Goal: Task Accomplishment & Management: Manage account settings

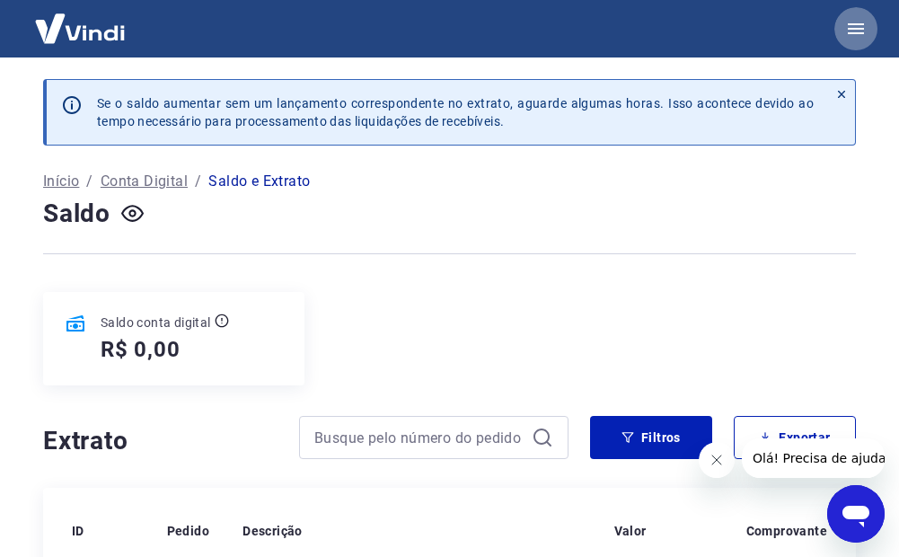
click at [851, 22] on icon "button" at bounding box center [856, 29] width 22 height 22
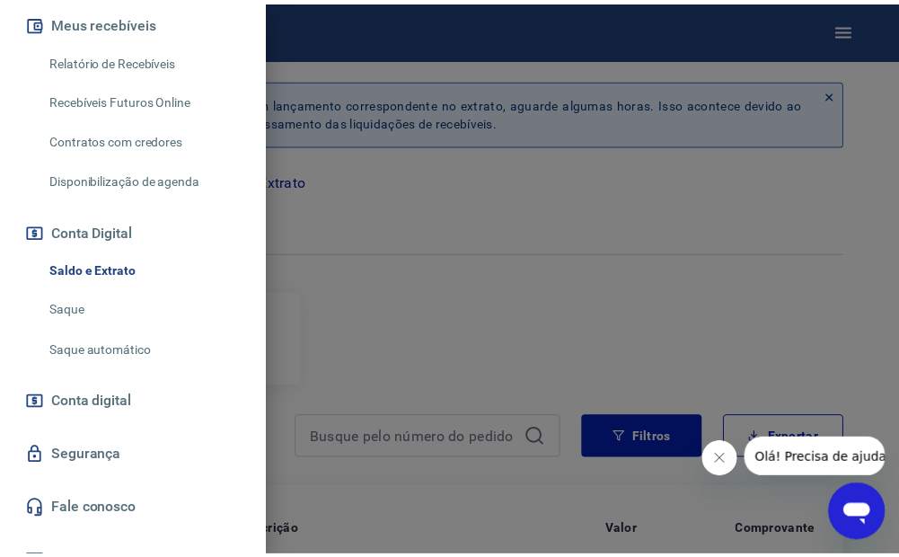
scroll to position [435, 0]
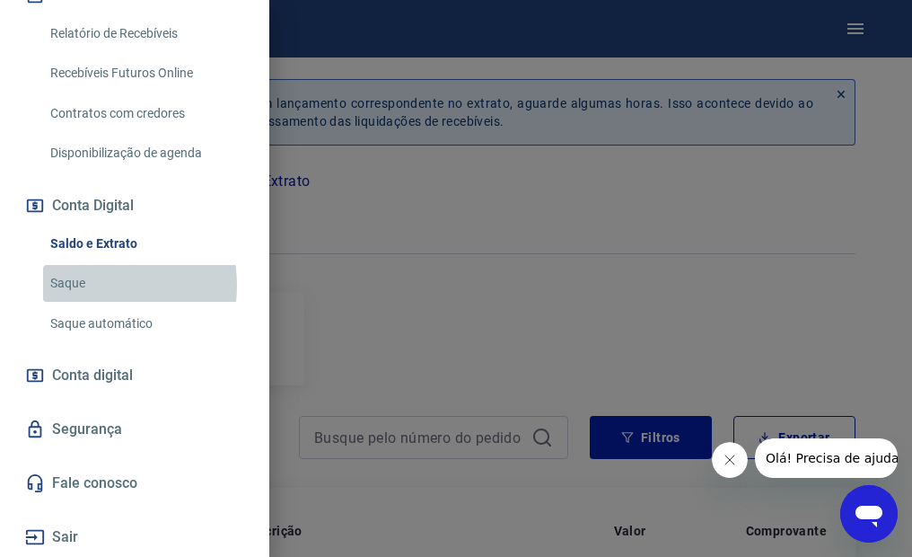
click at [88, 285] on link "Saque" at bounding box center [145, 283] width 205 height 37
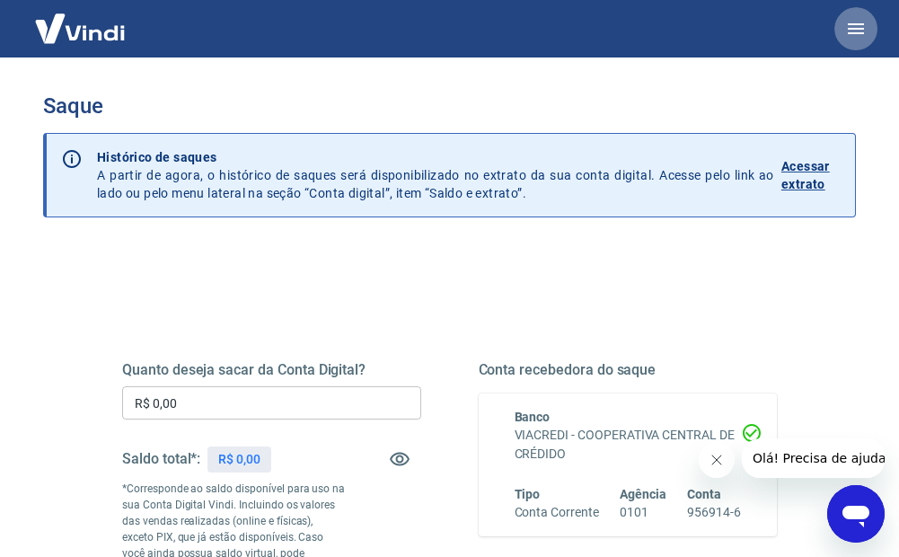
click at [849, 31] on icon "button" at bounding box center [856, 29] width 22 height 22
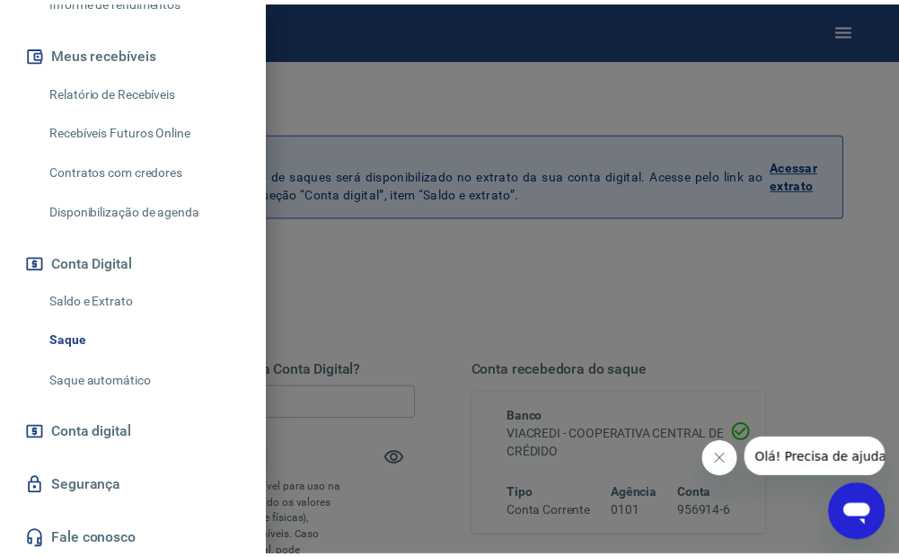
scroll to position [435, 0]
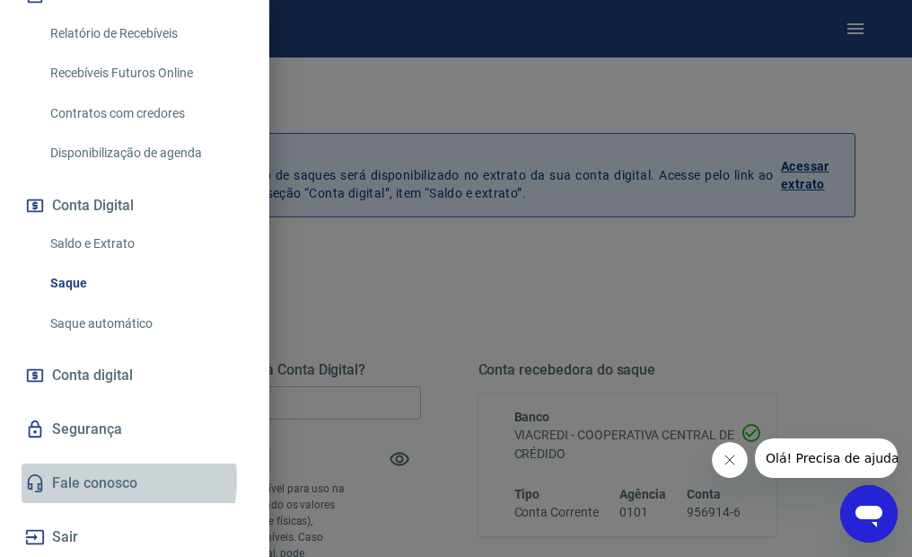
click at [90, 479] on link "Fale conosco" at bounding box center [135, 482] width 226 height 39
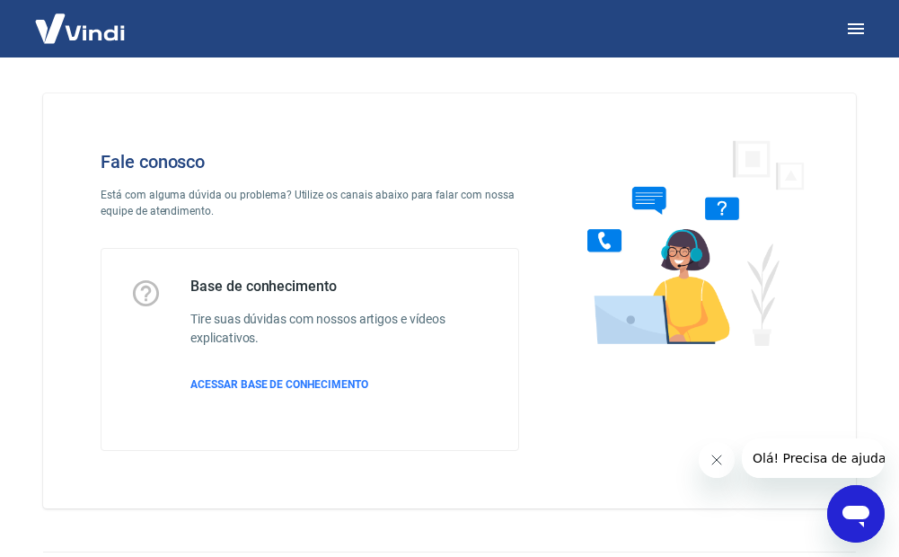
click at [823, 461] on span "Olá! Precisa de ajuda?" at bounding box center [821, 458] width 140 height 14
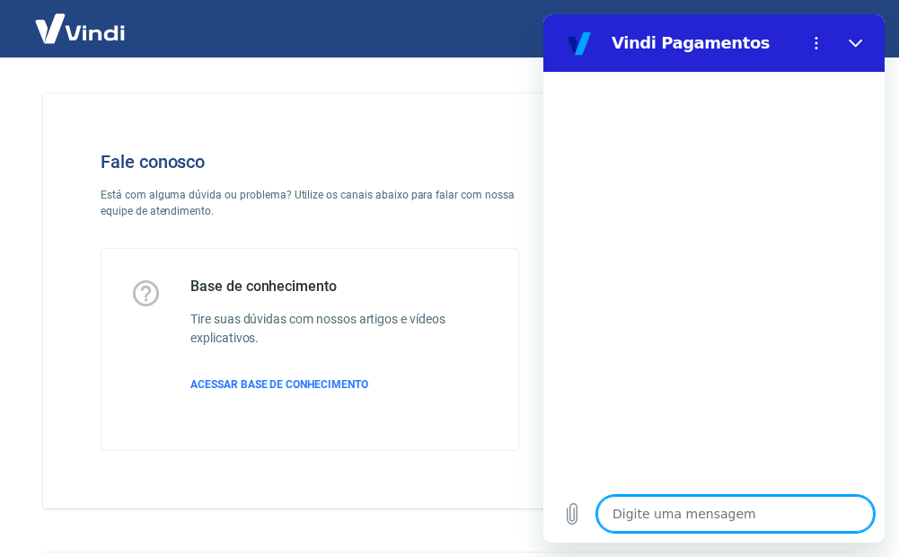
type textarea "O"
type textarea "x"
type textarea "Oi"
type textarea "x"
type textarea "Oii"
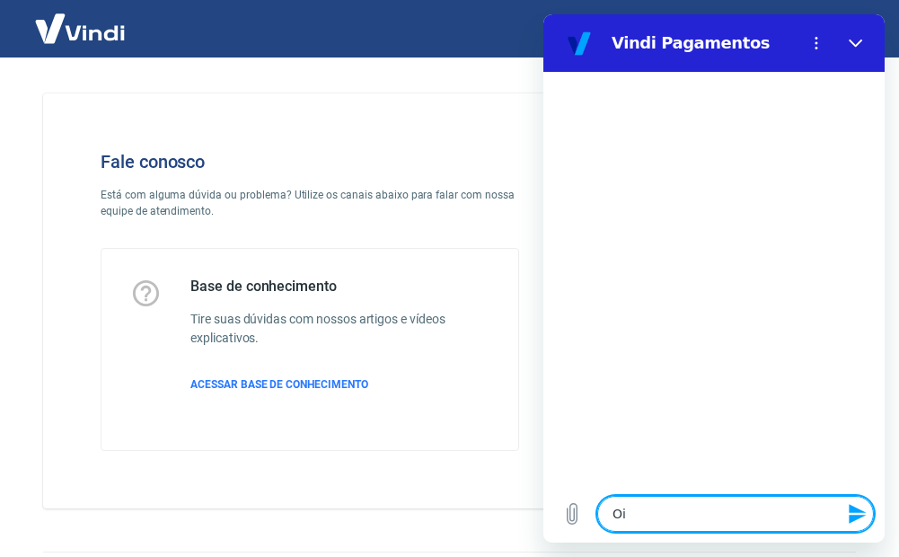
type textarea "x"
type textarea "Oiii"
type textarea "x"
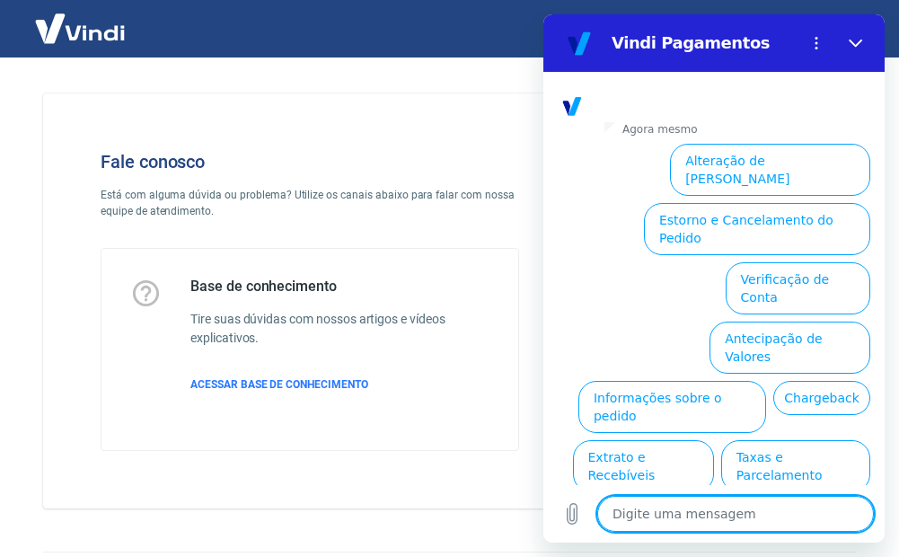
scroll to position [574, 0]
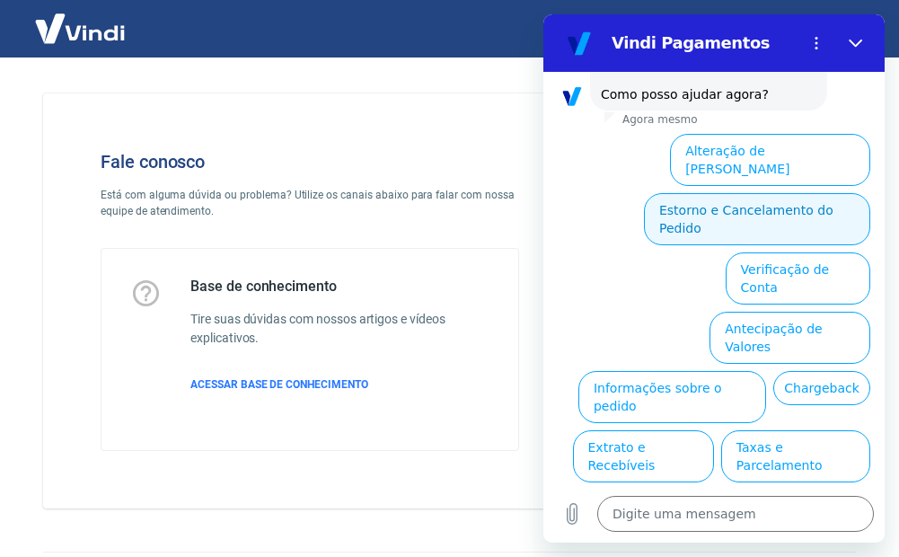
click at [724, 193] on button "Estorno e Cancelamento do Pedido" at bounding box center [757, 219] width 226 height 52
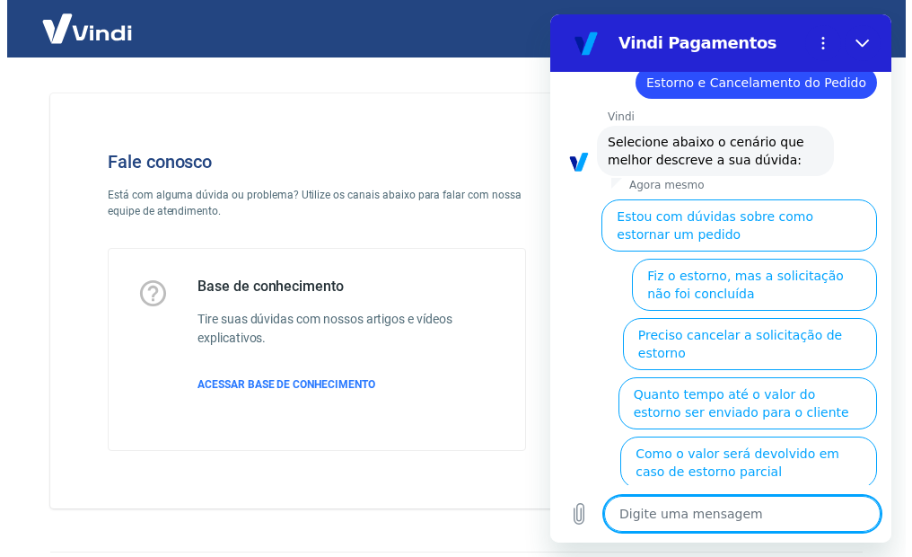
scroll to position [642, 0]
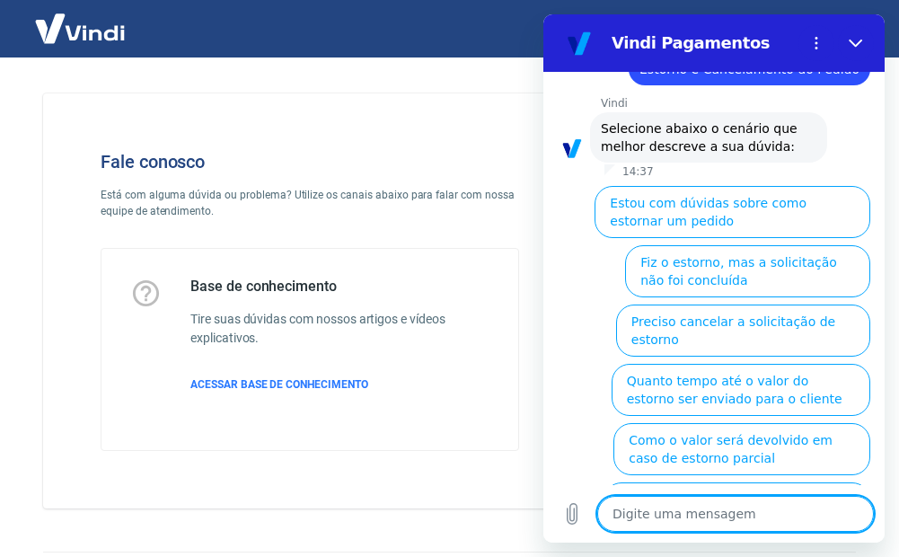
drag, startPoint x: 414, startPoint y: 31, endPoint x: 469, endPoint y: 53, distance: 58.8
click at [417, 31] on div at bounding box center [449, 28] width 899 height 57
click at [869, 42] on button "Fechar" at bounding box center [856, 43] width 36 height 36
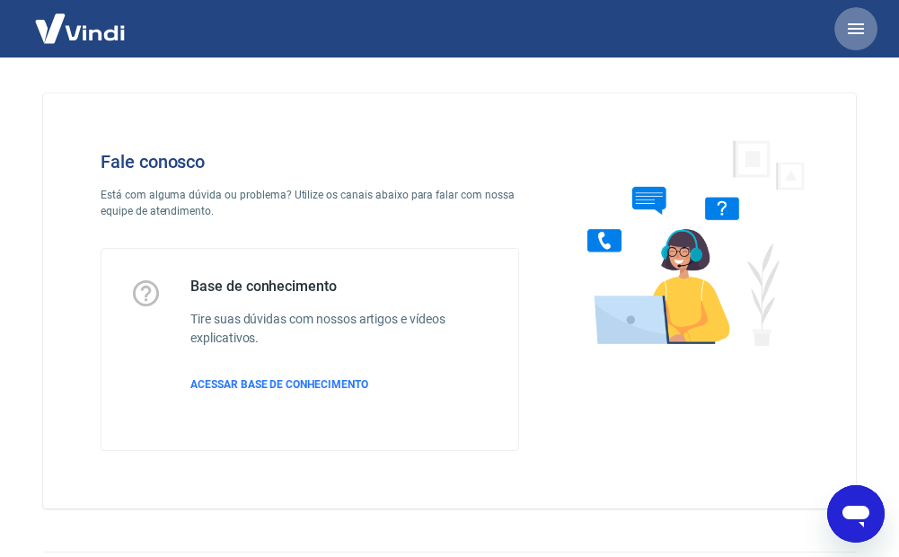
click at [860, 26] on icon "button" at bounding box center [856, 29] width 22 height 22
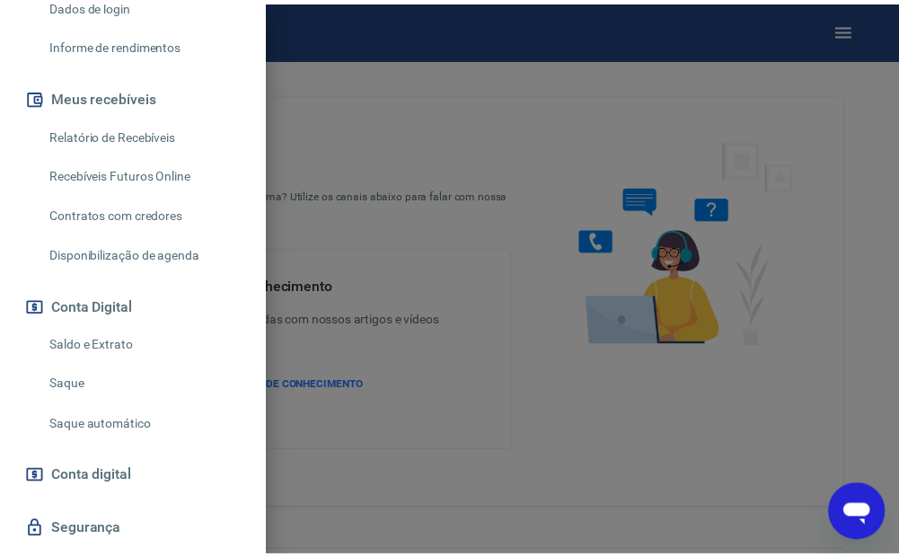
scroll to position [435, 0]
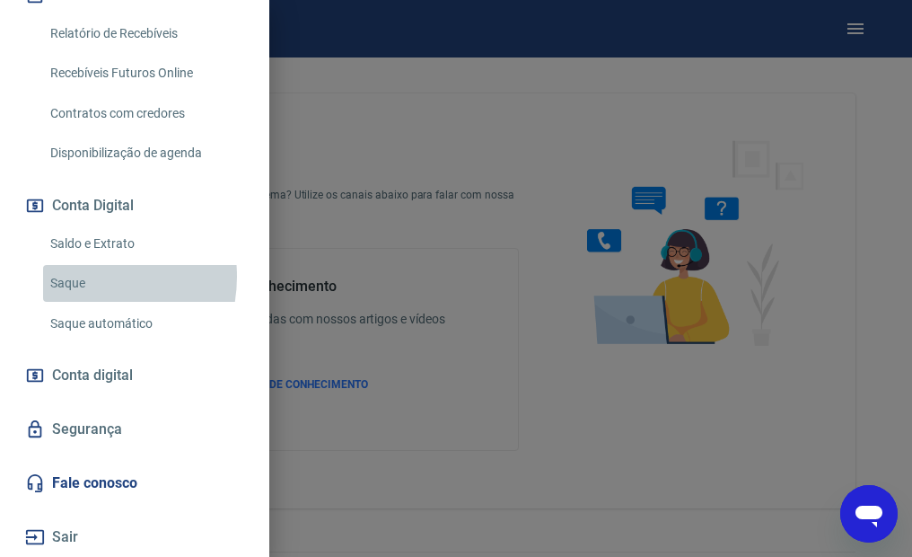
click at [80, 276] on link "Saque" at bounding box center [145, 283] width 205 height 37
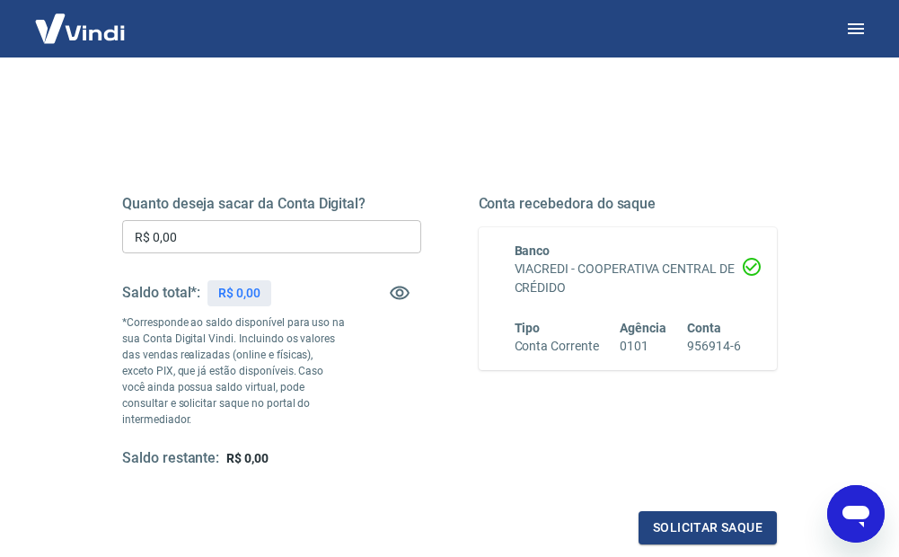
scroll to position [180, 0]
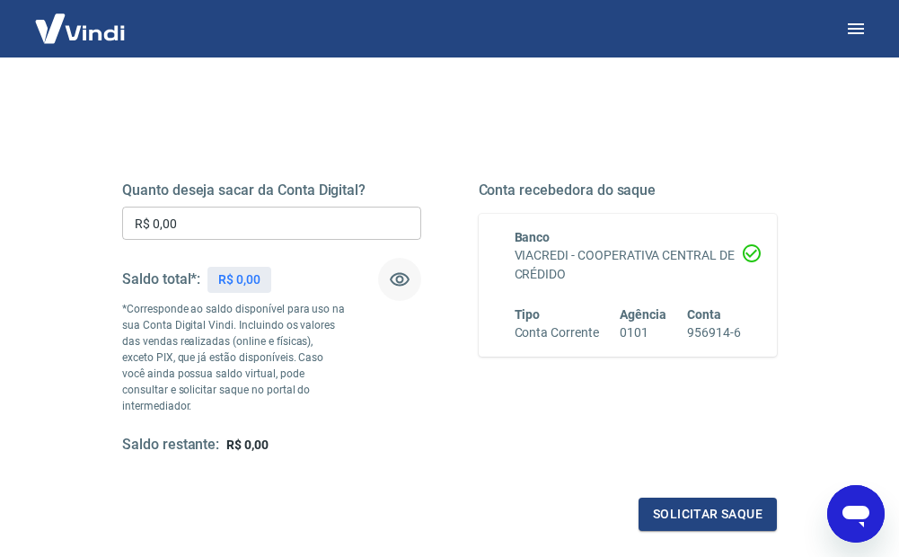
click at [408, 270] on icon "button" at bounding box center [400, 279] width 22 height 22
click at [395, 282] on icon "button" at bounding box center [400, 279] width 22 height 22
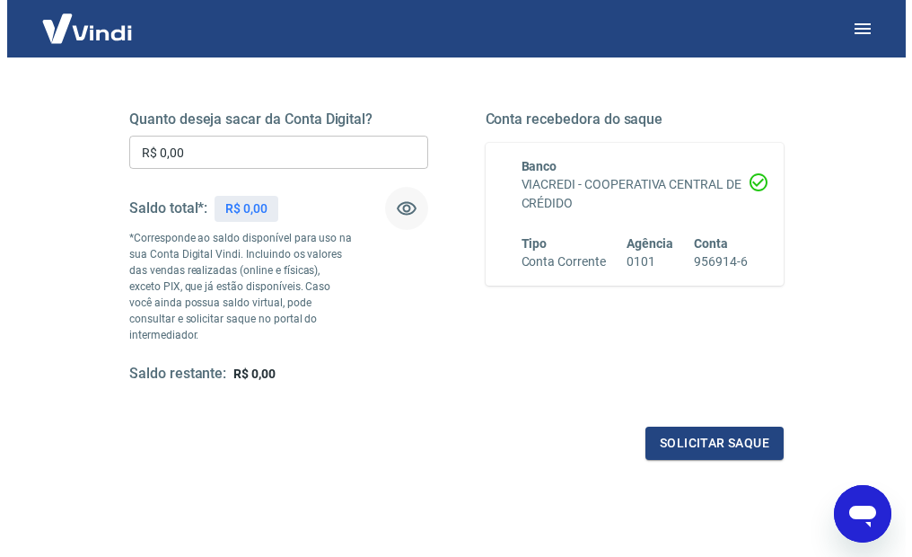
scroll to position [347, 0]
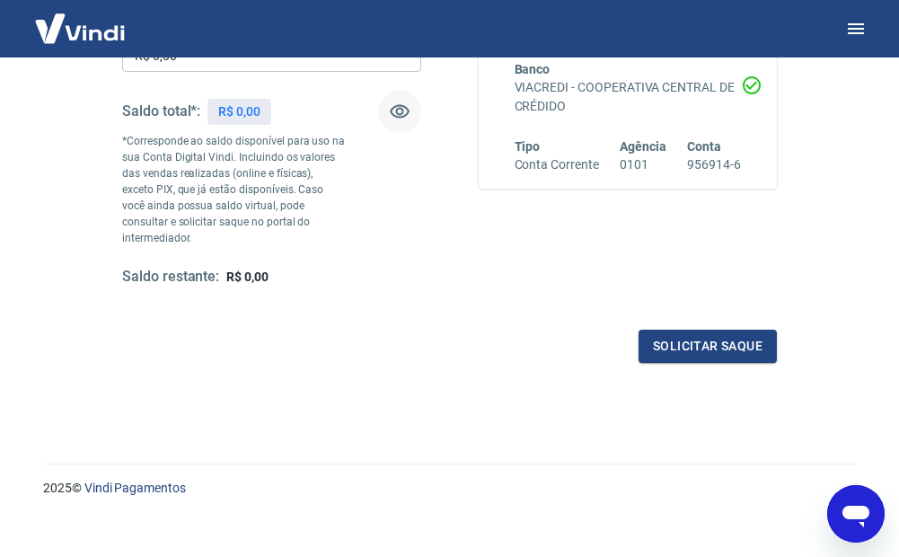
click at [863, 504] on icon "Abrir janela de mensagens" at bounding box center [855, 513] width 32 height 32
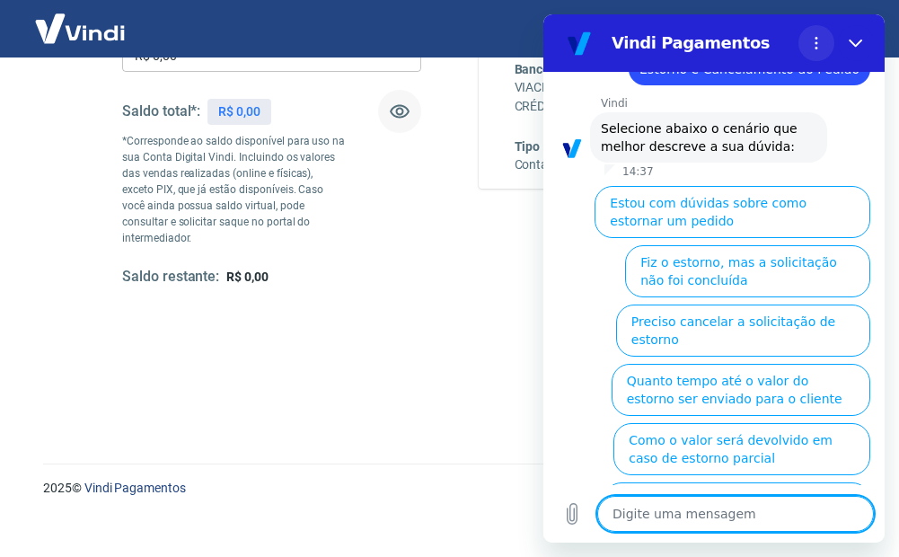
click at [809, 37] on icon "Menu de opções" at bounding box center [816, 43] width 14 height 14
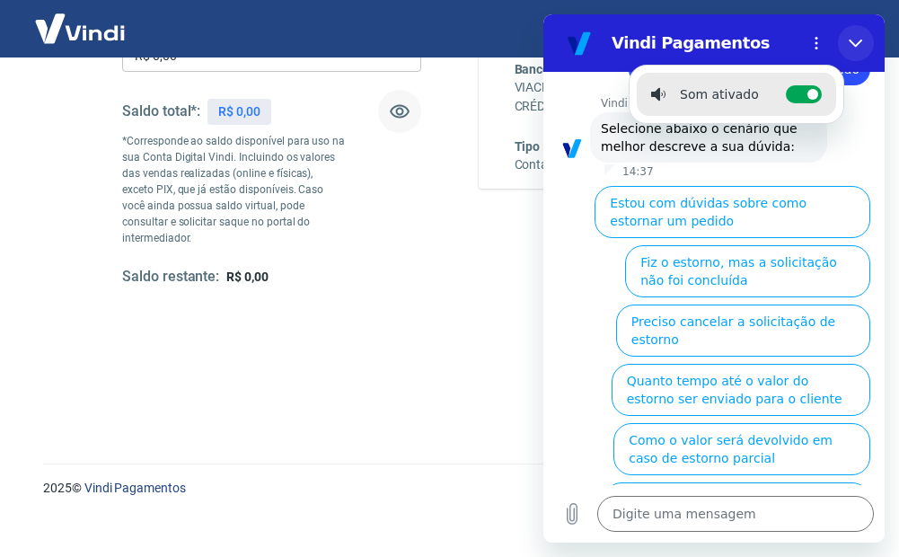
click at [859, 45] on icon "Fechar" at bounding box center [855, 43] width 14 height 14
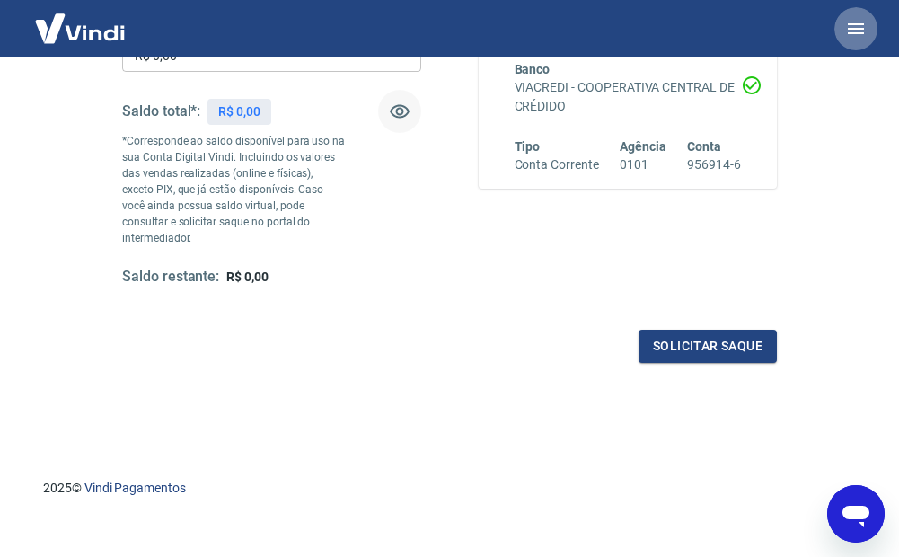
click at [862, 41] on button "button" at bounding box center [855, 28] width 43 height 43
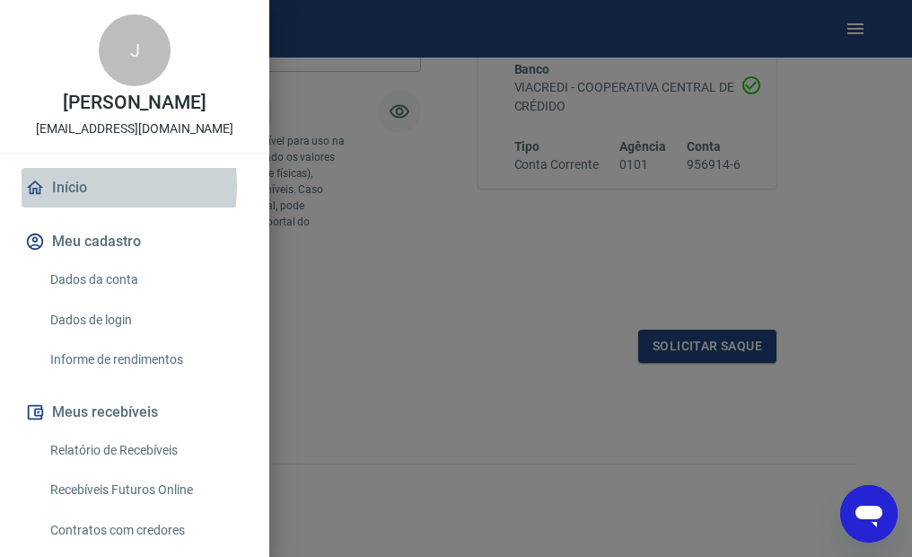
click at [77, 205] on link "Início" at bounding box center [135, 187] width 226 height 39
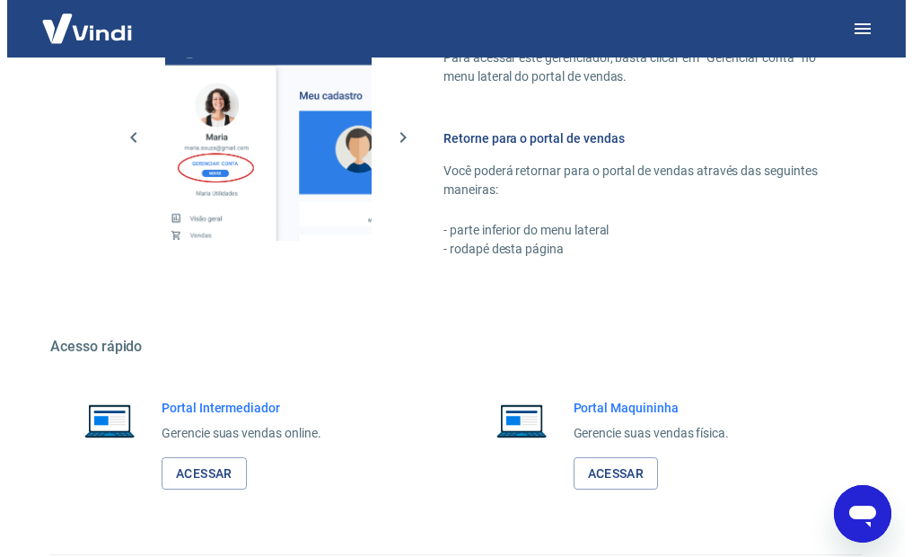
scroll to position [775, 0]
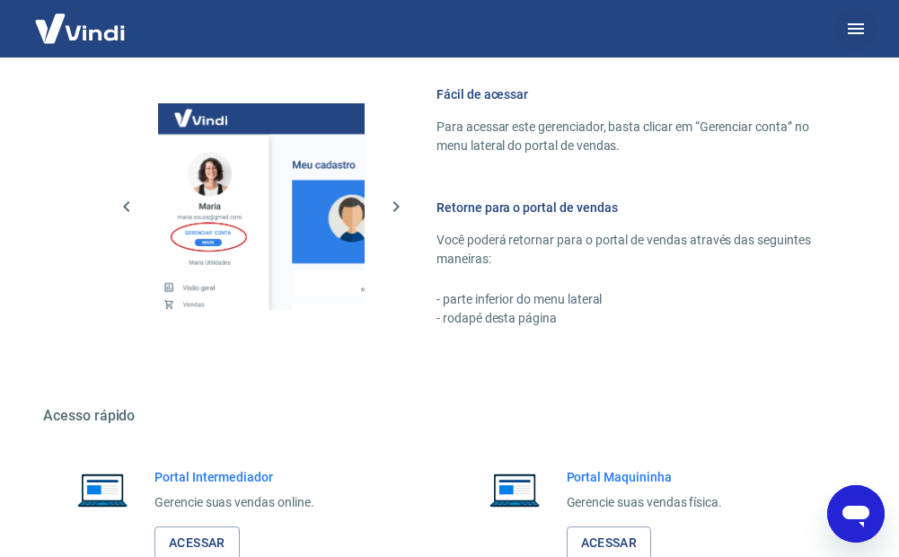
click at [848, 27] on icon "button" at bounding box center [856, 29] width 22 height 22
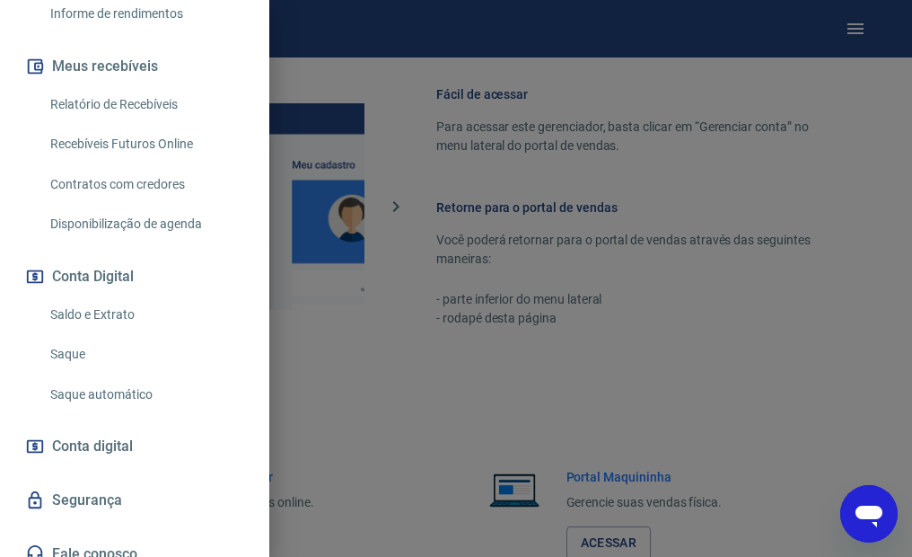
scroll to position [435, 0]
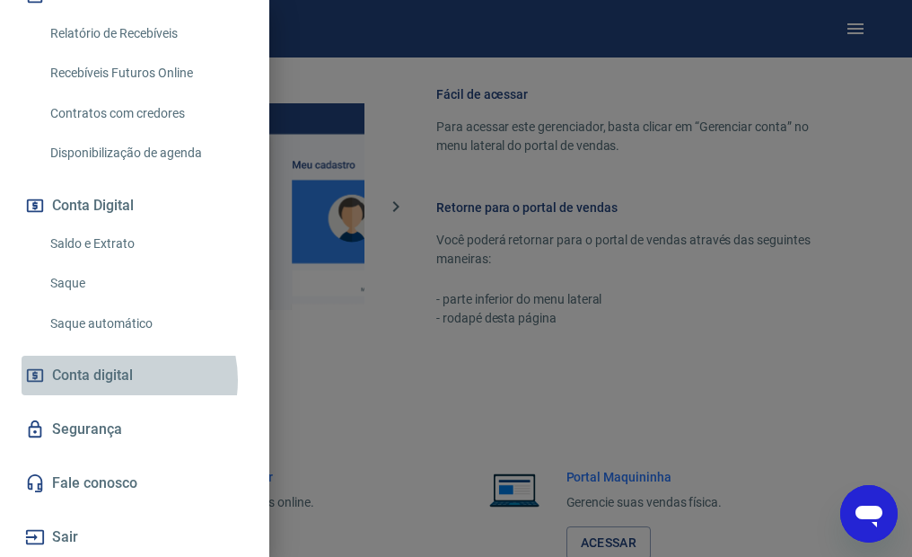
click at [114, 380] on span "Conta digital" at bounding box center [92, 375] width 81 height 25
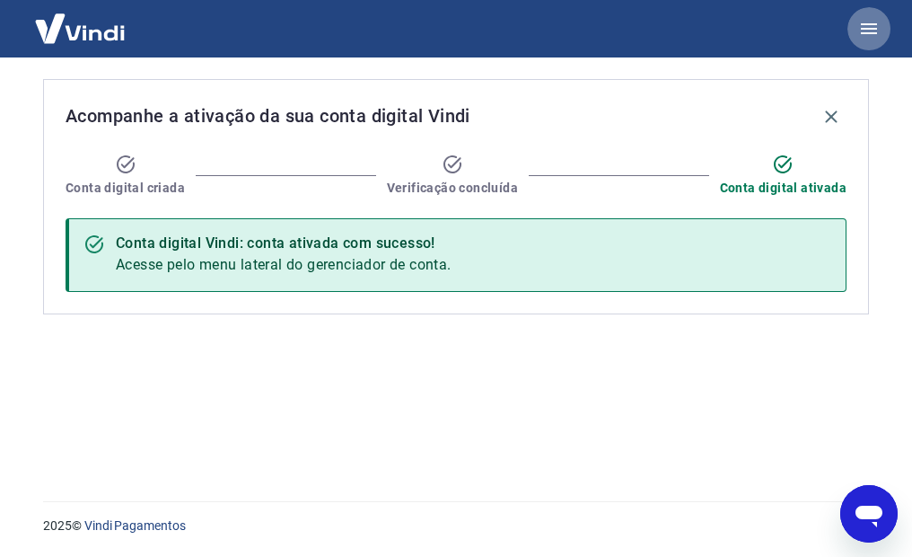
click at [864, 23] on icon "button" at bounding box center [869, 28] width 16 height 11
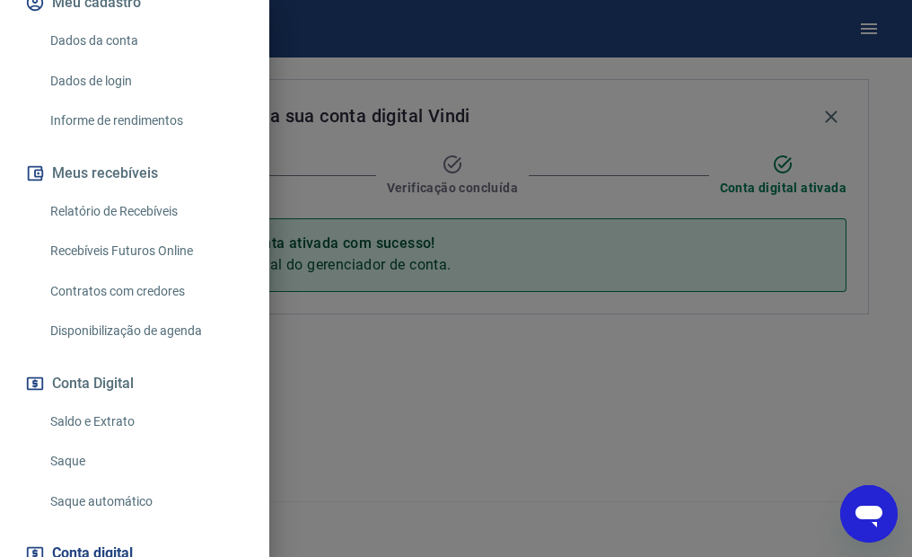
scroll to position [269, 0]
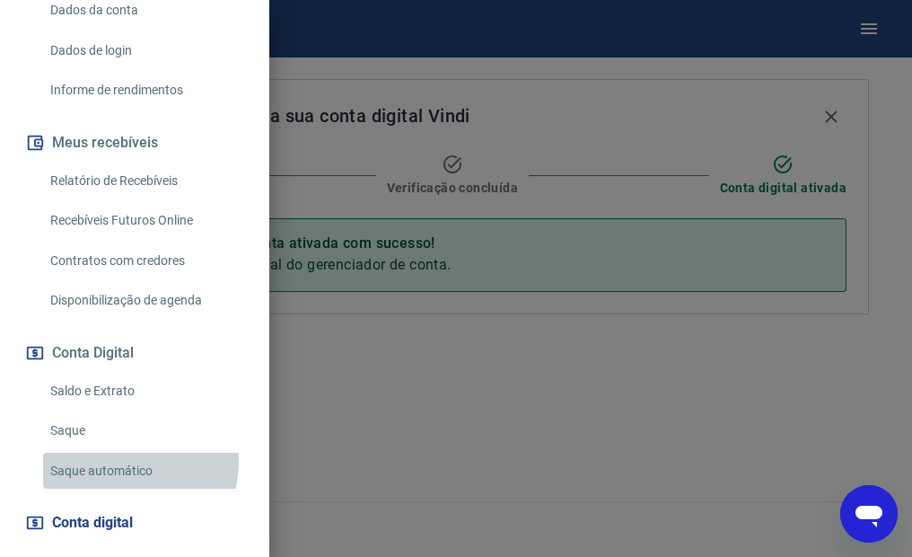
click at [125, 479] on link "Saque automático" at bounding box center [145, 470] width 205 height 37
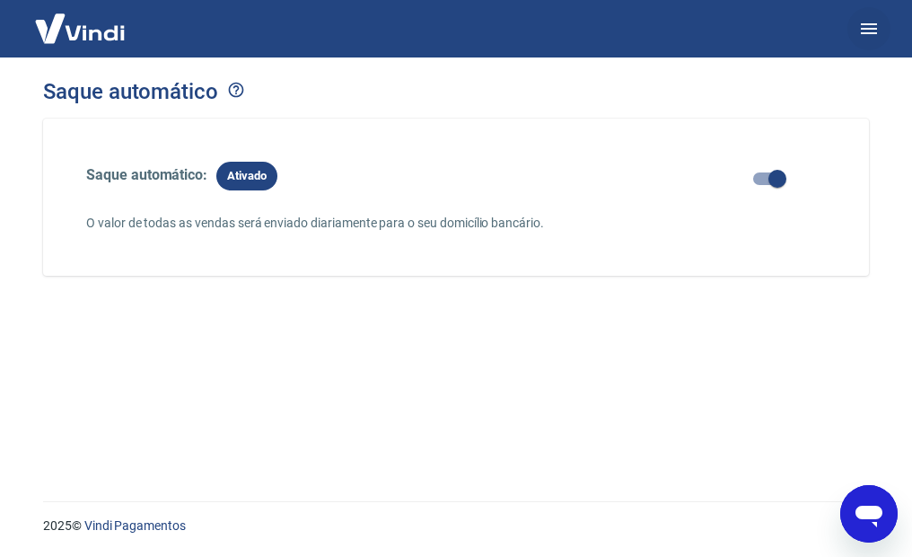
click at [864, 28] on icon "button" at bounding box center [869, 28] width 16 height 11
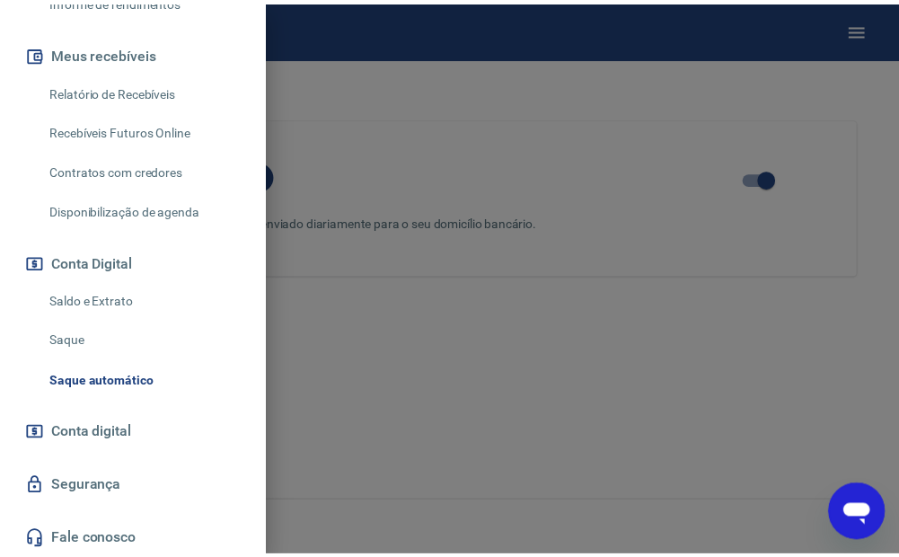
scroll to position [435, 0]
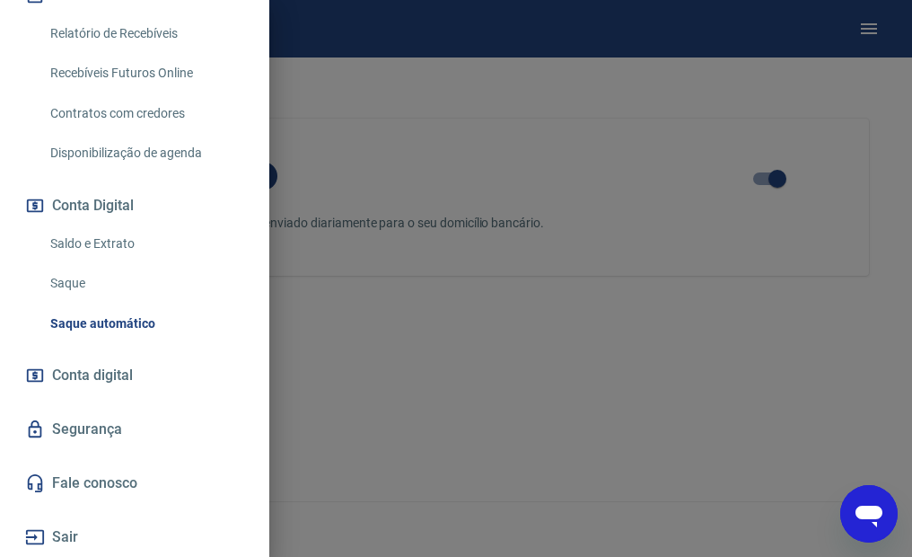
click at [103, 476] on link "Fale conosco" at bounding box center [135, 482] width 226 height 39
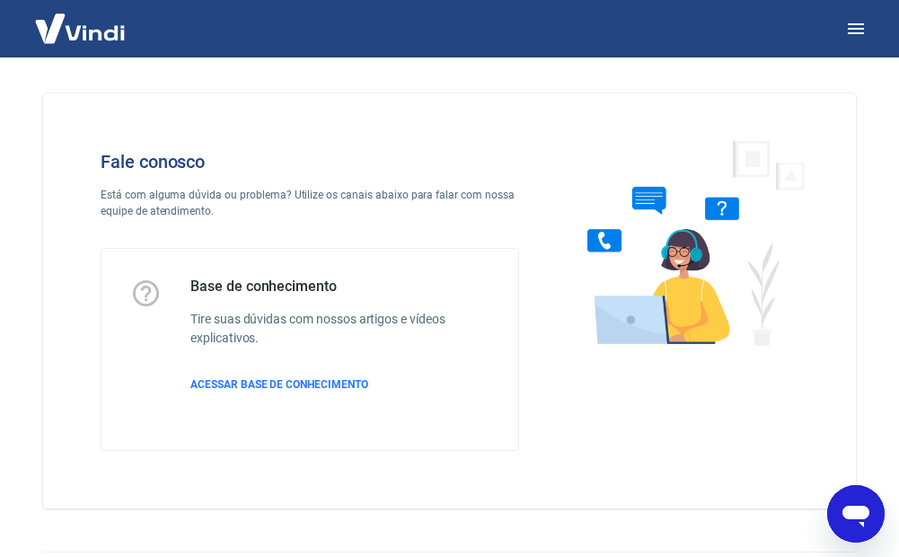
drag, startPoint x: 846, startPoint y: 518, endPoint x: 1131, endPoint y: 960, distance: 525.9
click at [846, 518] on icon "Abrir janela de mensagens" at bounding box center [855, 516] width 27 height 22
type textarea "x"
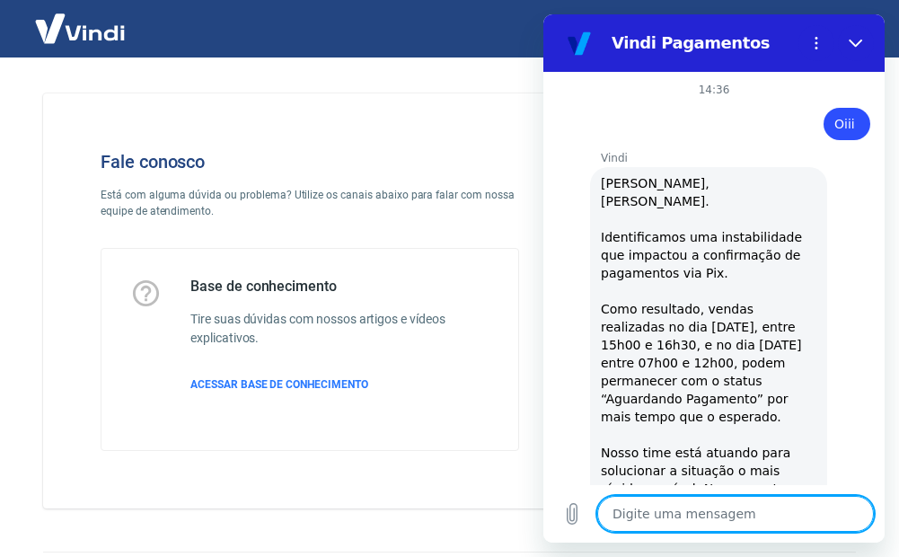
scroll to position [642, 0]
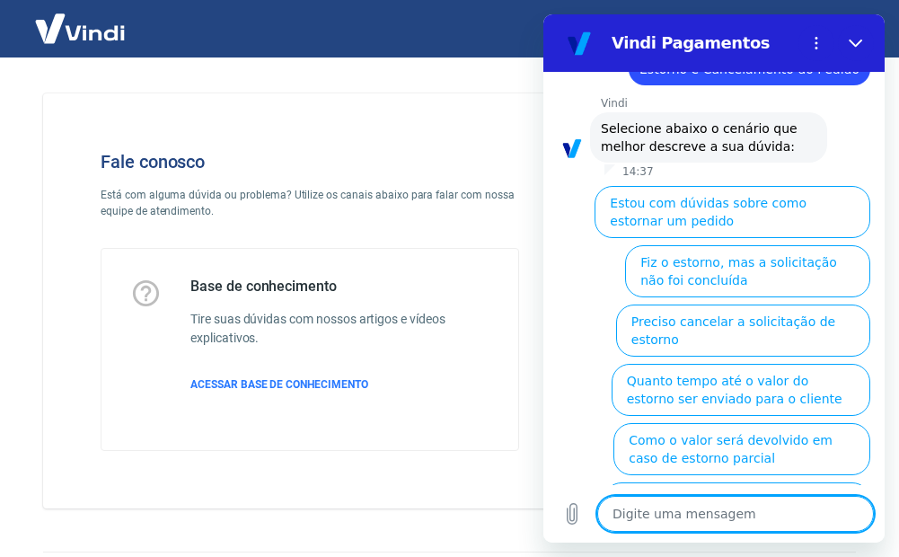
drag, startPoint x: 881, startPoint y: 400, endPoint x: 1429, endPoint y: 547, distance: 567.7
click at [745, 504] on textarea at bounding box center [735, 514] width 276 height 36
type textarea "o"
type textarea "x"
type textarea "ol"
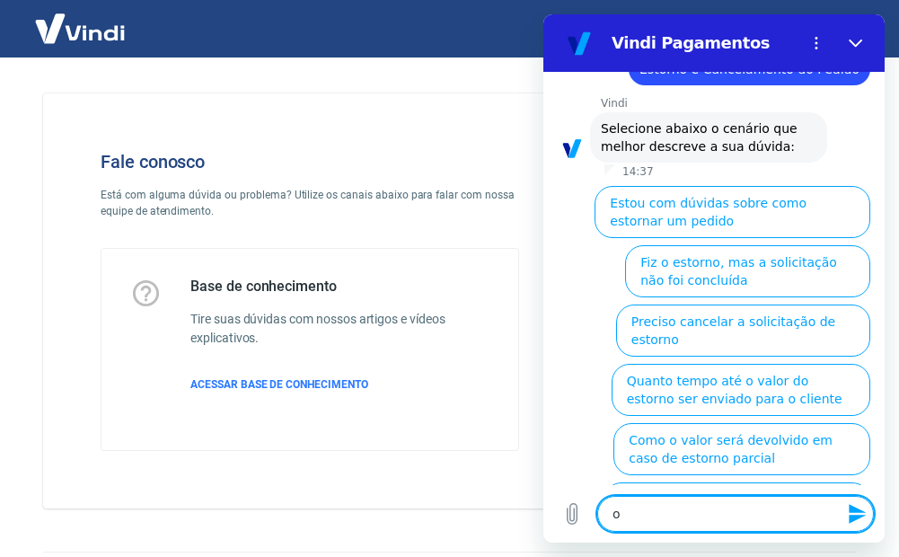
type textarea "x"
type textarea "ola"
type textarea "x"
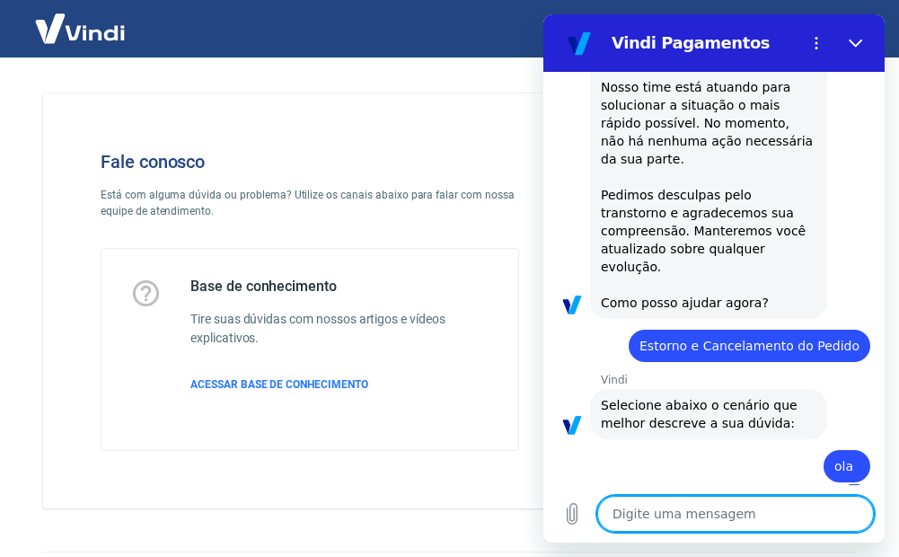
type textarea "x"
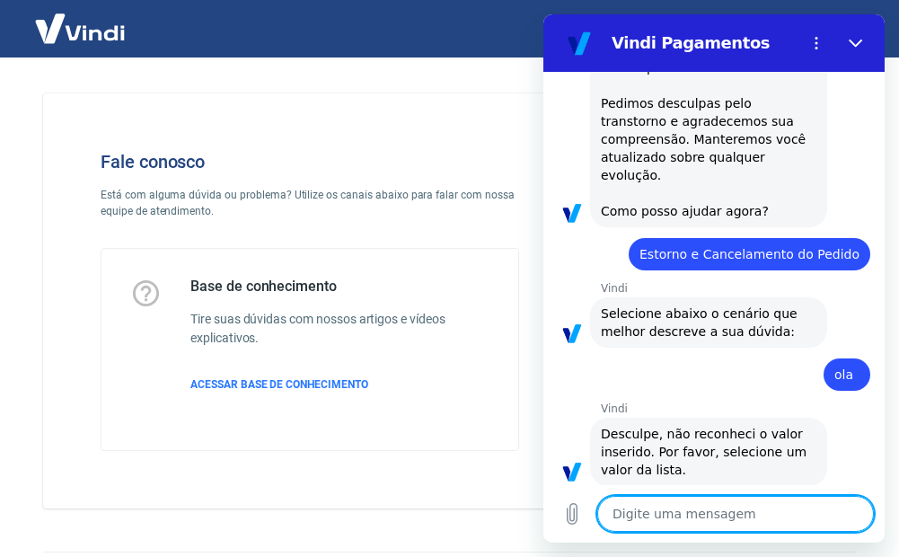
scroll to position [461, 0]
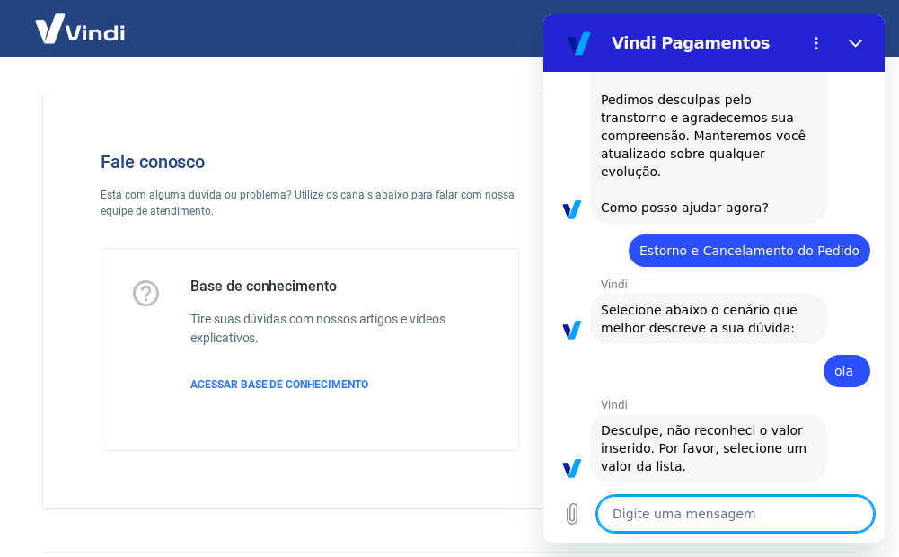
click at [706, 508] on textarea at bounding box center [735, 514] width 276 height 36
click at [574, 509] on icon "Carregar arquivo" at bounding box center [572, 514] width 10 height 21
click at [733, 516] on textarea at bounding box center [735, 514] width 276 height 36
type textarea "o"
type textarea "x"
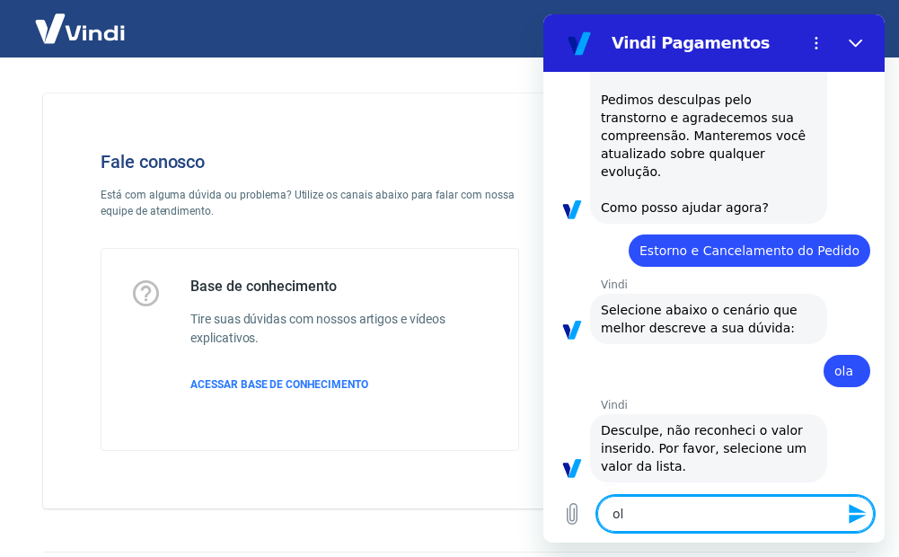
type textarea "ola"
type textarea "x"
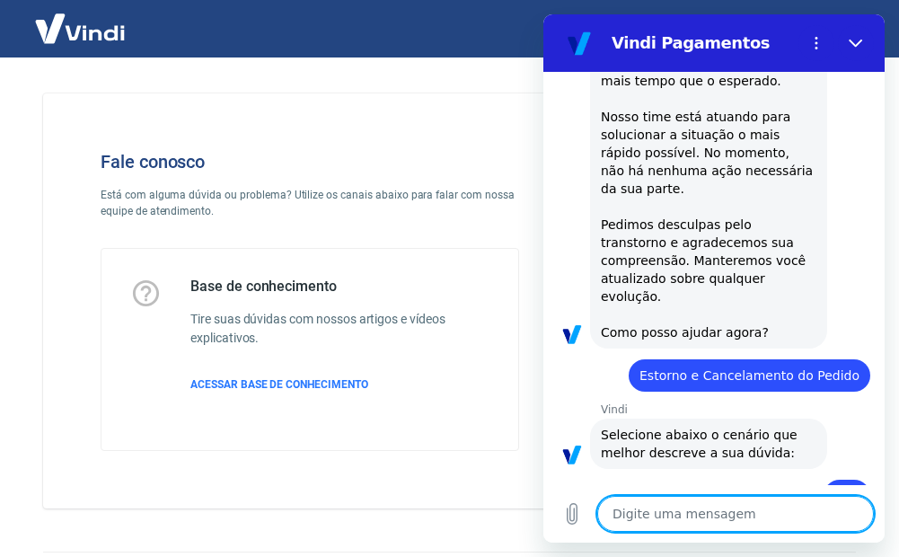
scroll to position [329, 0]
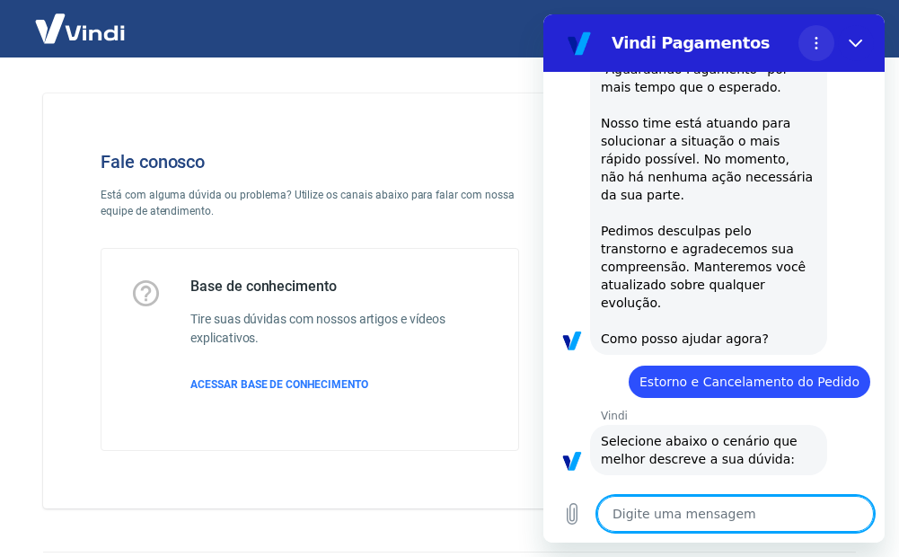
drag, startPoint x: 812, startPoint y: 47, endPoint x: 821, endPoint y: 47, distance: 9.9
click at [821, 47] on icon "Menu de opções" at bounding box center [816, 43] width 14 height 14
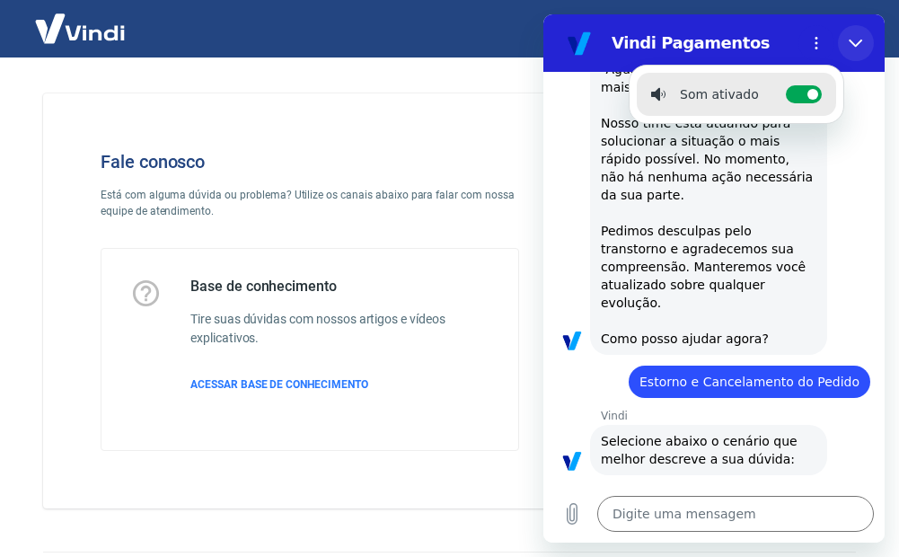
drag, startPoint x: 871, startPoint y: 42, endPoint x: 1413, endPoint y: 58, distance: 542.4
click at [871, 42] on button "Fechar" at bounding box center [856, 43] width 36 height 36
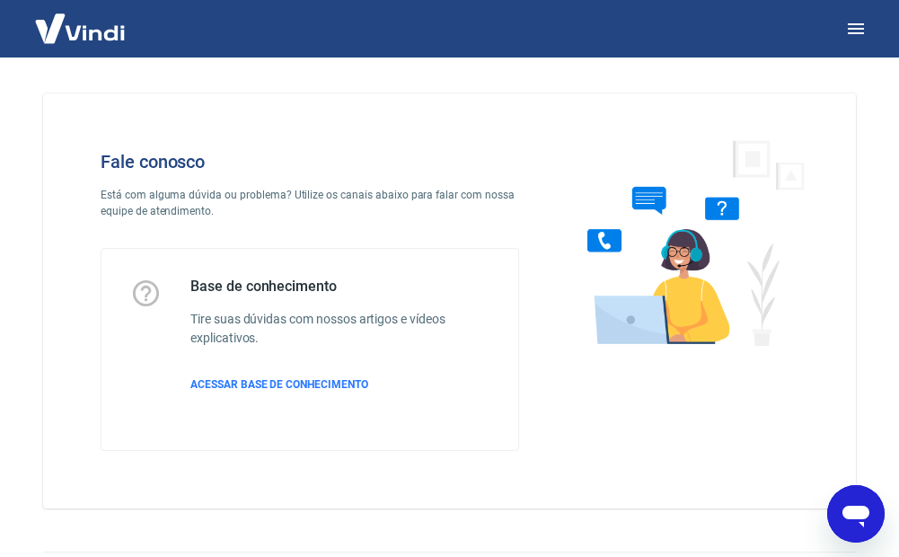
drag, startPoint x: 94, startPoint y: 36, endPoint x: 155, endPoint y: 37, distance: 61.0
click at [95, 36] on img at bounding box center [80, 28] width 117 height 55
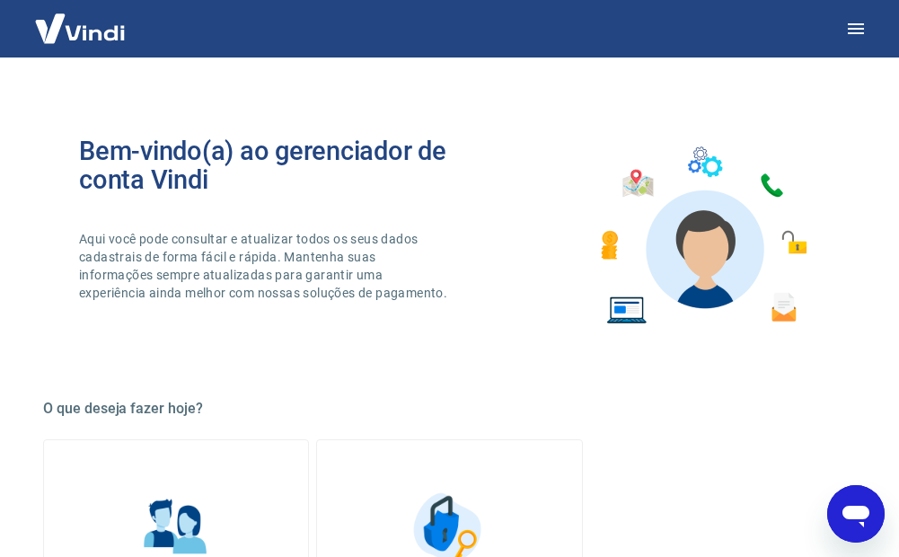
click at [854, 493] on div "Abrir janela de mensagens" at bounding box center [856, 514] width 54 height 54
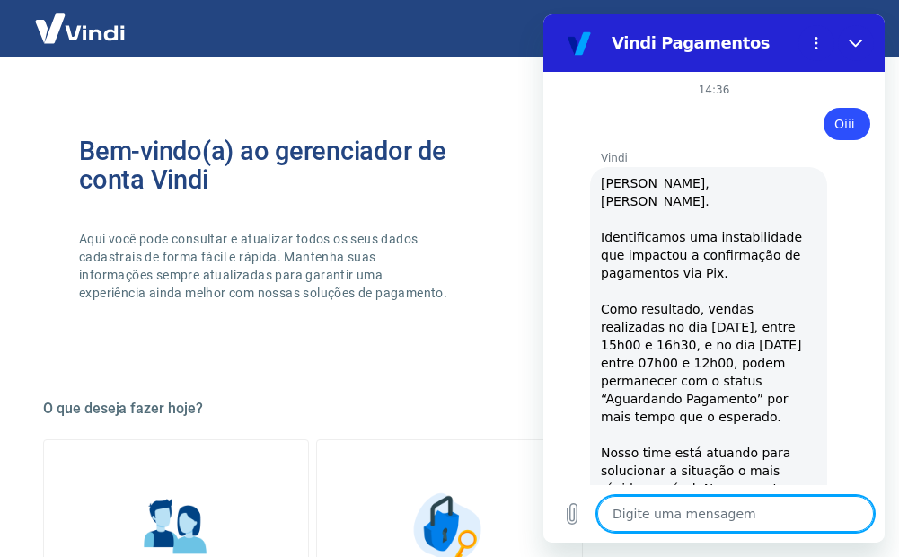
click at [657, 36] on h2 "Vindi Pagamentos" at bounding box center [701, 43] width 180 height 22
drag, startPoint x: 657, startPoint y: 36, endPoint x: 668, endPoint y: 41, distance: 12.0
drag, startPoint x: 668, startPoint y: 41, endPoint x: 740, endPoint y: 31, distance: 72.6
click at [740, 31] on div "Vindi Pagamentos" at bounding box center [672, 43] width 237 height 36
click at [812, 42] on icon "Menu de opções" at bounding box center [816, 43] width 14 height 14
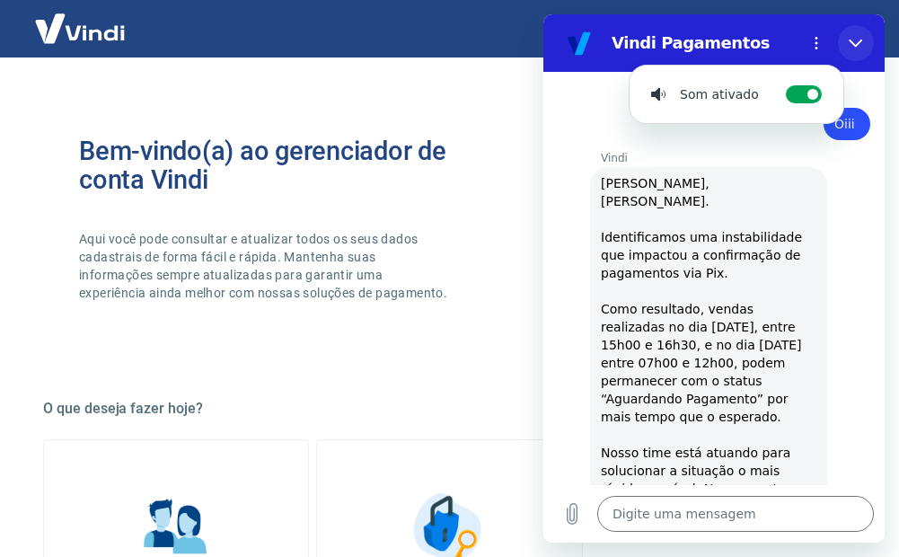
click at [853, 39] on icon "Fechar" at bounding box center [855, 43] width 14 height 14
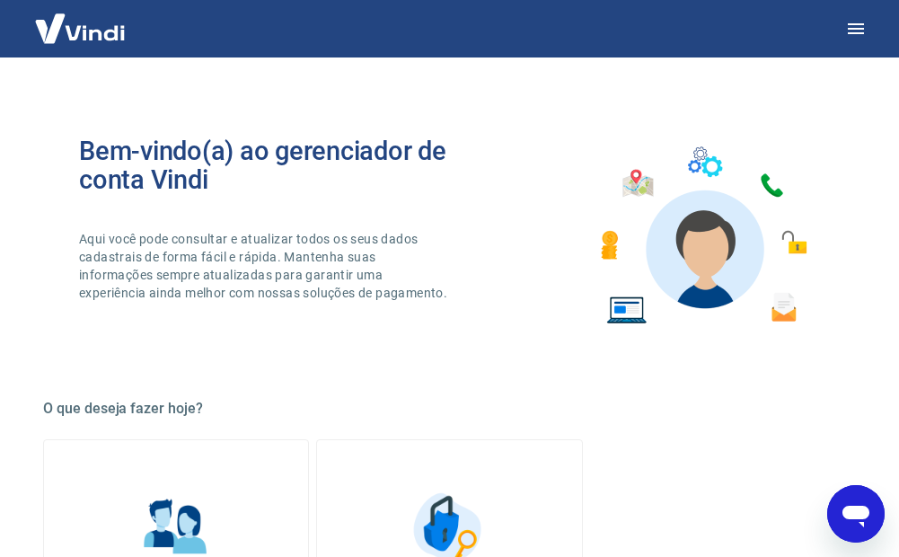
click at [867, 505] on icon "Abrir janela de mensagens" at bounding box center [855, 513] width 32 height 32
type textarea "x"
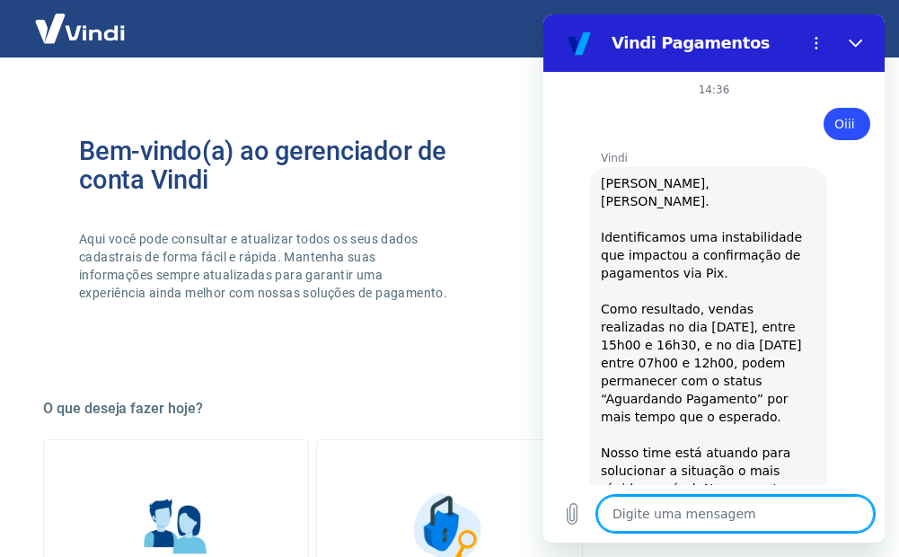
type textarea "3"
type textarea "x"
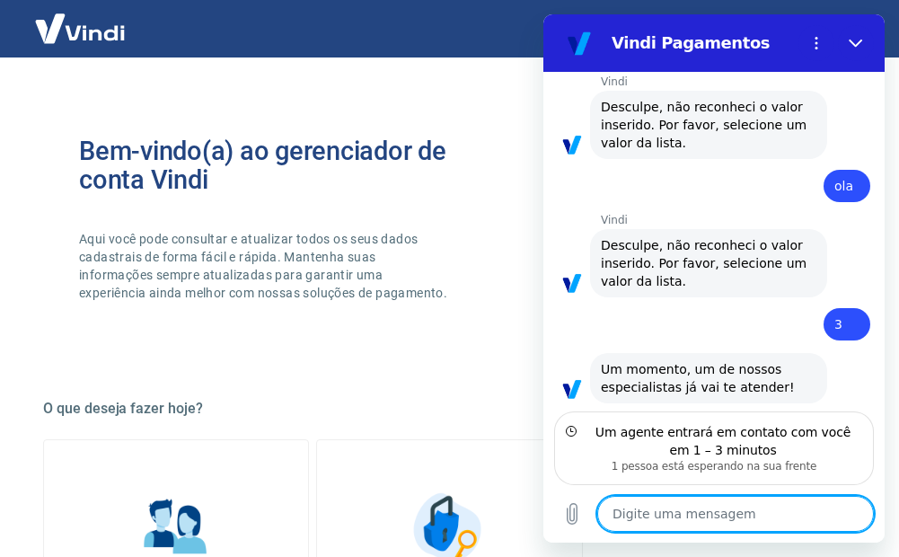
scroll to position [785, 0]
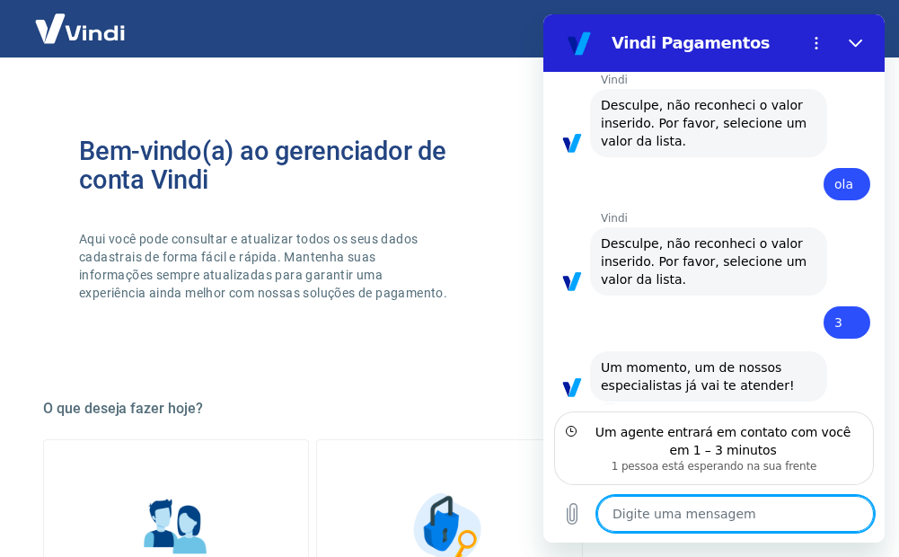
click at [742, 513] on textarea at bounding box center [735, 514] width 276 height 36
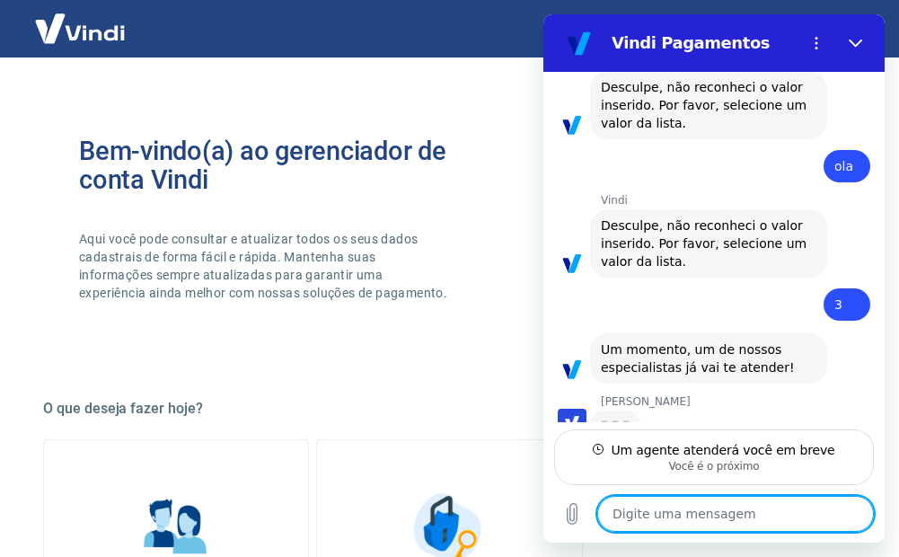
scroll to position [802, 0]
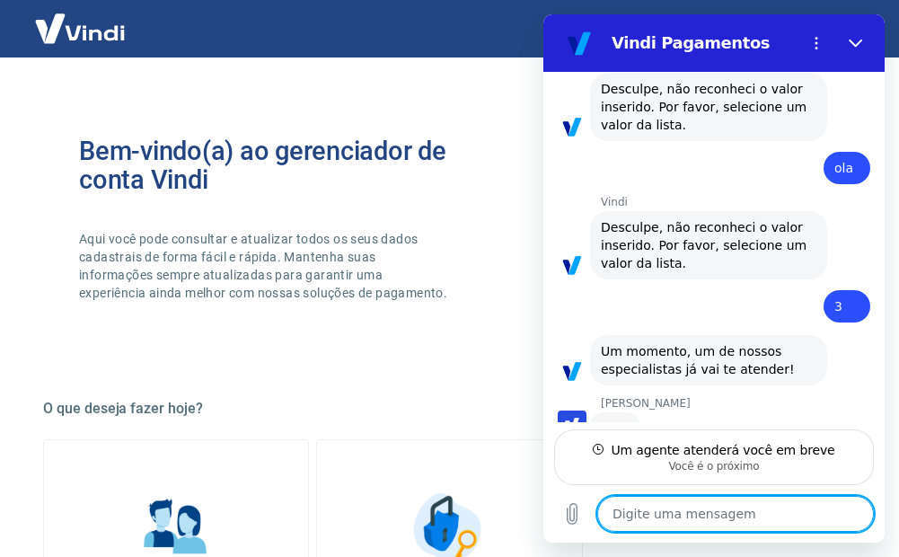
click at [758, 515] on textarea at bounding box center [735, 514] width 276 height 36
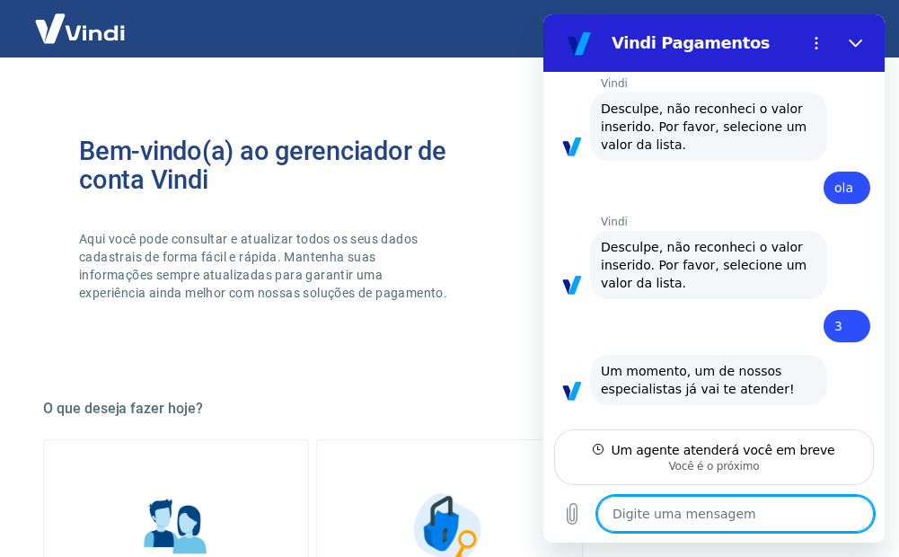
type textarea "x"
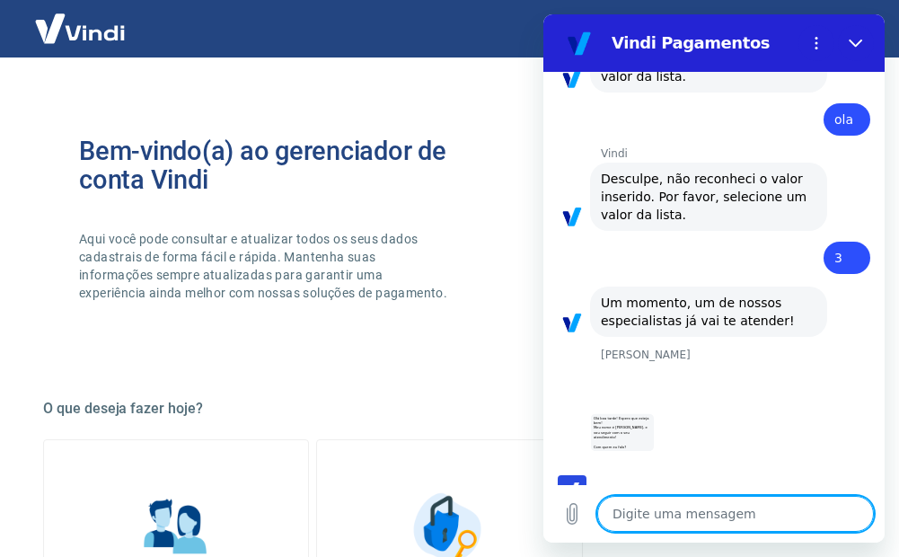
scroll to position [854, 0]
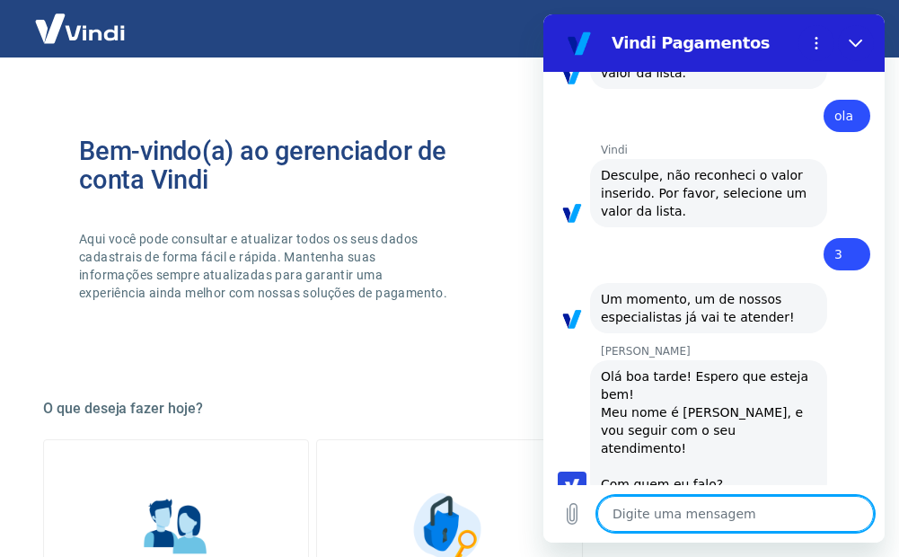
click at [715, 507] on textarea at bounding box center [735, 514] width 276 height 36
type textarea "g"
type textarea "x"
type textarea "ge"
type textarea "x"
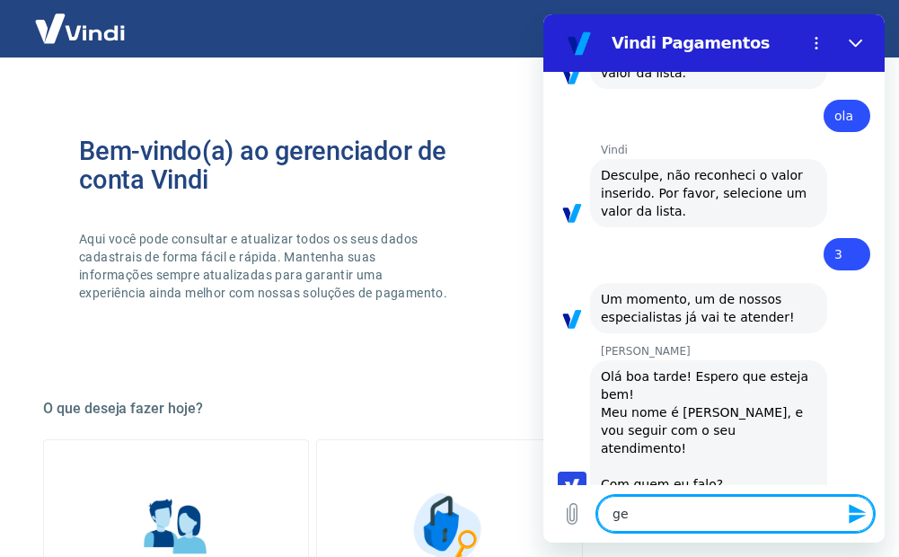
type textarea "geo"
type textarea "x"
type textarea "geoo"
type textarea "x"
type textarea "geo"
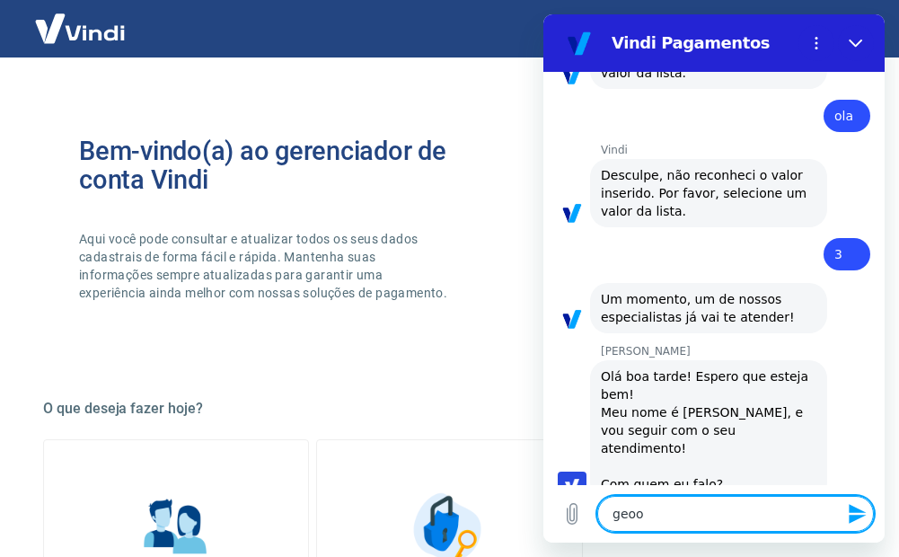
type textarea "x"
type textarea "geov"
type textarea "x"
type textarea "geovN"
type textarea "x"
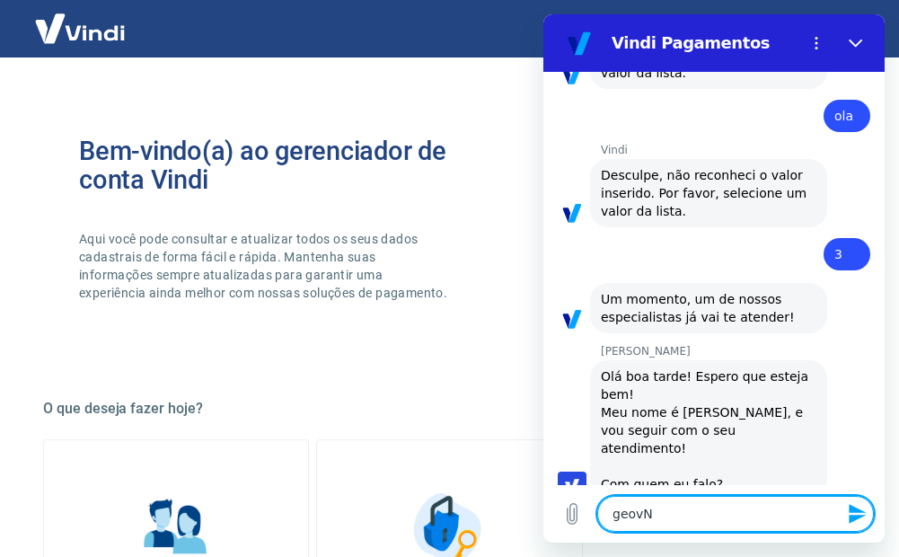
type textarea "geovNW"
type textarea "x"
type textarea "geovN"
type textarea "x"
type textarea "geov"
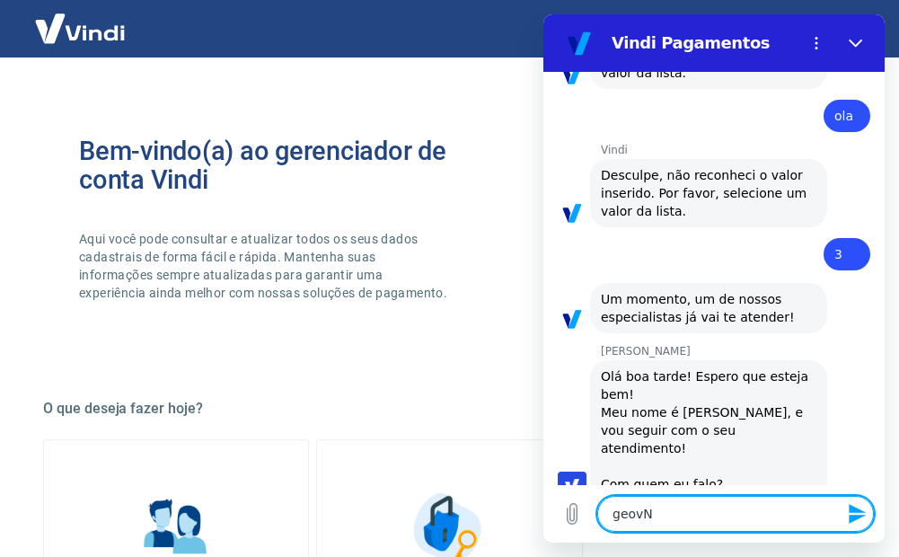
type textarea "x"
type textarea "geovn"
type textarea "x"
type textarea "geovne"
type textarea "x"
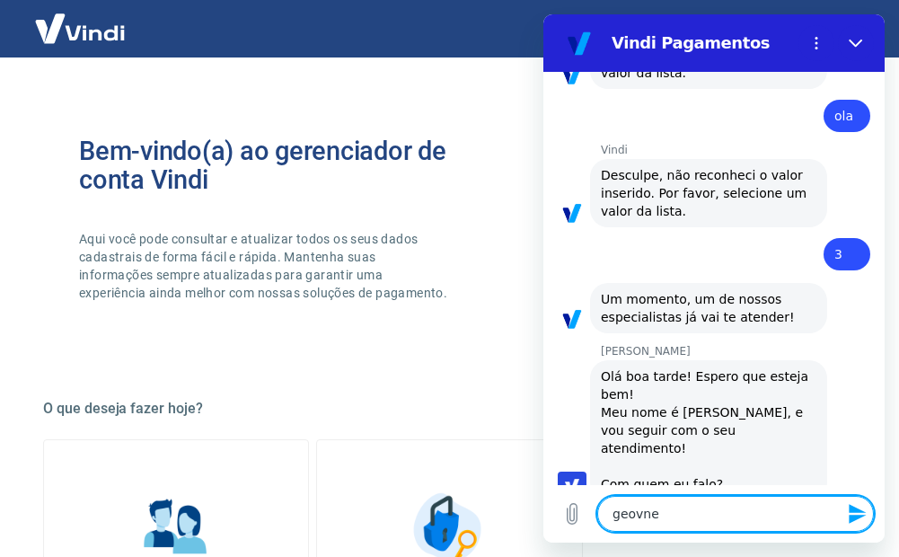
type textarea "geovn"
type textarea "x"
type textarea "geov"
type textarea "x"
type textarea "geova"
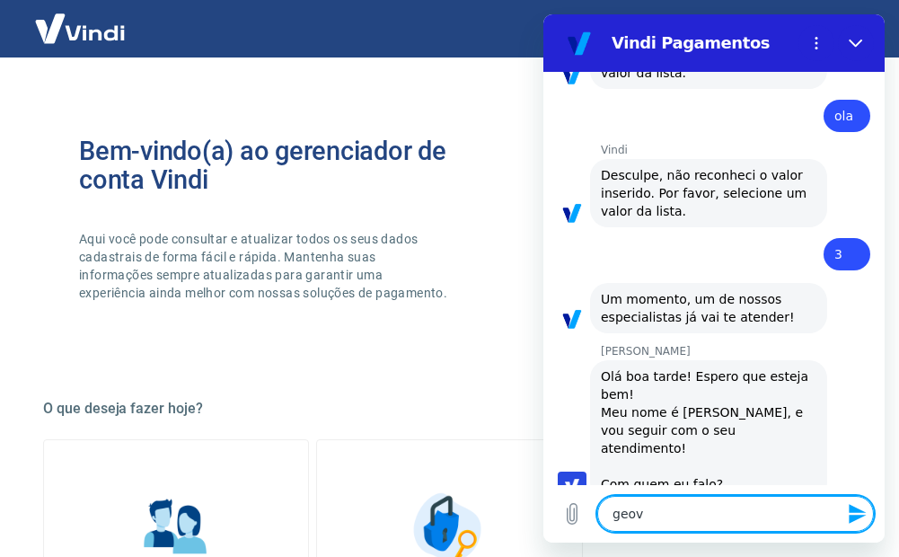
type textarea "x"
type textarea "geovan"
type textarea "x"
type textarea "geovane"
type textarea "x"
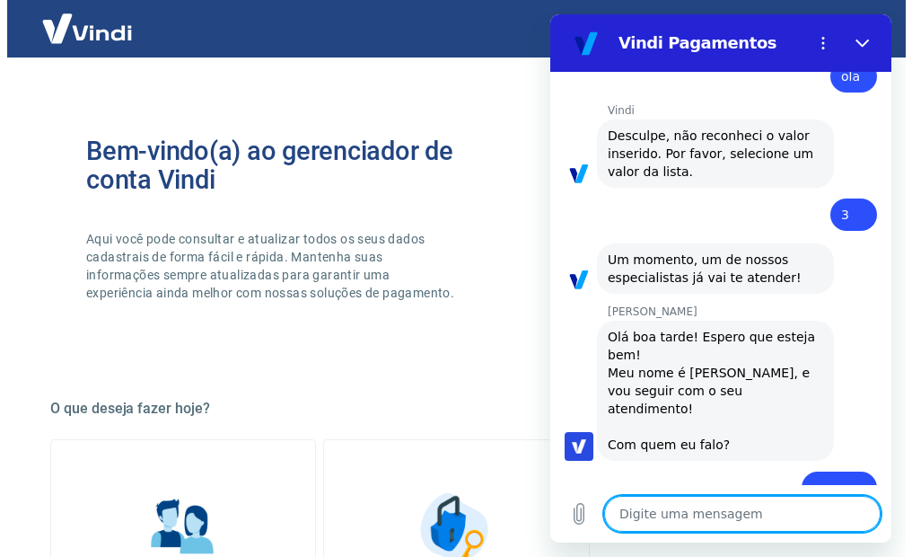
scroll to position [897, 0]
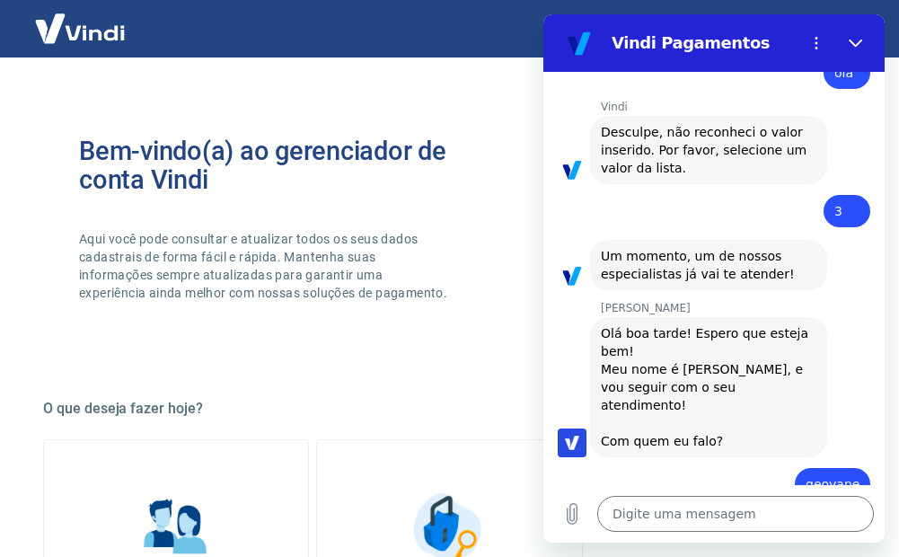
drag, startPoint x: 1405, startPoint y: 55, endPoint x: 855, endPoint y: 40, distance: 550.5
click at [855, 40] on icon "Fechar" at bounding box center [855, 43] width 14 height 14
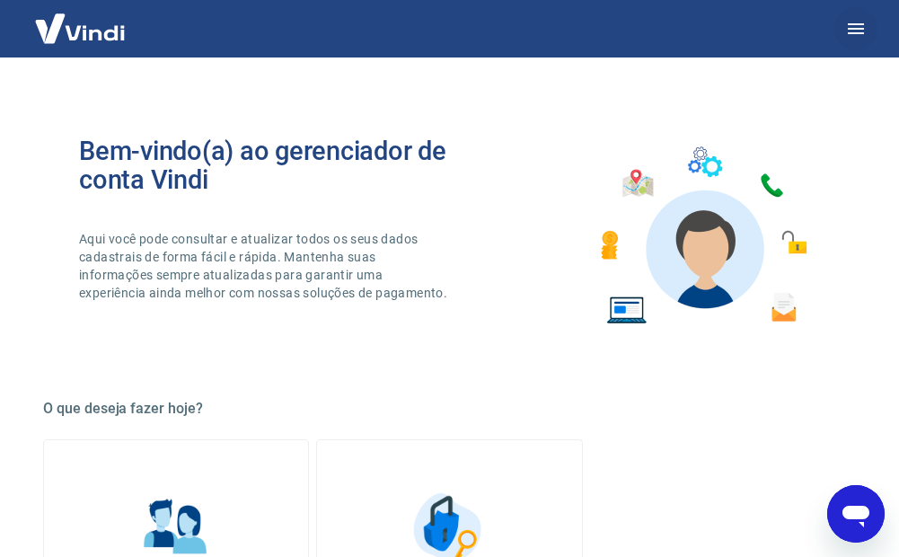
click at [861, 28] on icon "button" at bounding box center [855, 28] width 16 height 11
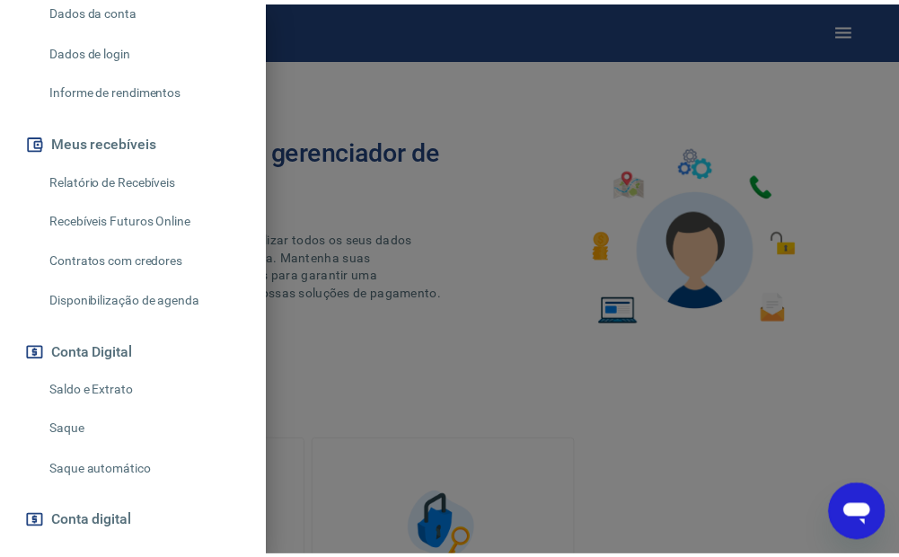
scroll to position [359, 0]
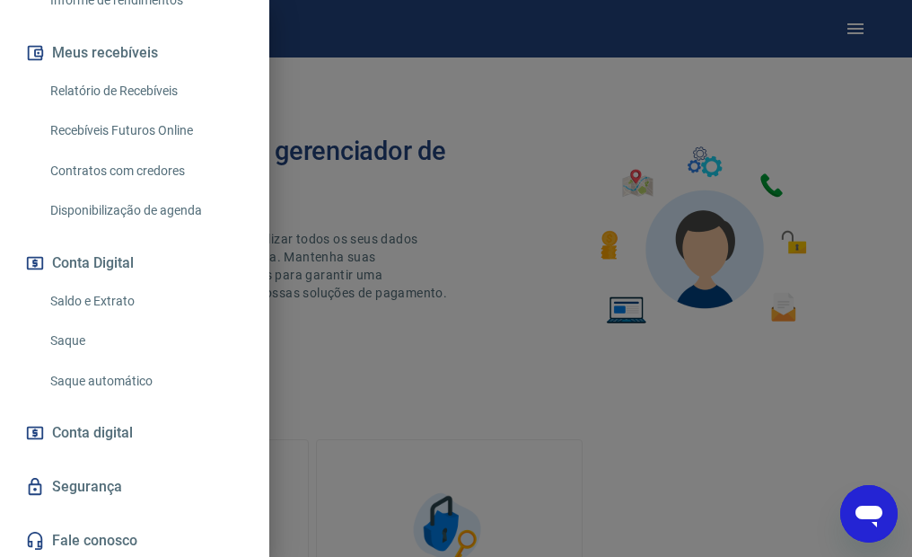
click at [92, 320] on link "Saldo e Extrato" at bounding box center [145, 301] width 205 height 37
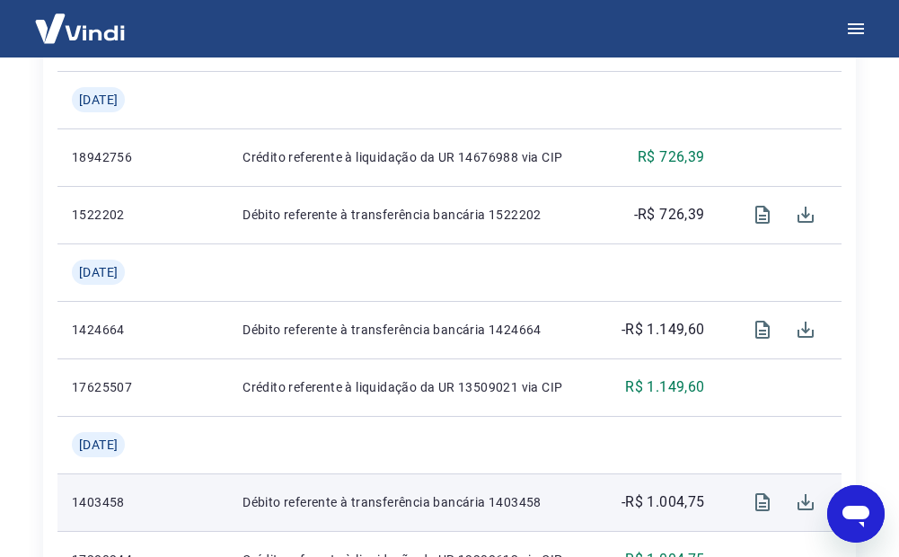
scroll to position [718, 0]
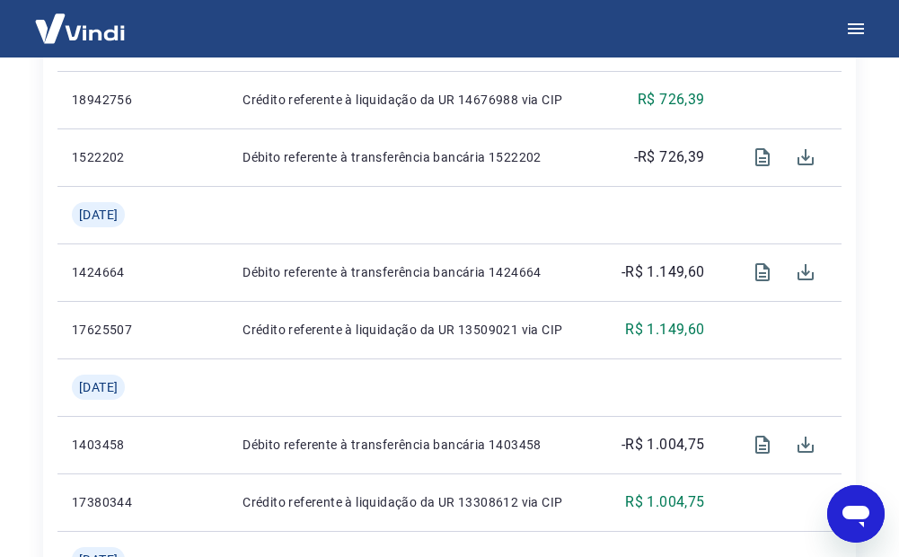
click at [855, 515] on icon "Abrir janela de mensagens" at bounding box center [855, 516] width 27 height 22
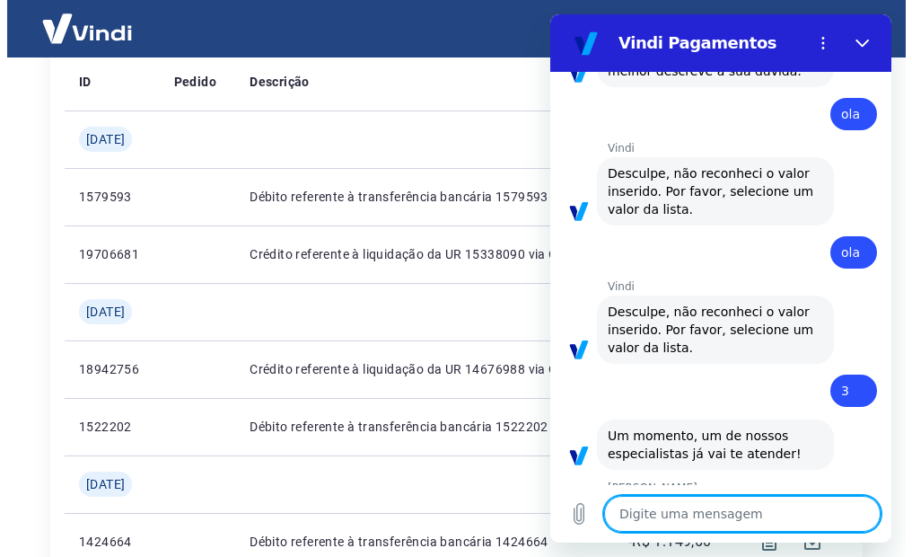
scroll to position [897, 0]
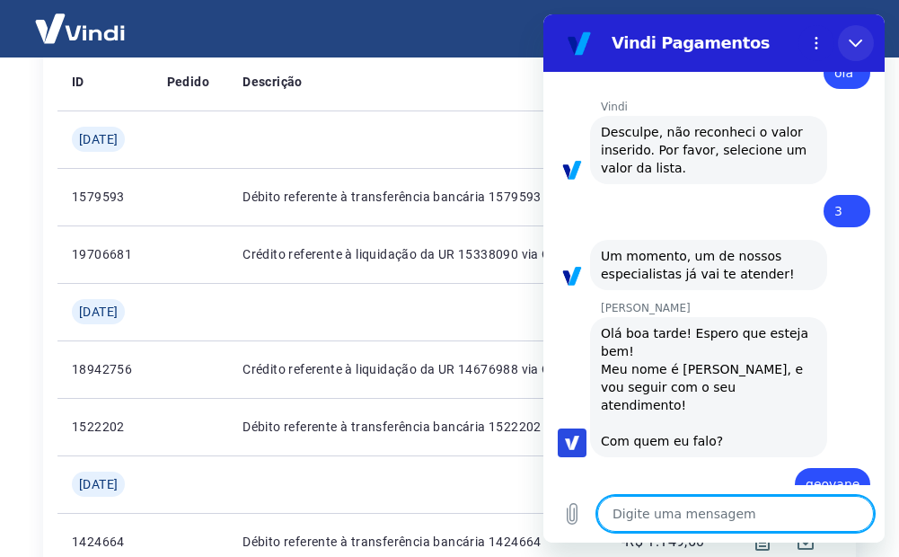
click at [860, 49] on icon "Fechar" at bounding box center [855, 43] width 14 height 14
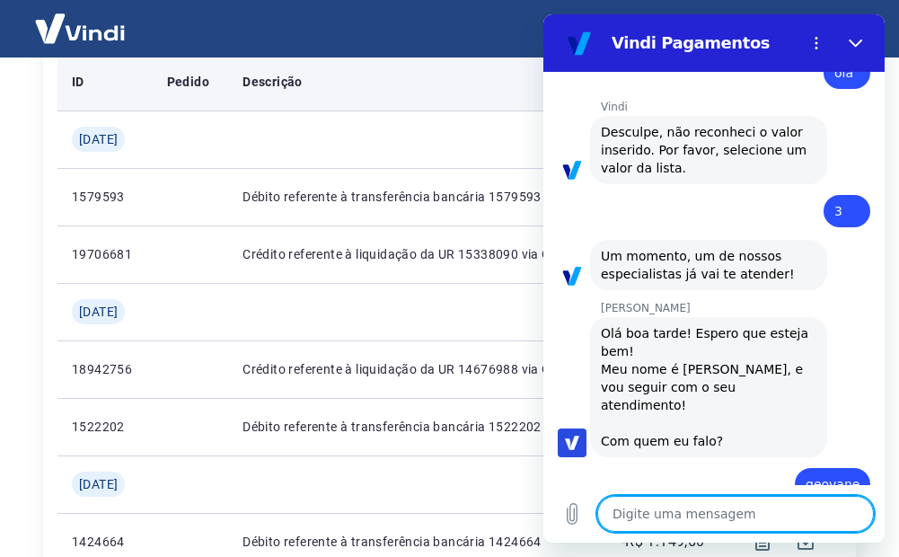
type textarea "x"
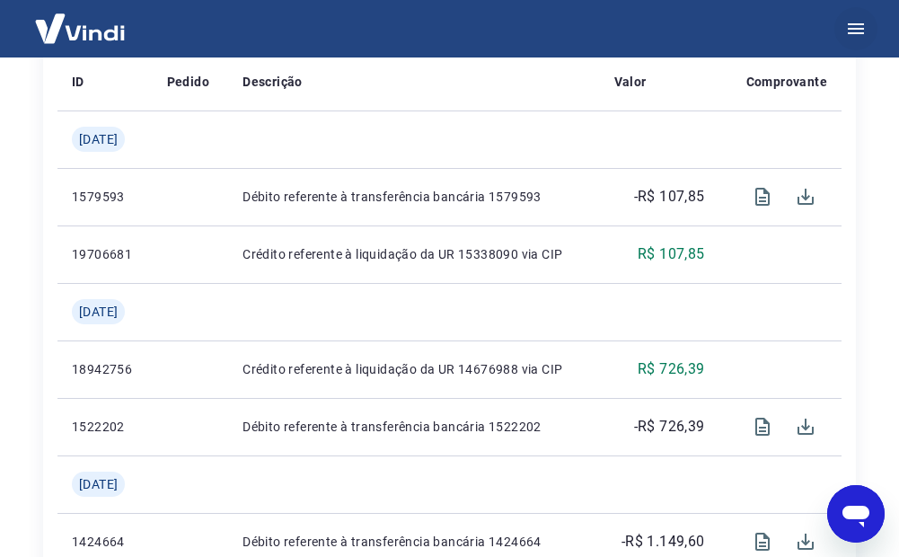
click at [861, 23] on icon "button" at bounding box center [855, 28] width 16 height 11
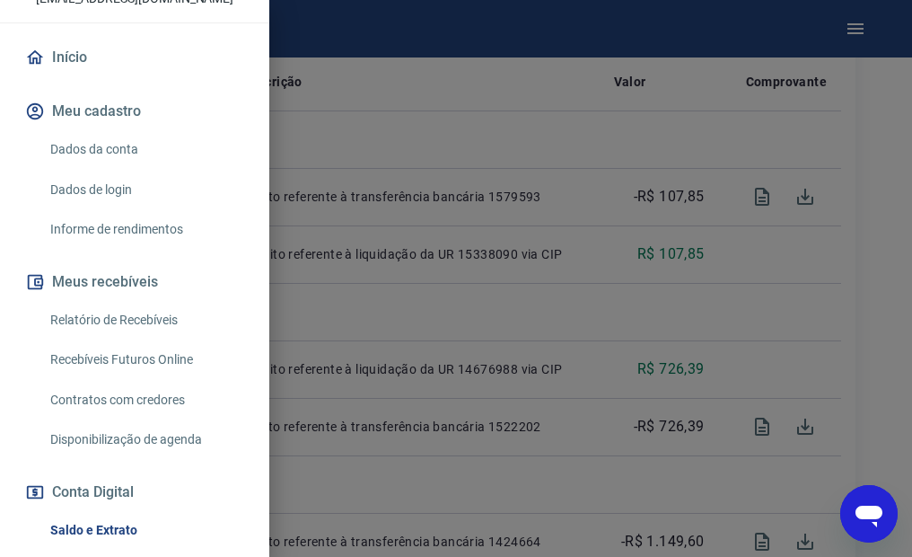
scroll to position [269, 0]
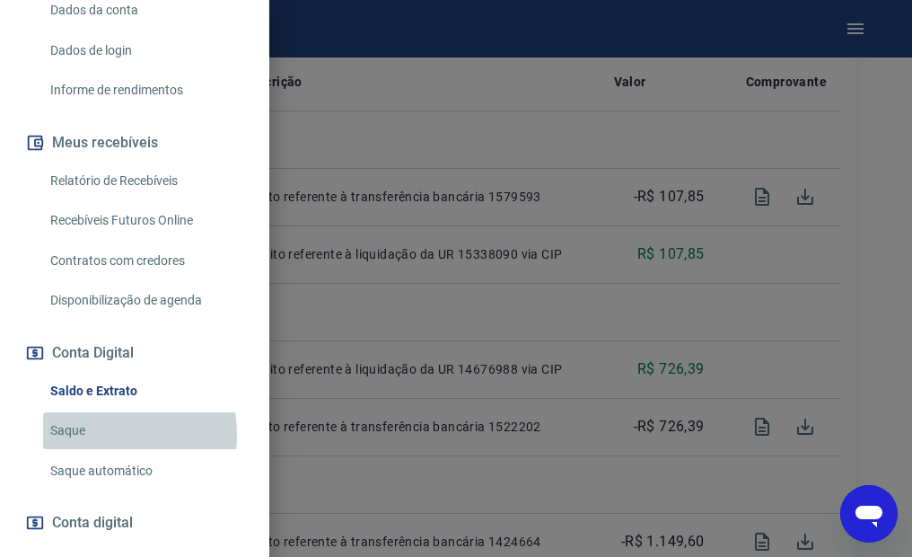
click at [86, 449] on link "Saque" at bounding box center [145, 430] width 205 height 37
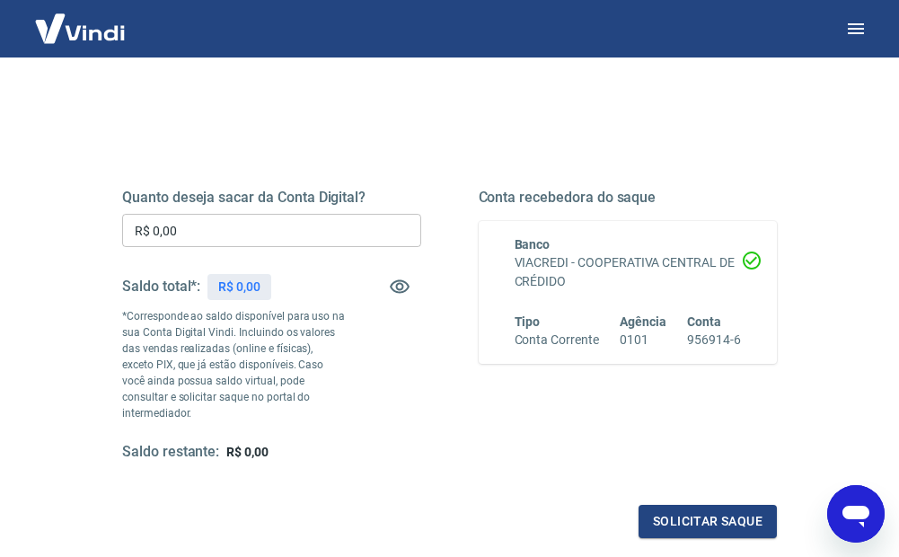
scroll to position [180, 0]
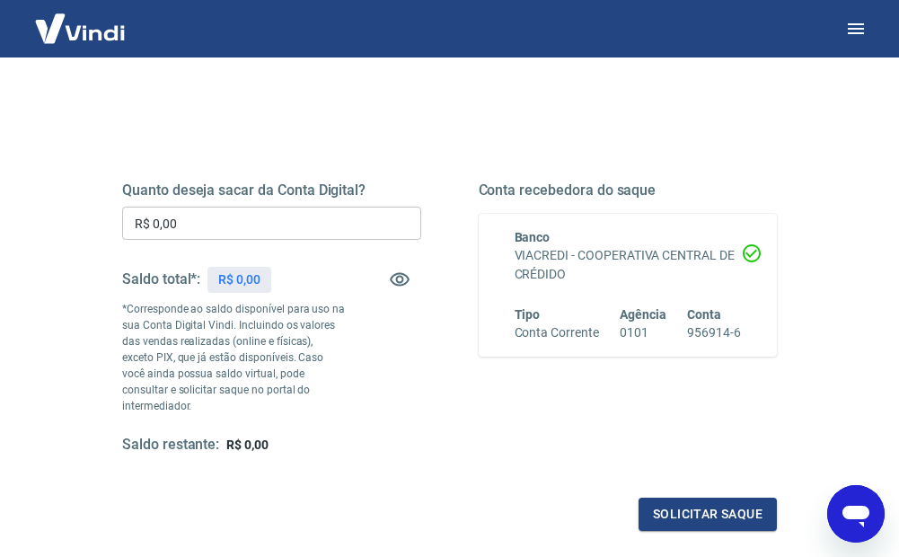
click at [218, 228] on input "R$ 0,00" at bounding box center [271, 222] width 299 height 33
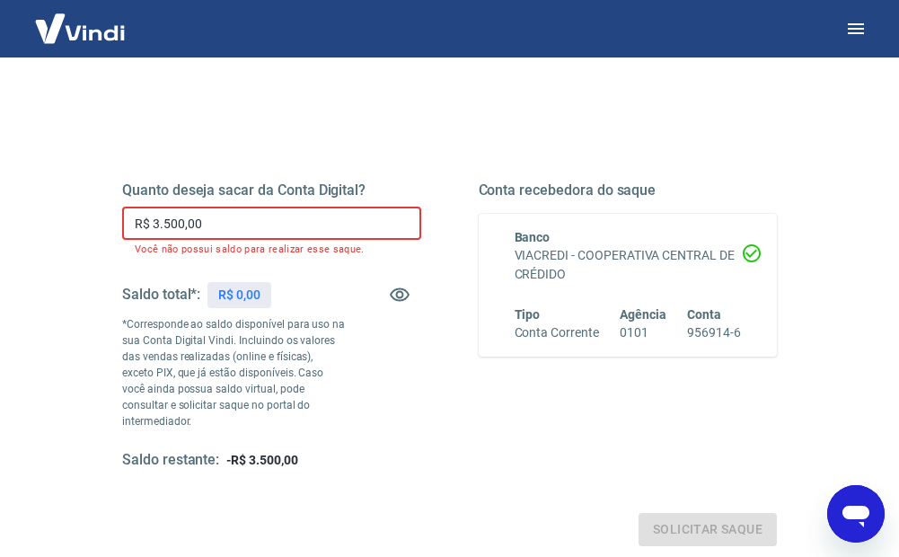
type input "R$ 35.000,00"
type textarea "x"
drag, startPoint x: 220, startPoint y: 223, endPoint x: 103, endPoint y: 251, distance: 120.2
click at [103, 251] on div "Quanto deseja sacar da Conta Digital? R$ 35.000,00 ​ Você não possui saldo para…" at bounding box center [450, 334] width 698 height 465
type input "R$ 0,00"
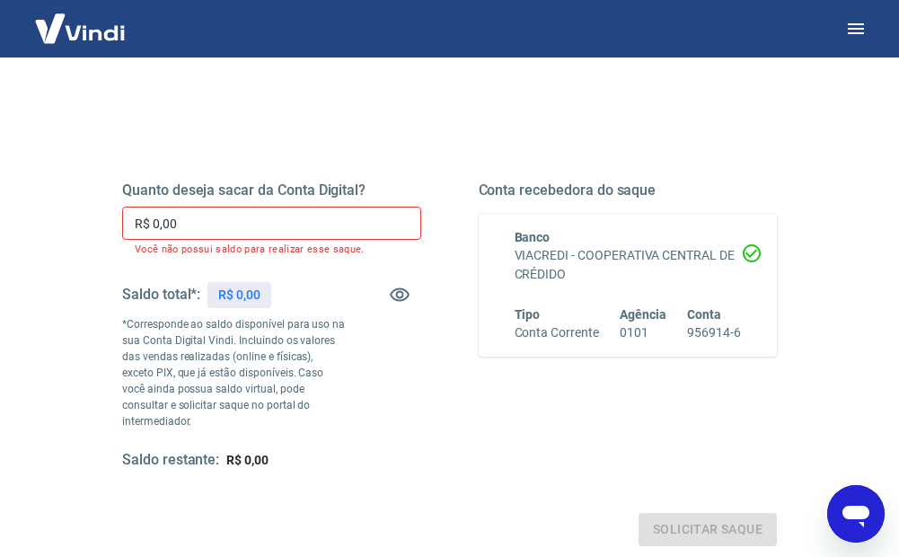
drag, startPoint x: 1145, startPoint y: 968, endPoint x: 859, endPoint y: 525, distance: 527.1
click at [859, 525] on icon "Abrir janela de mensagens" at bounding box center [855, 513] width 32 height 32
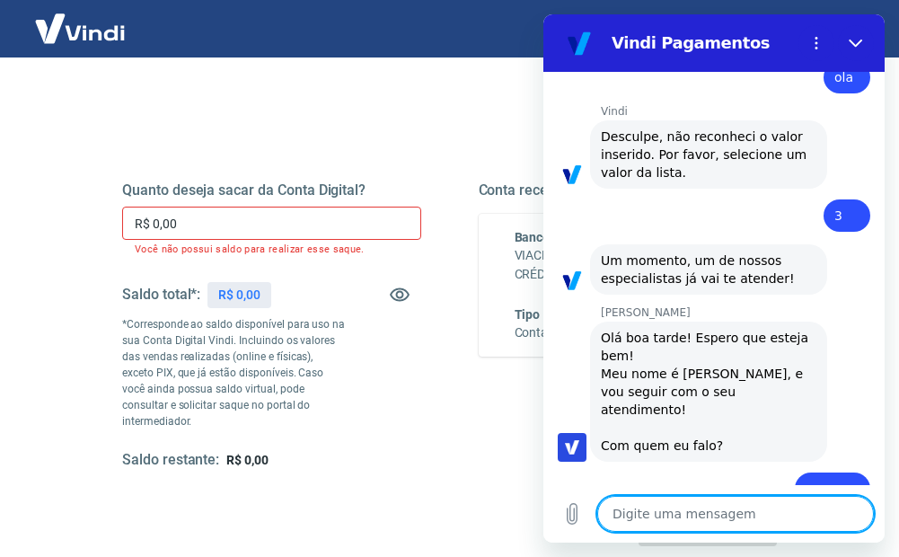
scroll to position [897, 0]
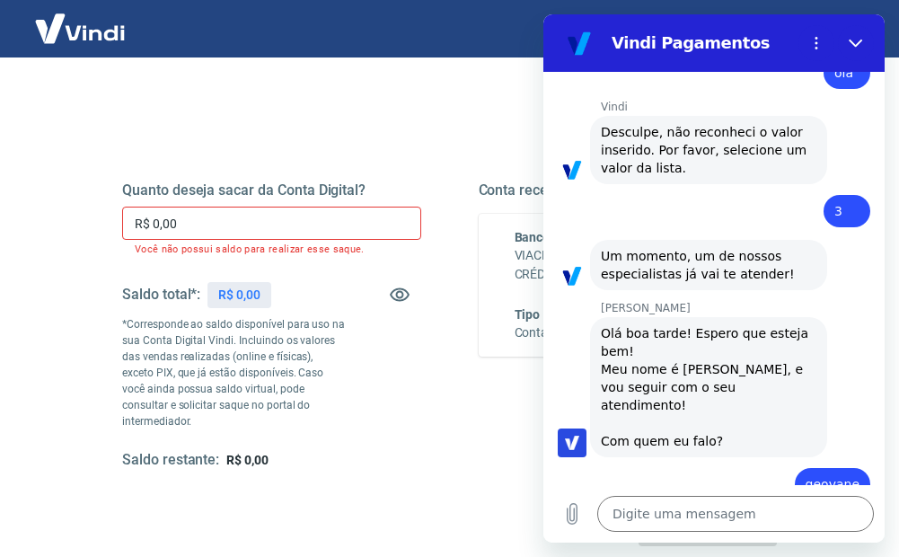
click at [407, 143] on div "Quanto deseja sacar da Conta Digital? R$ 0,00 ​ Você não possui saldo para real…" at bounding box center [449, 342] width 654 height 408
drag, startPoint x: 858, startPoint y: 40, endPoint x: 1401, endPoint y: 56, distance: 543.3
click at [858, 40] on icon "Fechar" at bounding box center [855, 43] width 14 height 14
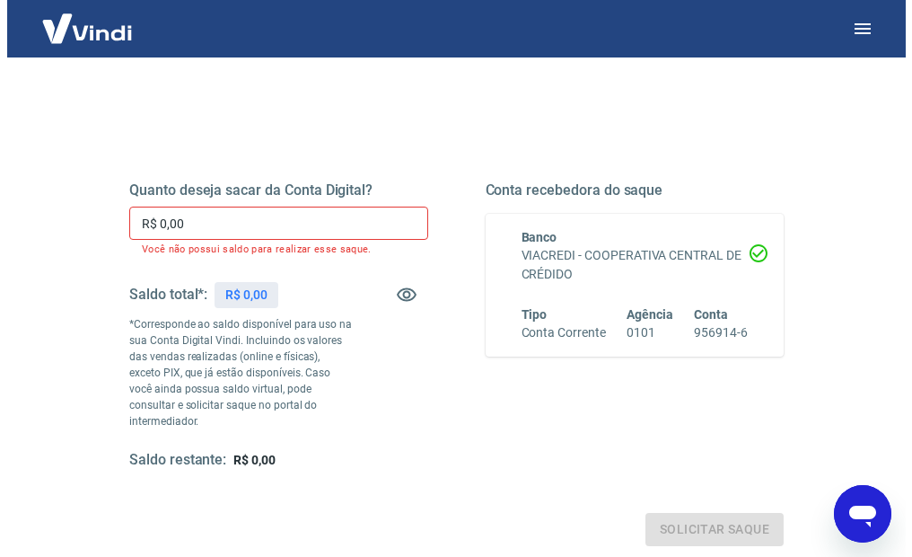
scroll to position [931, 0]
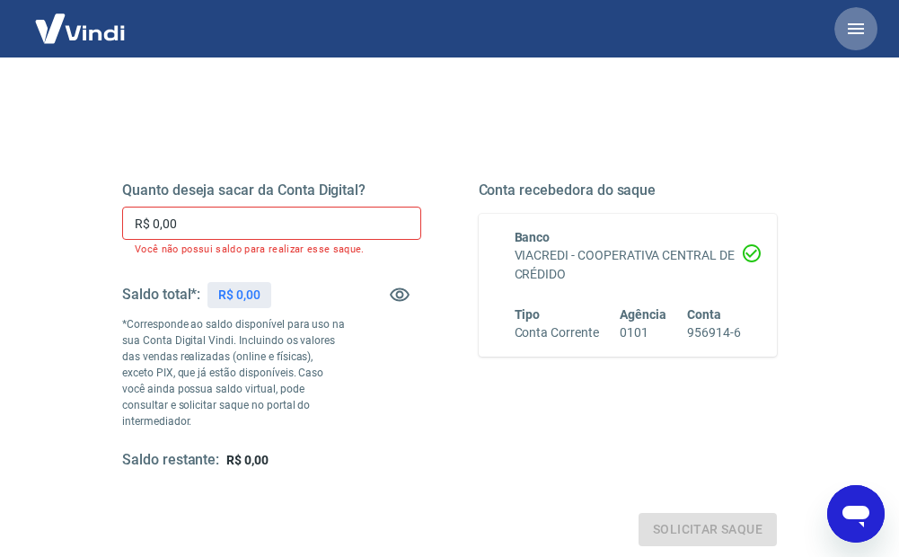
click at [859, 30] on icon "button" at bounding box center [855, 28] width 16 height 11
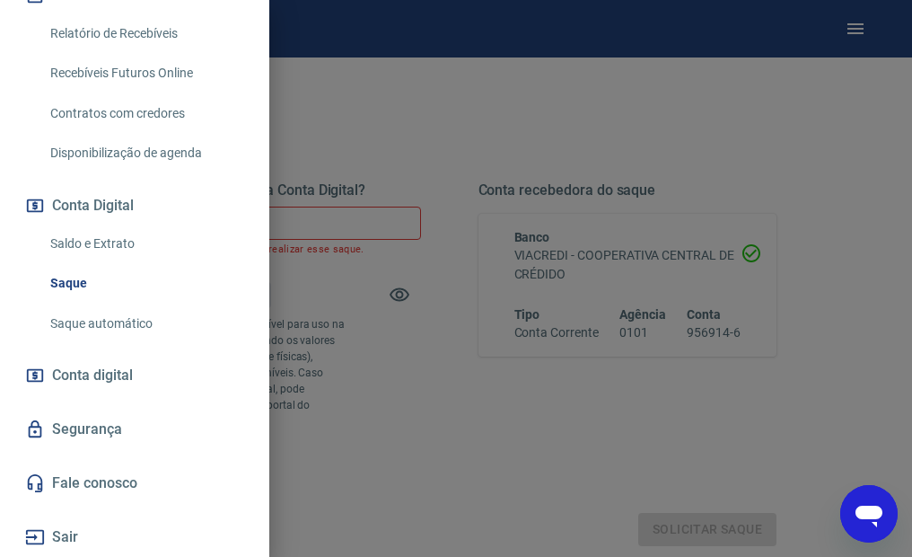
scroll to position [435, 0]
click at [109, 239] on link "Saldo e Extrato" at bounding box center [145, 243] width 205 height 37
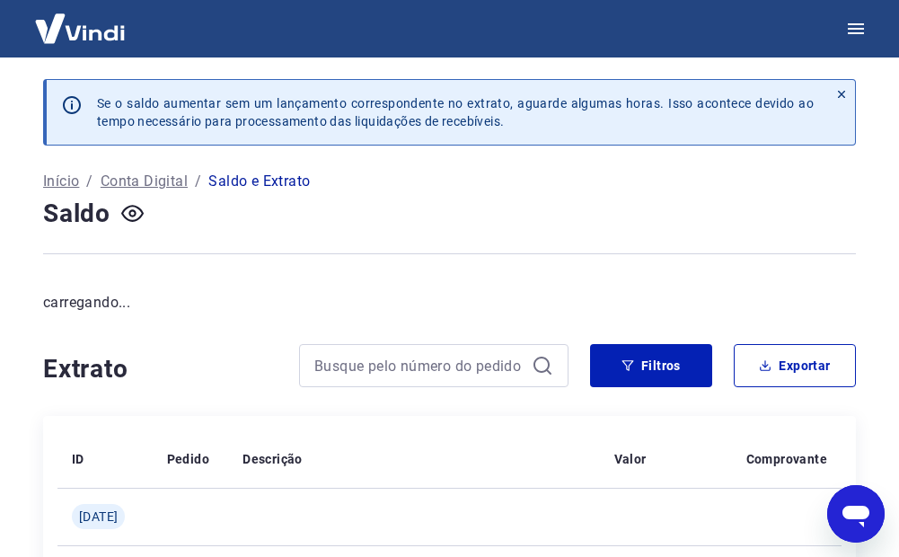
click at [840, 507] on div "Abrir janela de mensagens" at bounding box center [856, 514] width 54 height 54
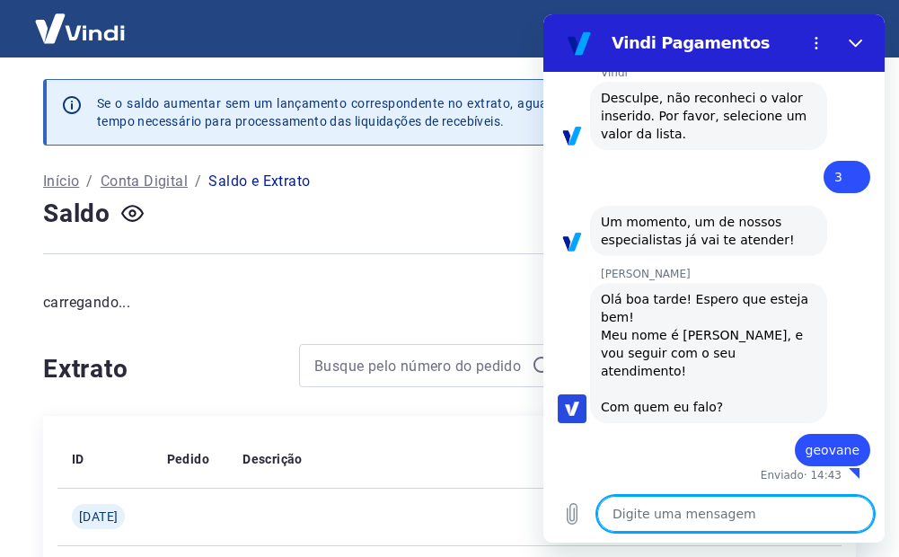
scroll to position [897, 0]
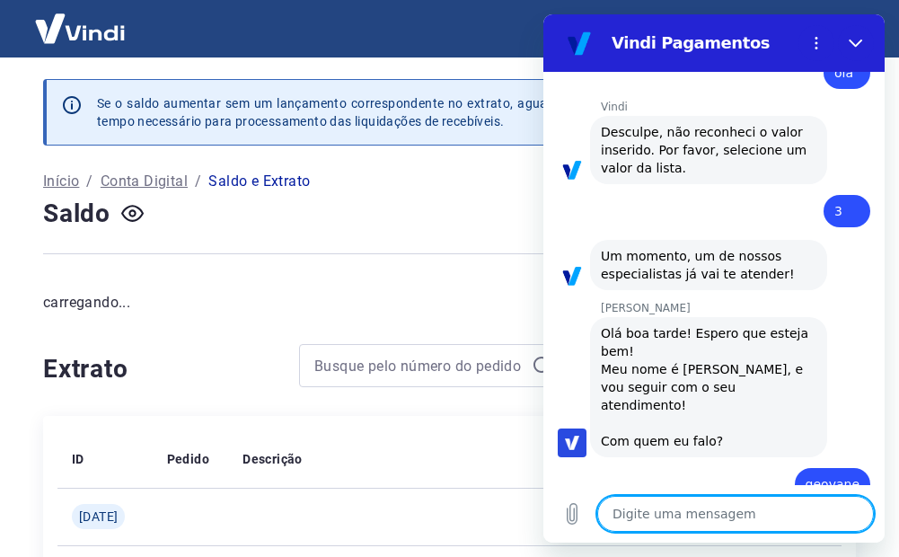
click at [755, 514] on textarea at bounding box center [735, 514] width 276 height 36
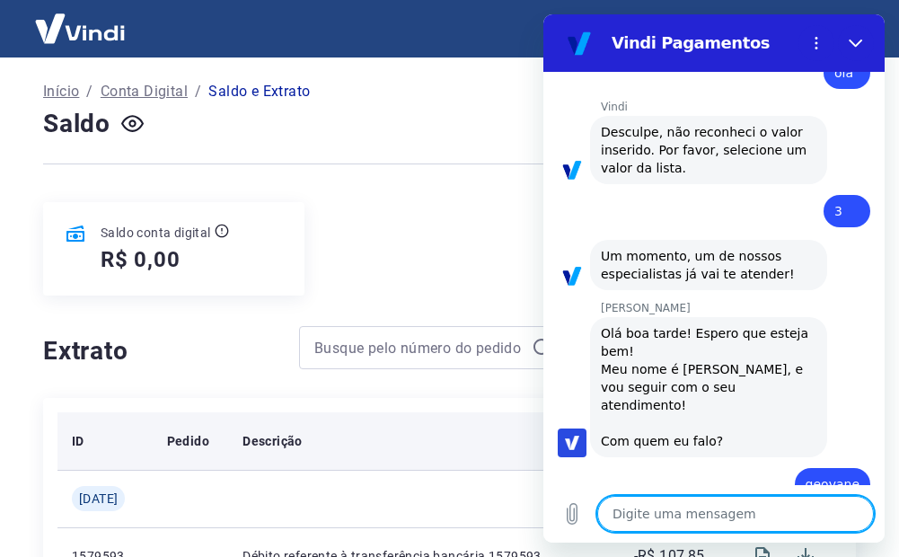
scroll to position [0, 0]
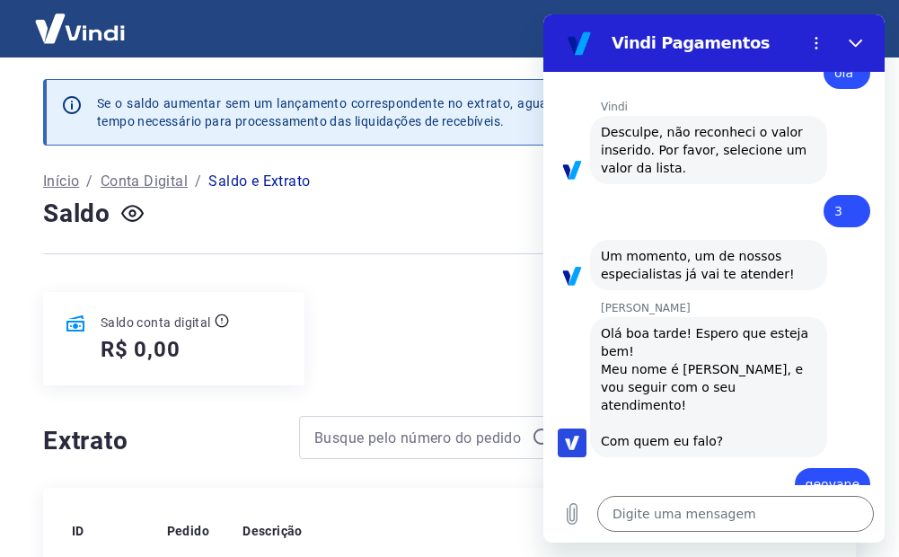
click at [311, 236] on div at bounding box center [449, 254] width 812 height 44
click at [857, 42] on icon "Fechar" at bounding box center [855, 43] width 14 height 14
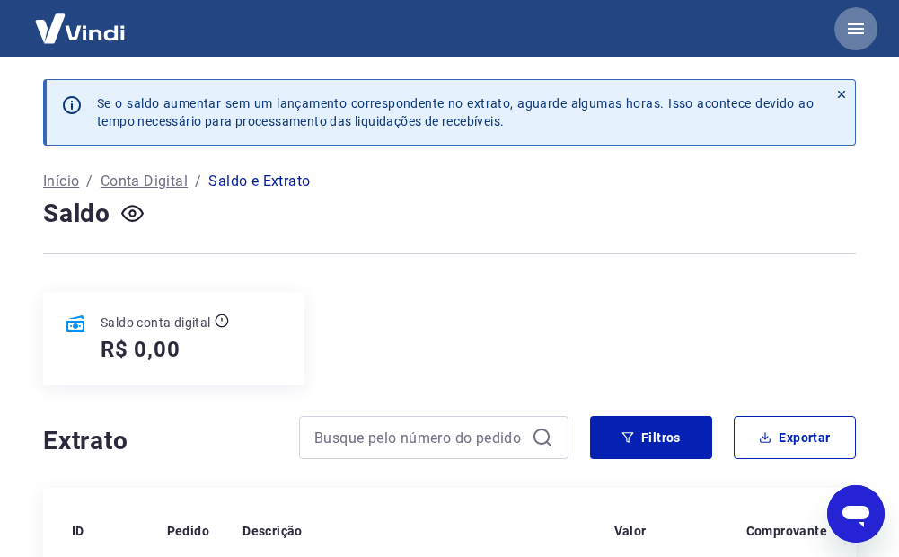
click at [862, 31] on icon "button" at bounding box center [856, 29] width 22 height 22
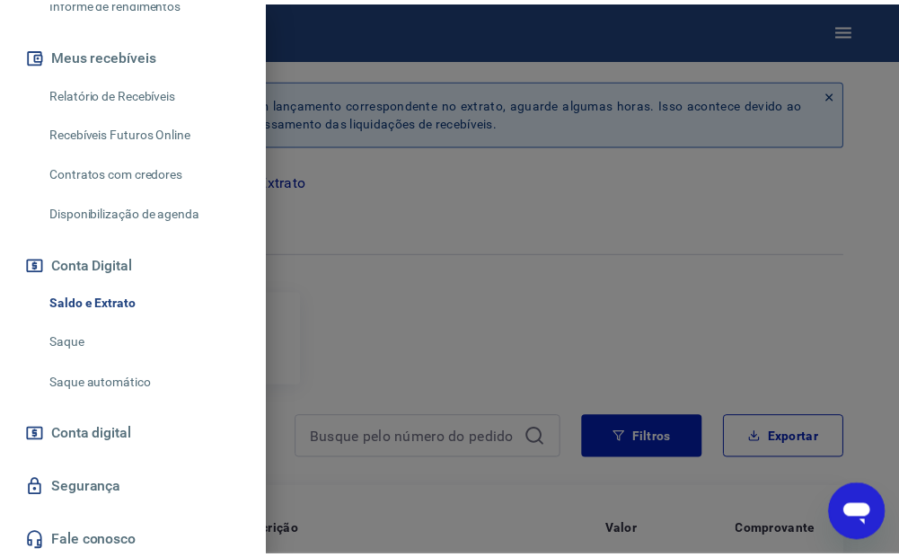
scroll to position [359, 0]
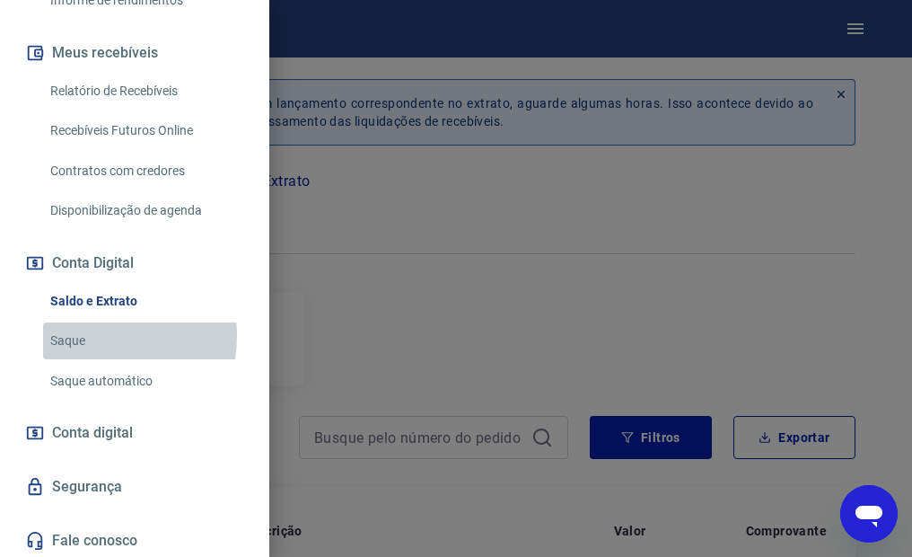
click at [75, 355] on link "Saque" at bounding box center [145, 340] width 205 height 37
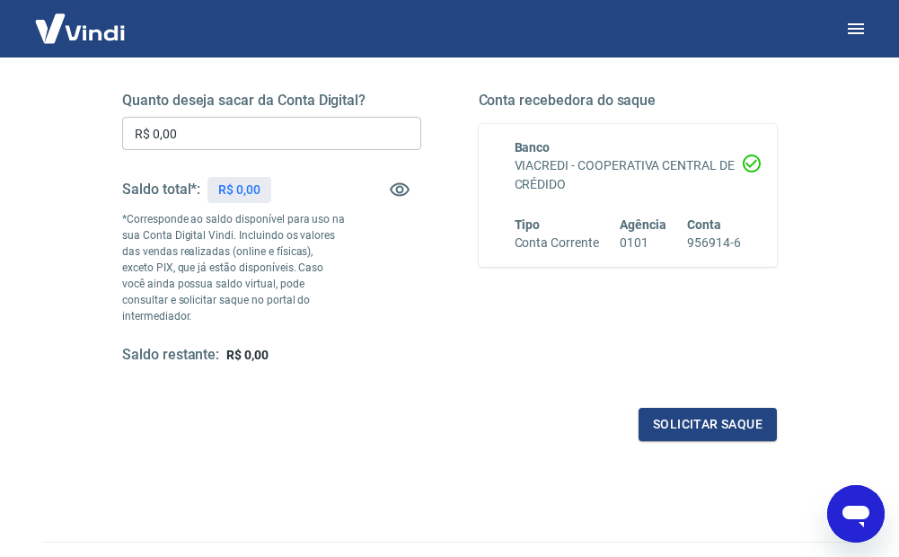
scroll to position [347, 0]
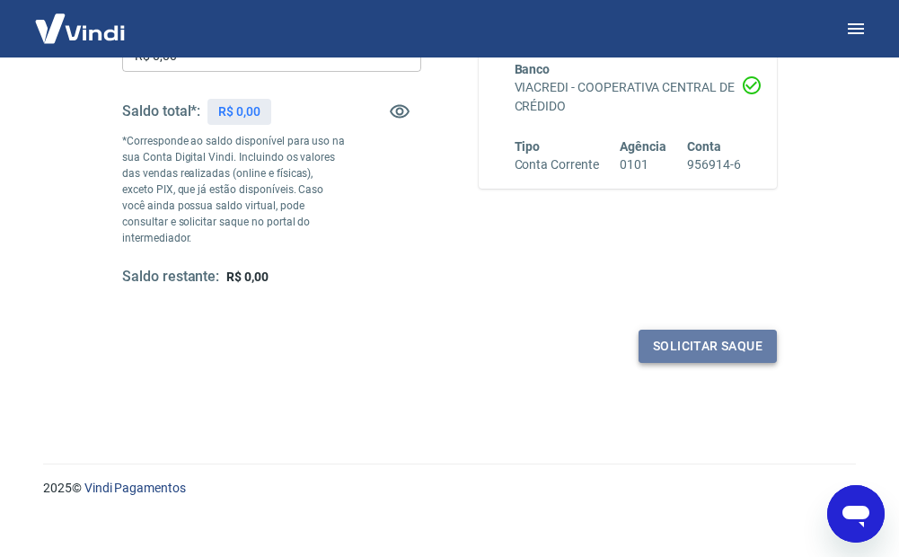
click at [726, 329] on button "Solicitar saque" at bounding box center [707, 345] width 138 height 33
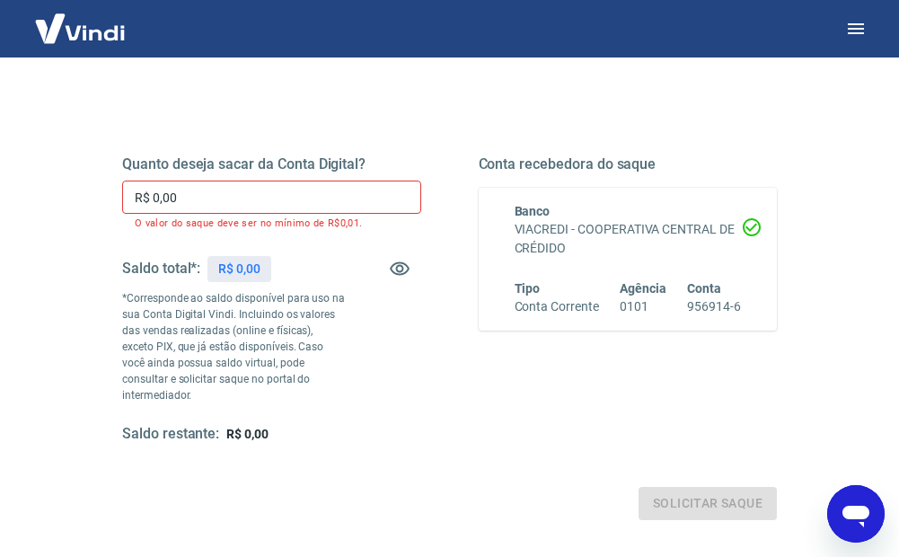
scroll to position [78, 0]
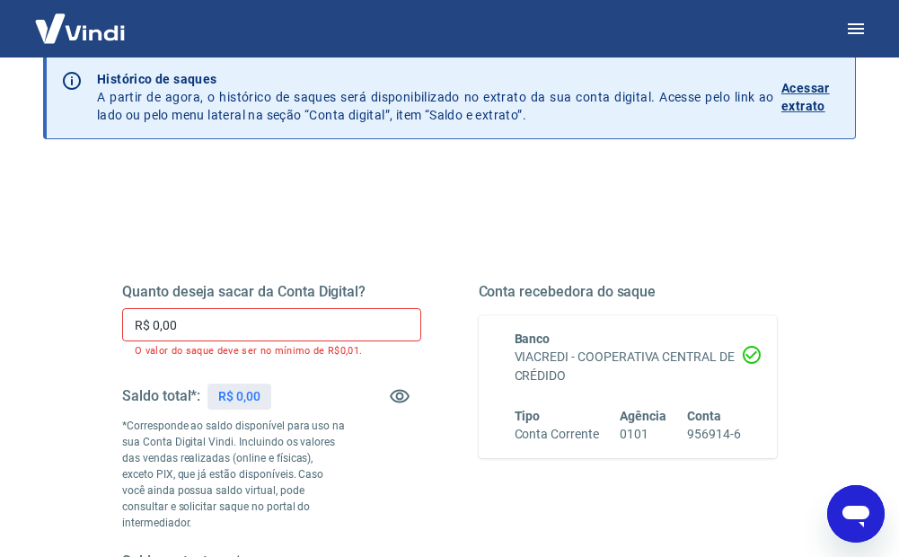
click at [848, 499] on icon "Abrir janela de mensagens" at bounding box center [855, 513] width 32 height 32
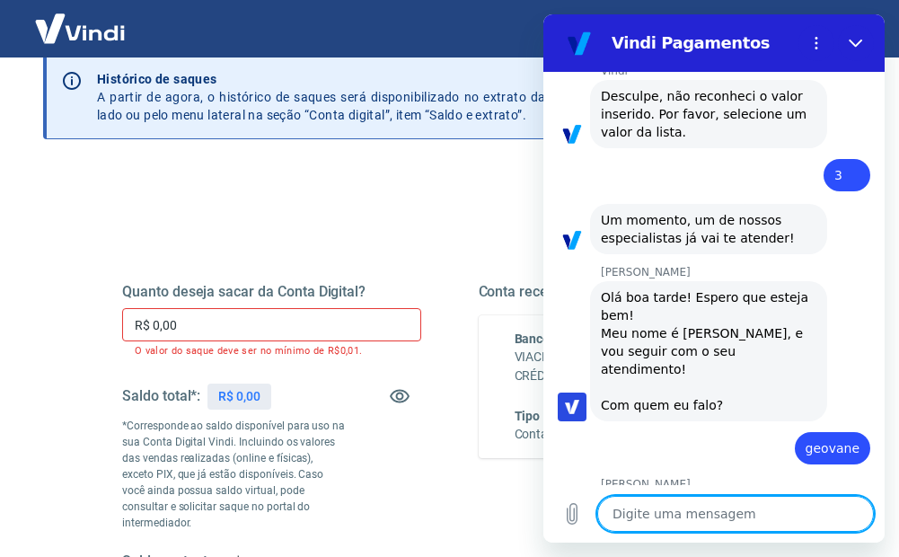
click at [779, 513] on textarea at bounding box center [735, 514] width 276 height 36
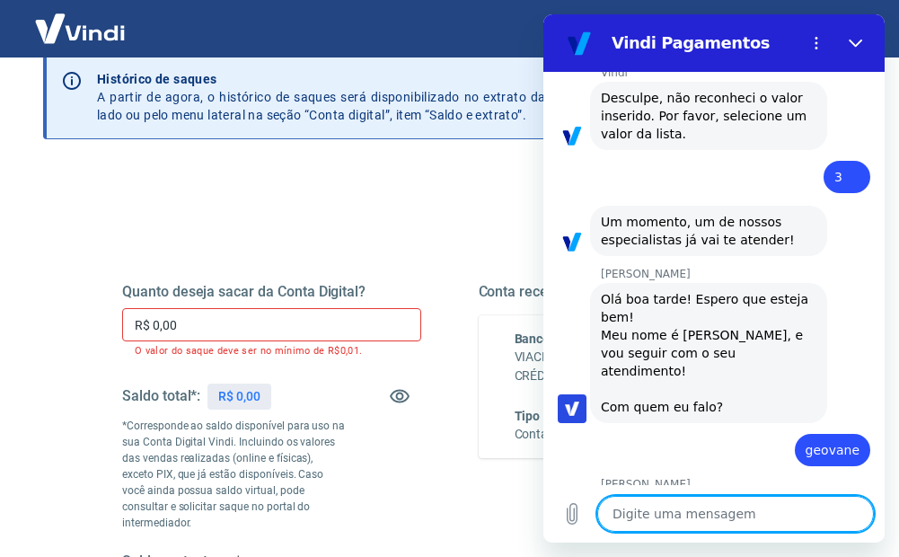
type textarea "x"
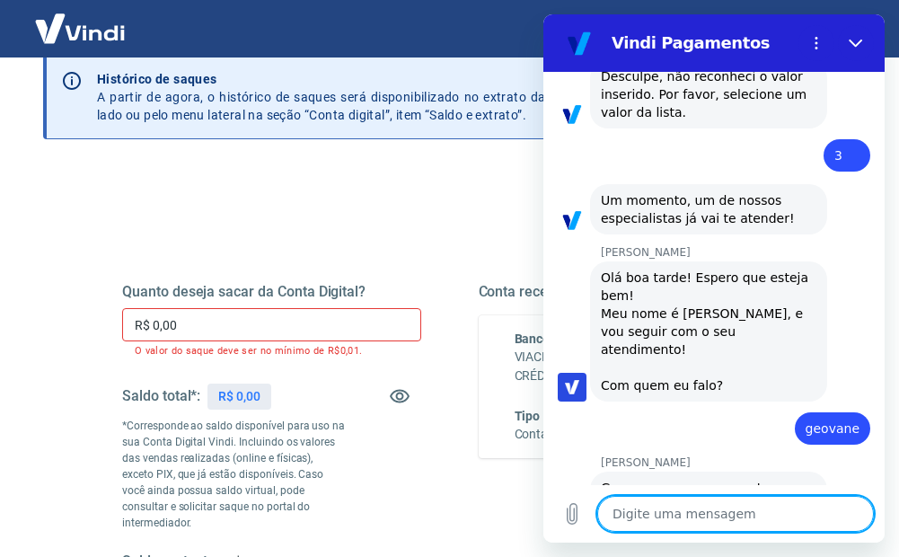
scroll to position [956, 0]
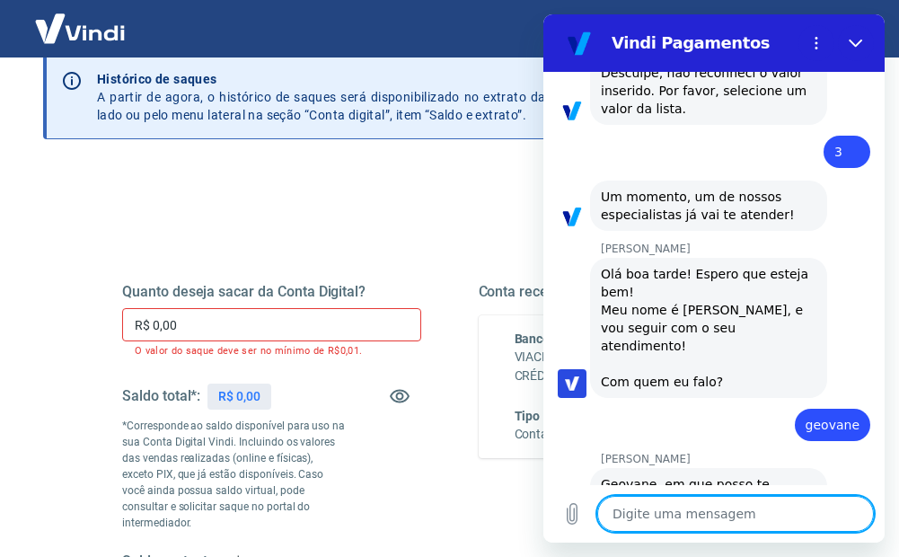
click at [715, 515] on textarea at bounding box center [735, 514] width 276 height 36
type textarea "p"
type textarea "x"
type textarea "pr"
type textarea "x"
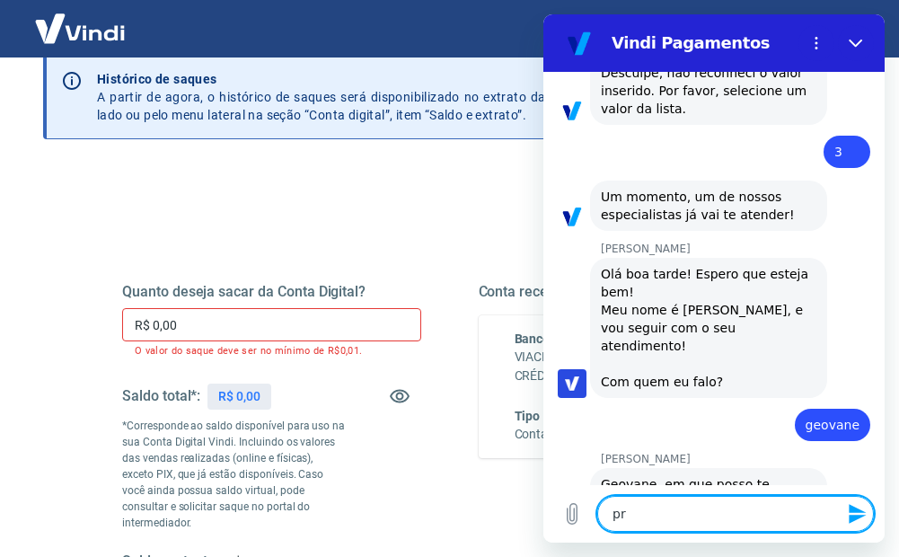
type textarea "pre"
type textarea "x"
type textarea "prec"
type textarea "x"
type textarea "precu"
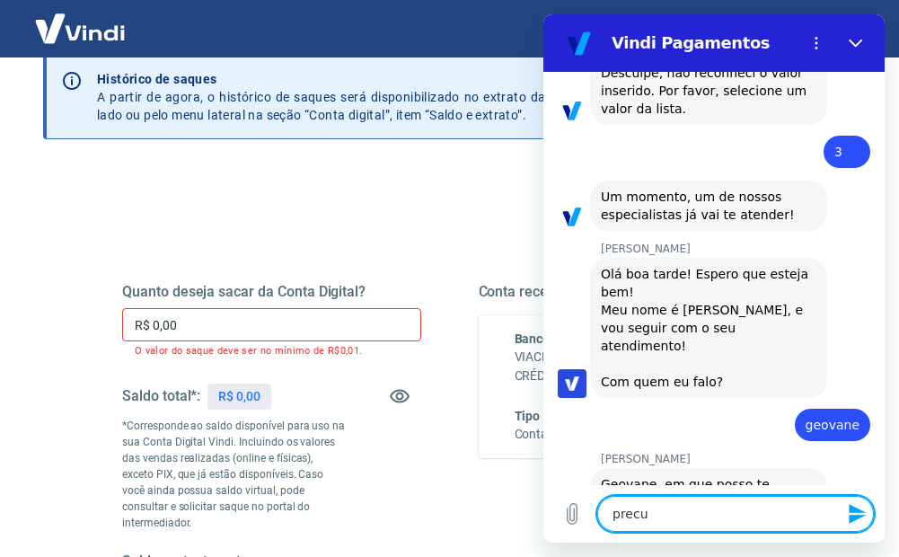
type textarea "x"
type textarea "prec"
type textarea "x"
type textarea "preci"
type textarea "x"
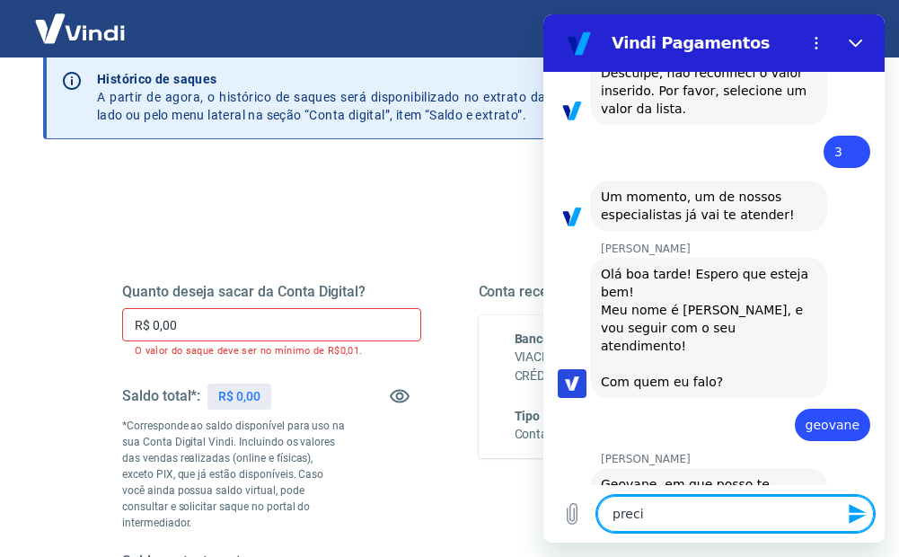
type textarea "precis"
type textarea "x"
type textarea "preciso"
type textarea "x"
type textarea "preciso"
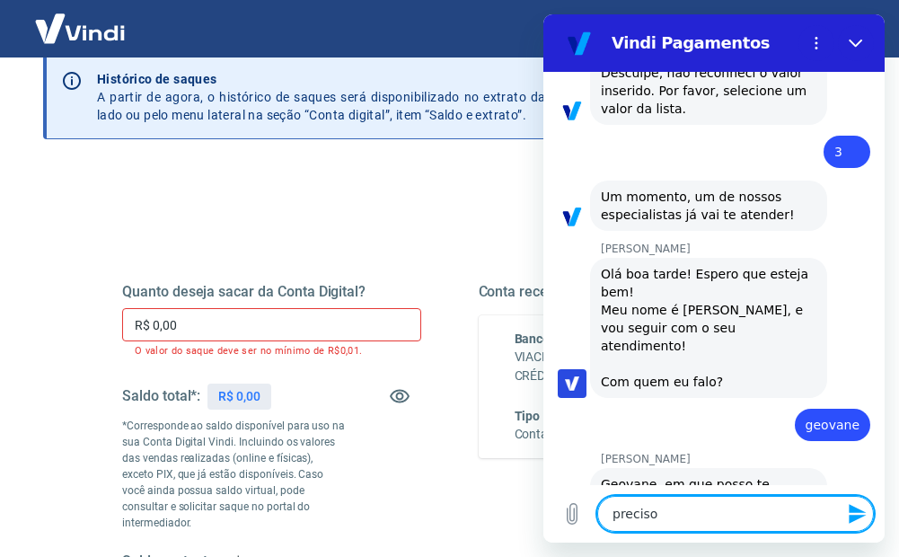
type textarea "x"
type textarea "preciso p"
type textarea "x"
type textarea "preciso po"
type textarea "x"
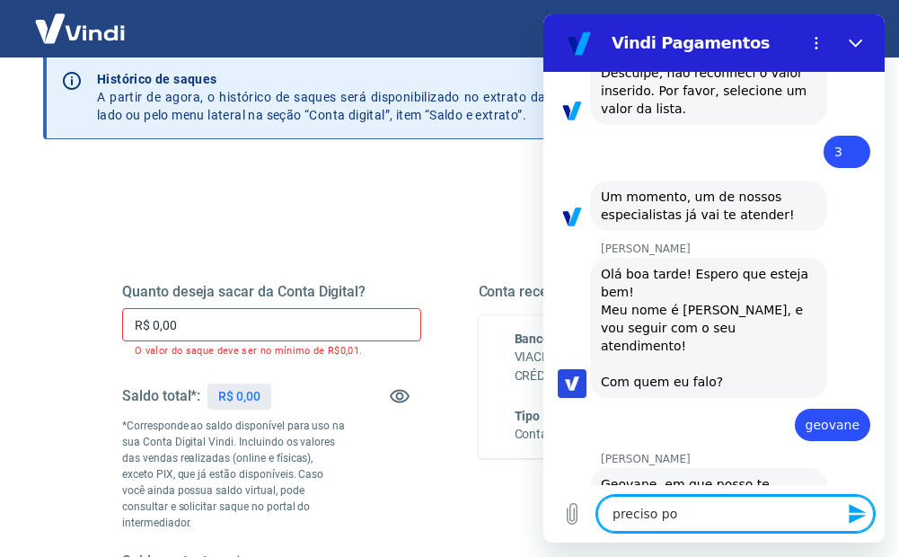
type textarea "preciso poe"
type textarea "x"
type textarea "preciso po"
type textarea "x"
type textarea "preciso por"
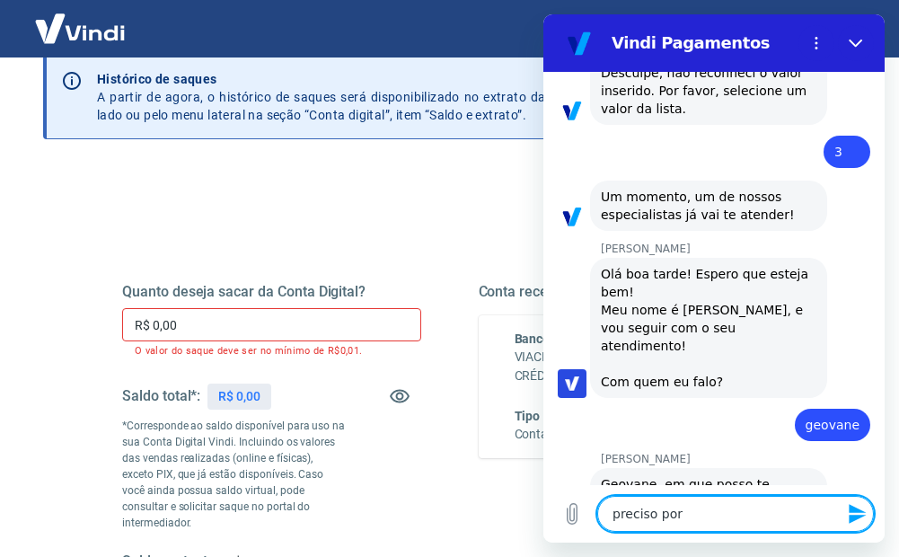
type textarea "x"
type textarea "preciso por"
type textarea "x"
type textarea "preciso por s"
type textarea "x"
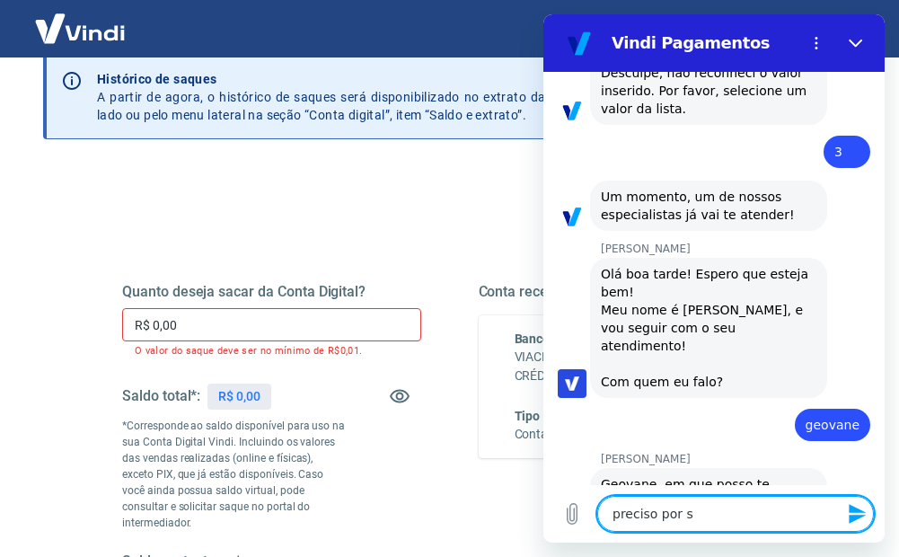
type textarea "preciso por sa"
type textarea "x"
type textarea "preciso por sal"
type textarea "x"
type textarea "preciso por sald"
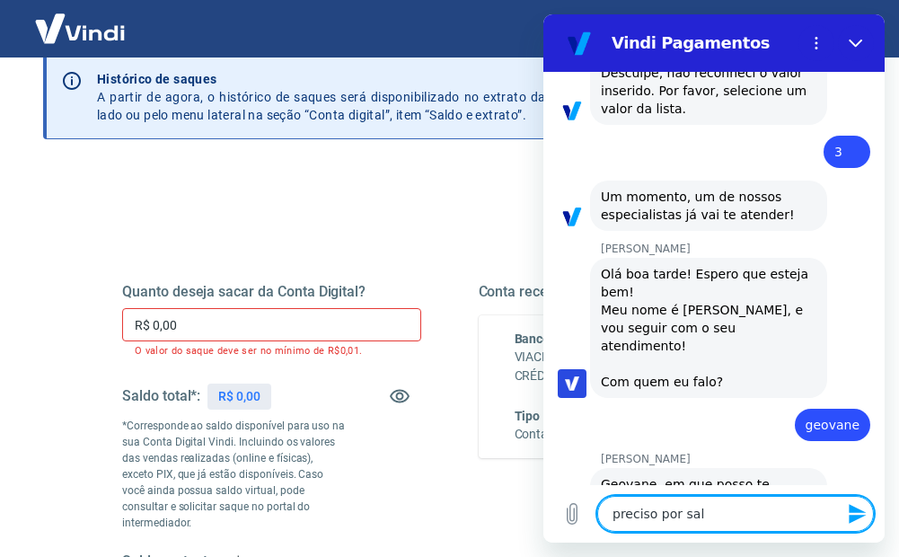
type textarea "x"
type textarea "preciso por saldo"
type textarea "x"
type textarea "preciso por saldo"
type textarea "x"
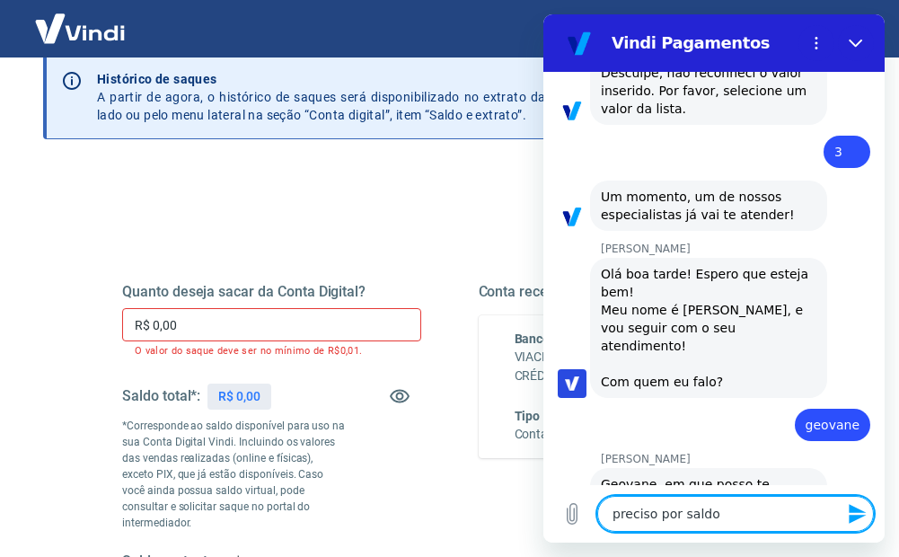
type textarea "preciso por saldo n"
type textarea "x"
type textarea "preciso por saldo na"
type textarea "x"
type textarea "preciso por saldo na"
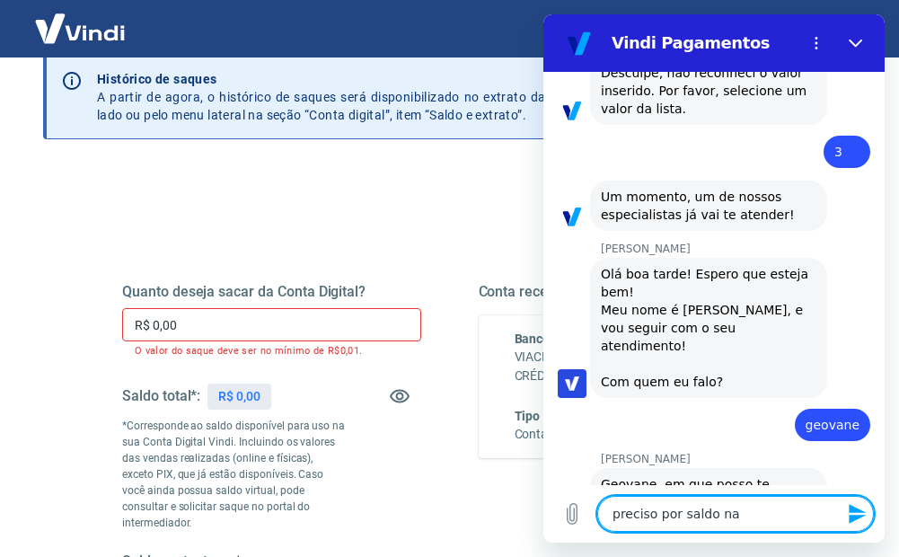
type textarea "x"
type textarea "preciso por saldo na m"
type textarea "x"
type textarea "preciso por saldo na mi"
type textarea "x"
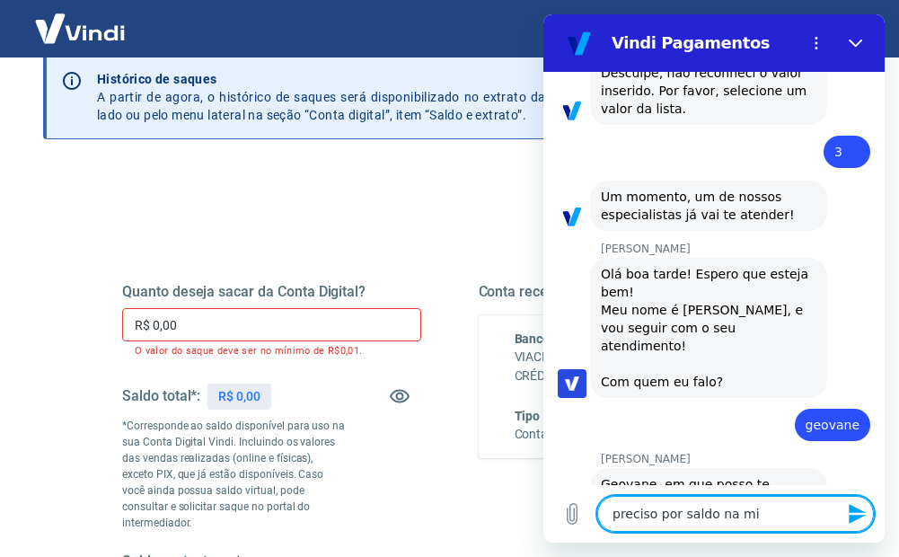
type textarea "preciso por saldo na min"
type textarea "x"
type textarea "preciso por saldo na minh"
type textarea "x"
type textarea "preciso por saldo na minha"
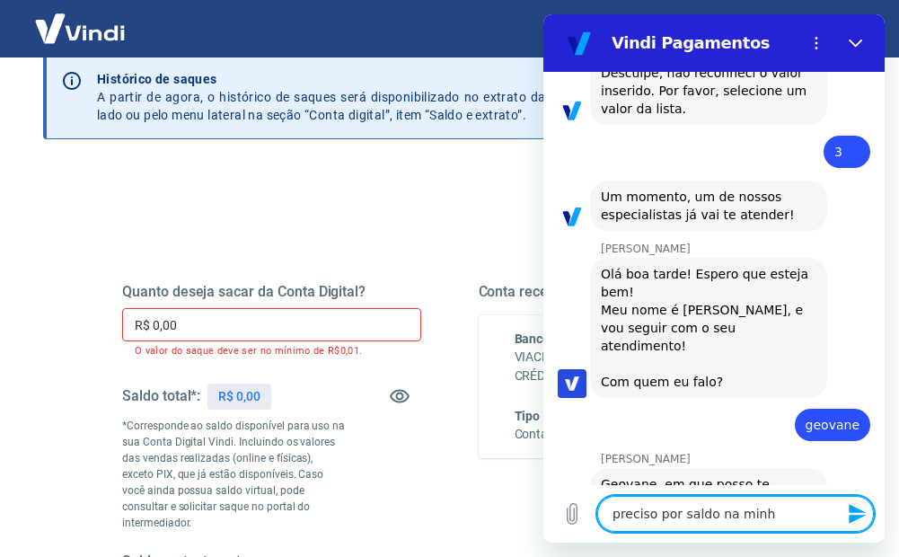
type textarea "x"
type textarea "preciso por saldo na minha"
type textarea "x"
type textarea "preciso por saldo na minha c"
type textarea "x"
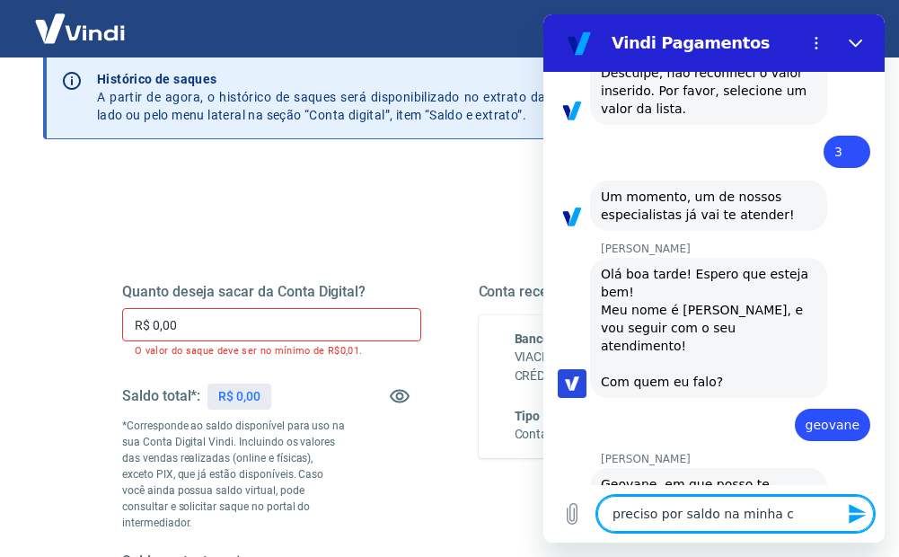
type textarea "preciso por saldo na minha co"
type textarea "x"
type textarea "preciso por saldo na minha con"
type textarea "x"
type textarea "preciso por saldo na minha cont"
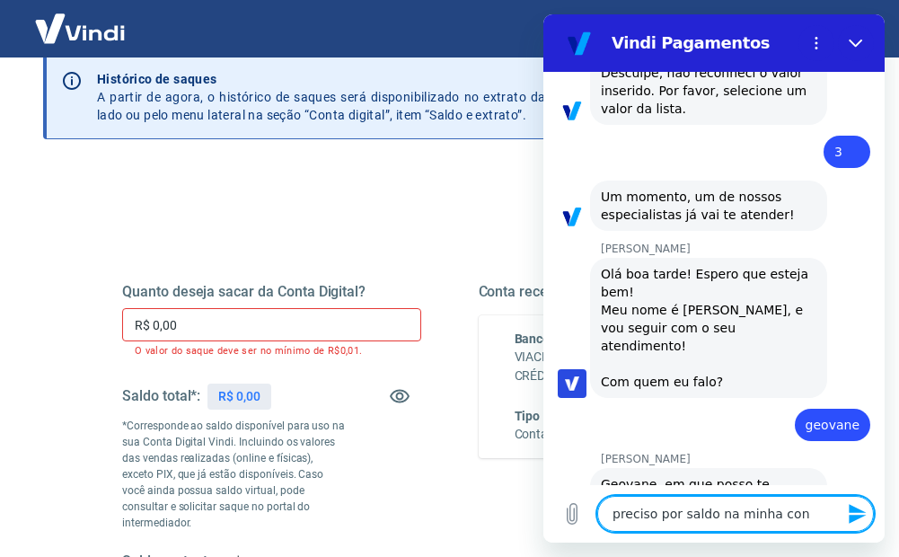
type textarea "x"
type textarea "preciso por saldo na minha conta"
type textarea "x"
type textarea "preciso por saldo na minha conta"
type textarea "x"
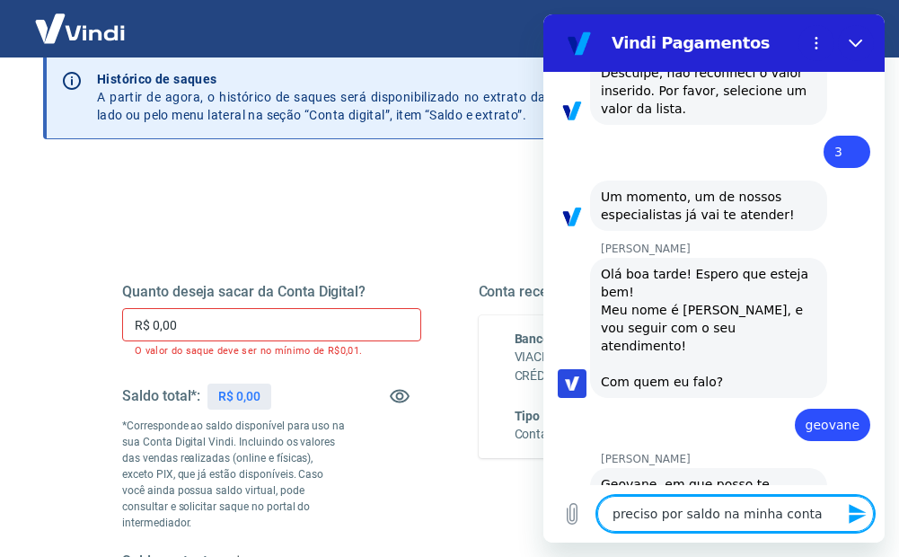
type textarea "preciso por saldo na minha conta v"
type textarea "x"
type textarea "preciso por saldo na minha conta vi"
type textarea "x"
type textarea "preciso por saldo na minha conta vin"
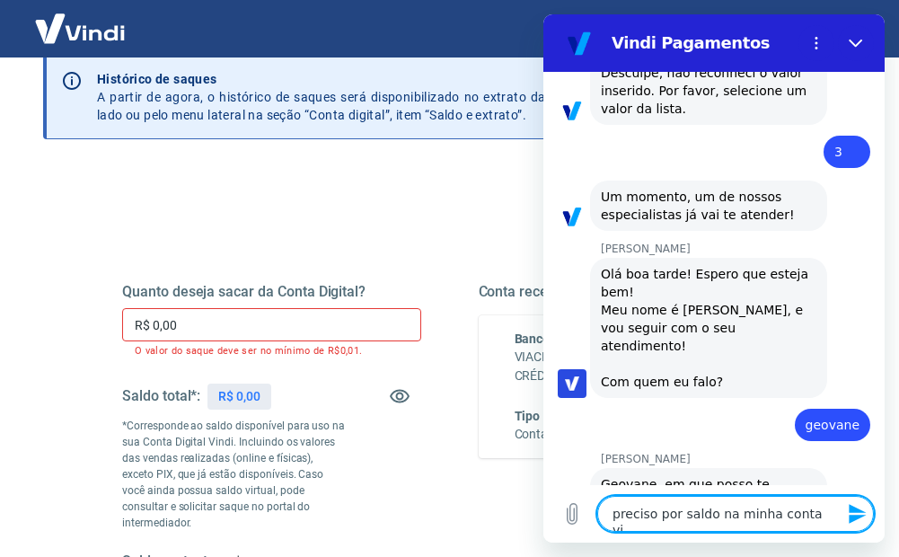
type textarea "x"
type textarea "preciso por saldo na minha conta vind"
type textarea "x"
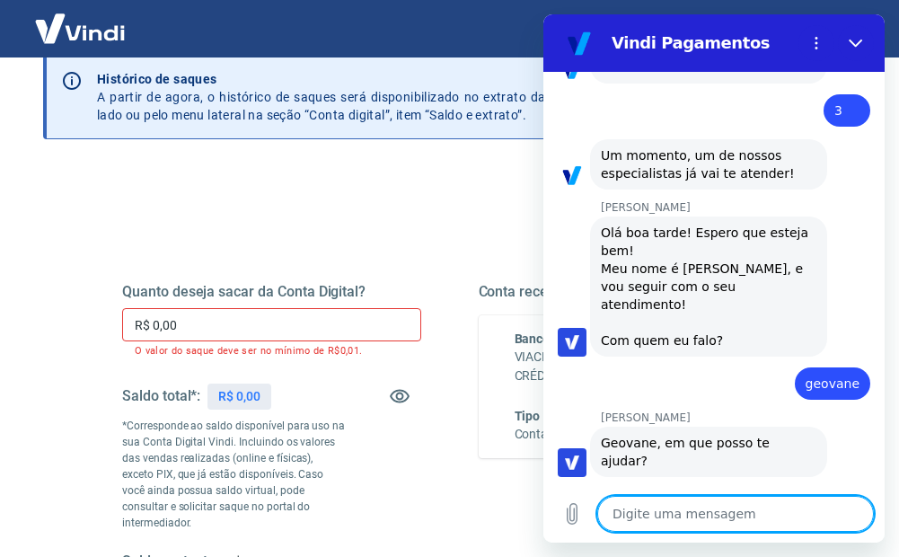
type textarea "x"
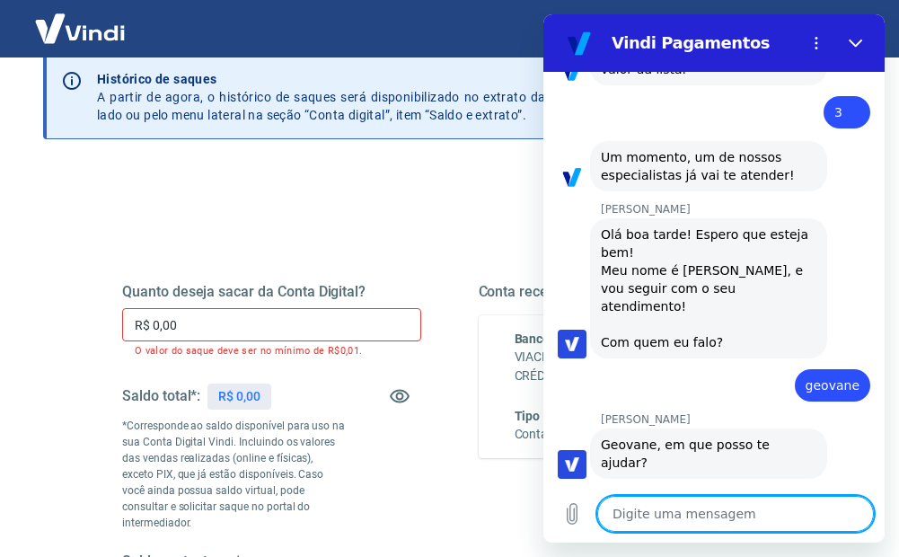
scroll to position [999, 0]
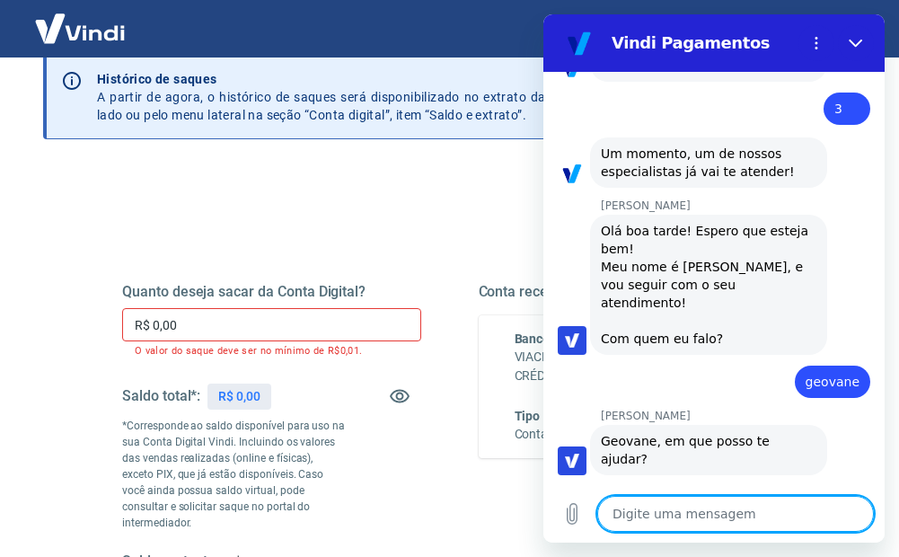
click at [696, 518] on textarea at bounding box center [735, 514] width 276 height 36
type textarea "c"
type textarea "x"
type textarea "co"
type textarea "x"
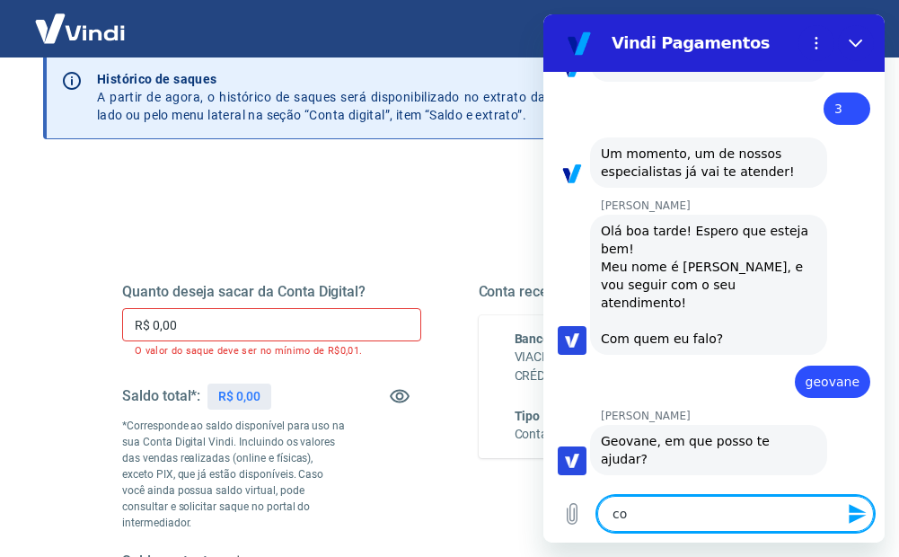
type textarea "com"
type textarea "x"
type textarea "como"
type textarea "x"
type textarea "como"
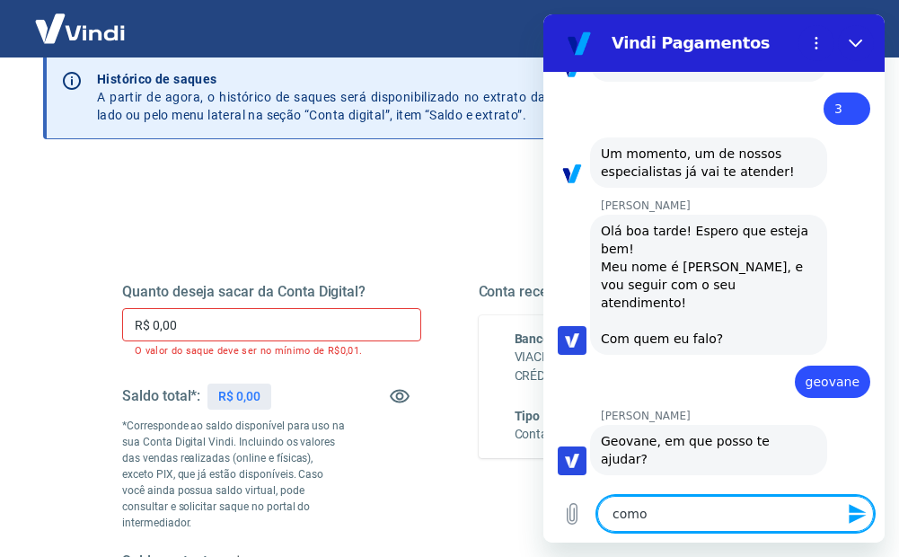
type textarea "x"
type textarea "como"
type textarea "x"
type textarea "com"
type textarea "x"
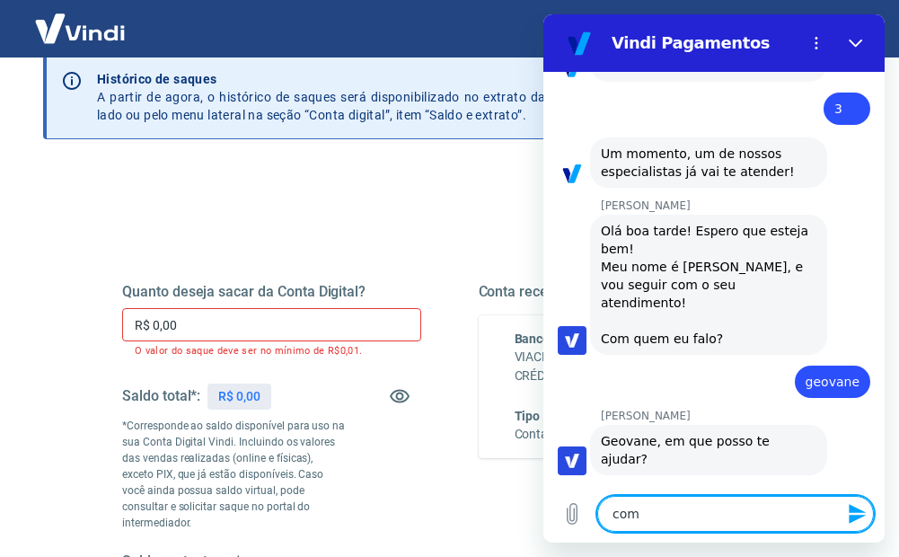
type textarea "co"
type textarea "x"
type textarea "c"
type textarea "x"
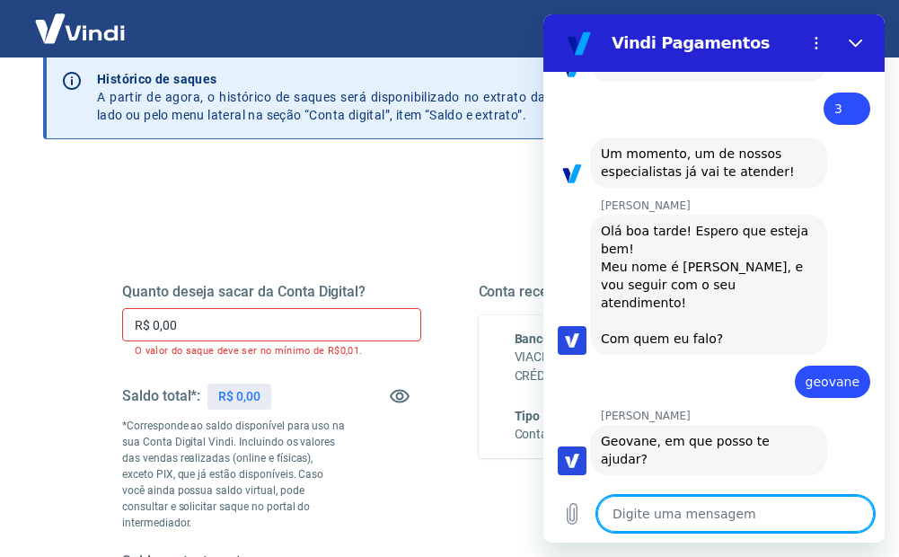
type textarea "n"
type textarea "x"
type textarea "na"
type textarea "x"
type textarea "nao"
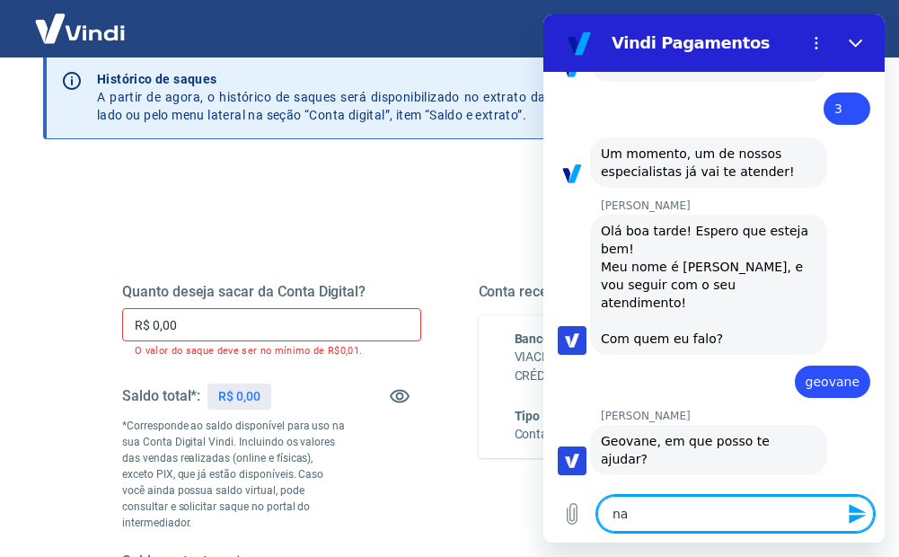
type textarea "x"
type textarea "nao"
type textarea "x"
type textarea "nao a"
type textarea "x"
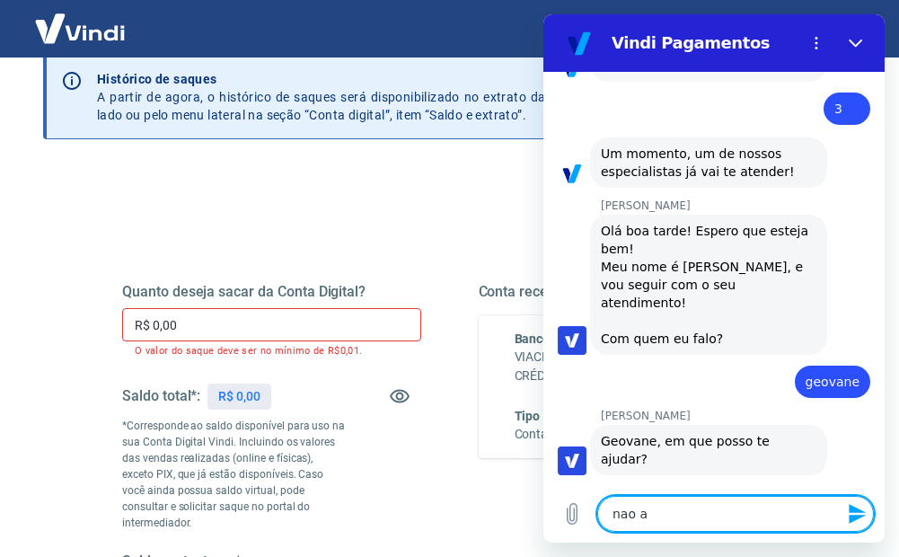
type textarea "nao ac"
type textarea "x"
type textarea "nao ach"
type textarea "x"
type textarea "[PERSON_NAME]"
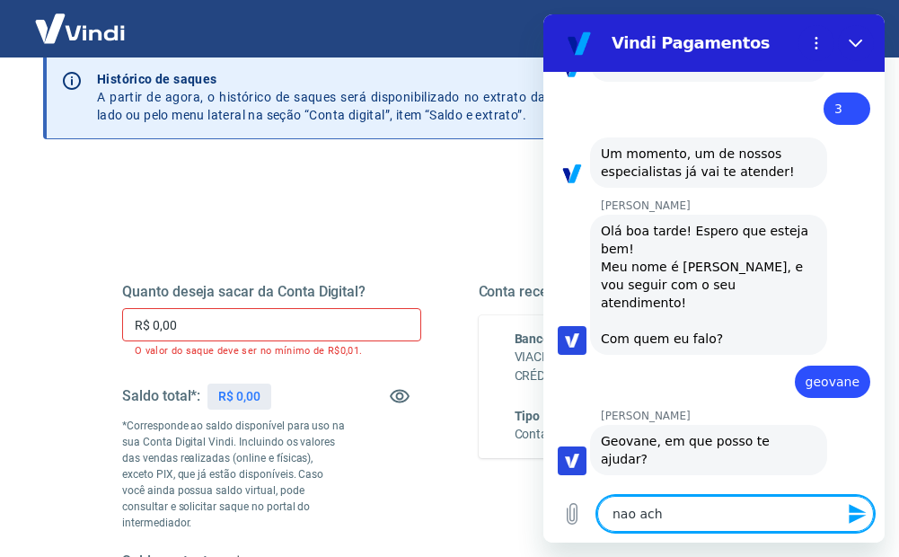
type textarea "x"
type textarea "[PERSON_NAME]"
type textarea "x"
type textarea "nao acho o"
type textarea "x"
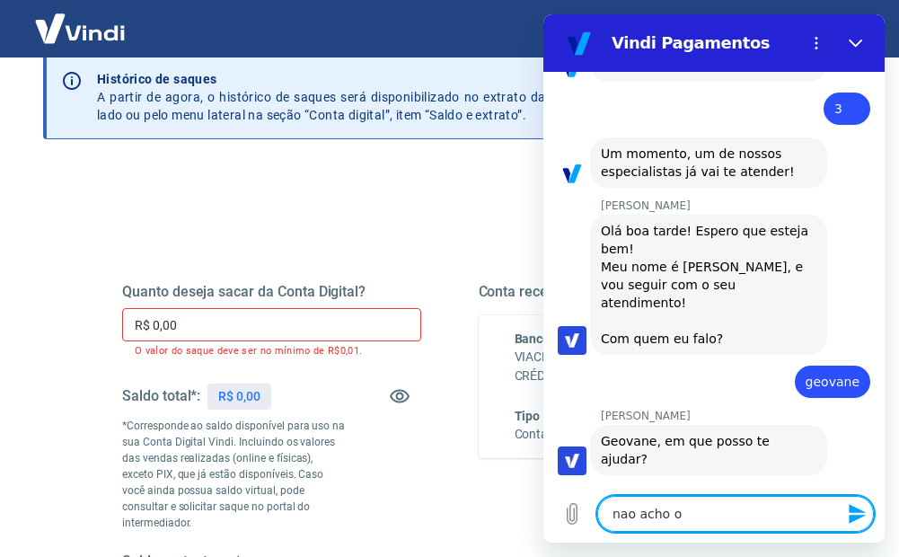
type textarea "nao acho o"
type textarea "x"
type textarea "nao acho o c"
type textarea "x"
type textarea "nao acho o ca"
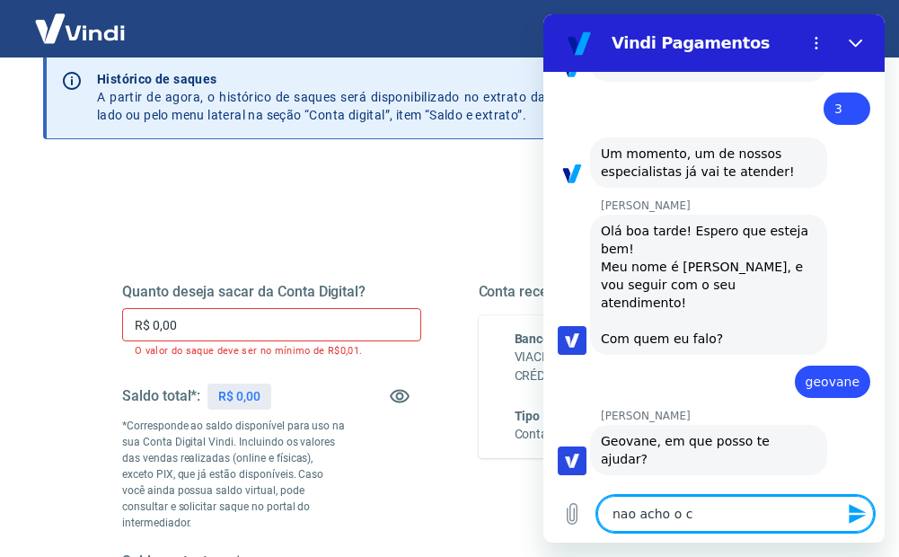
type textarea "x"
type textarea "nao acho o cam"
type textarea "x"
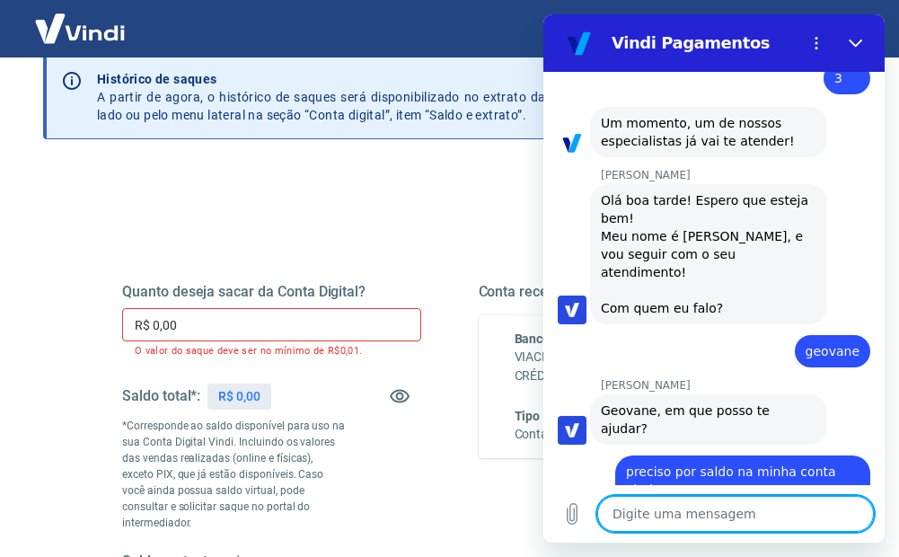
scroll to position [1033, 0]
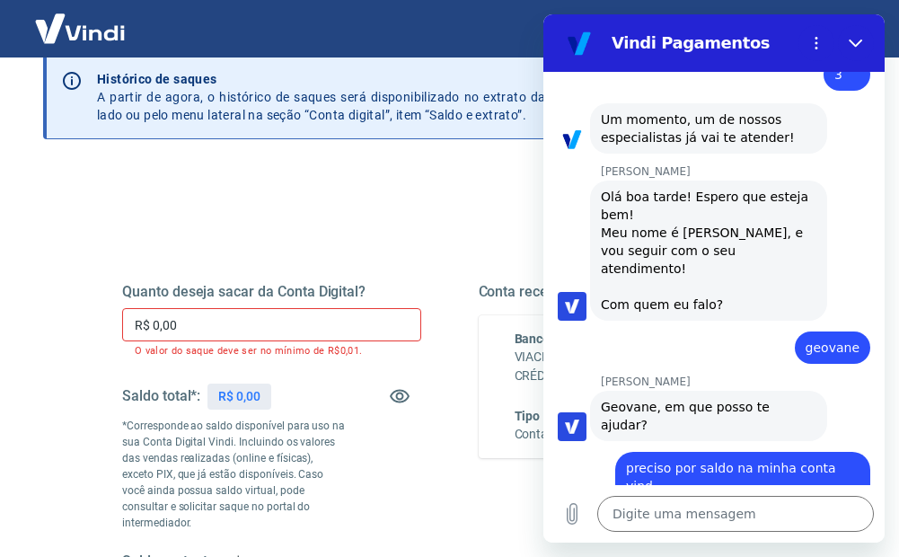
click at [402, 226] on div "Quanto deseja sacar da Conta Digital? R$ 0,00 ​ O valor do saque deve ser no mí…" at bounding box center [450, 436] width 698 height 465
drag, startPoint x: 848, startPoint y: 34, endPoint x: 1393, endPoint y: 48, distance: 545.1
click at [848, 34] on button "Fechar" at bounding box center [856, 43] width 36 height 36
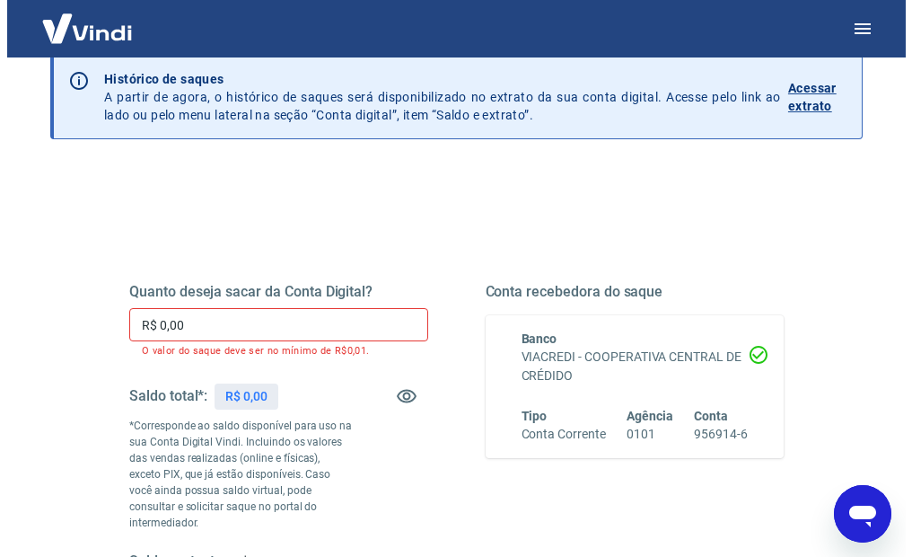
scroll to position [0, 0]
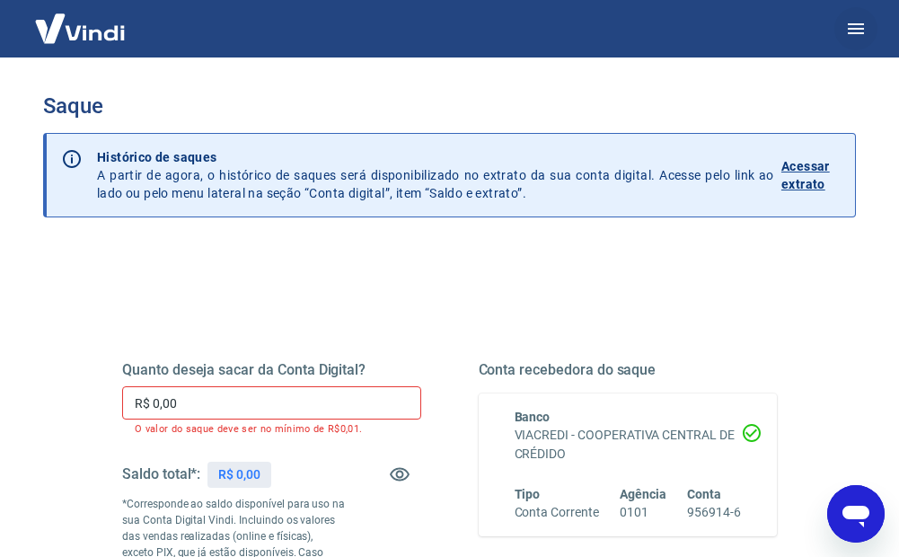
click at [864, 22] on icon "button" at bounding box center [856, 29] width 22 height 22
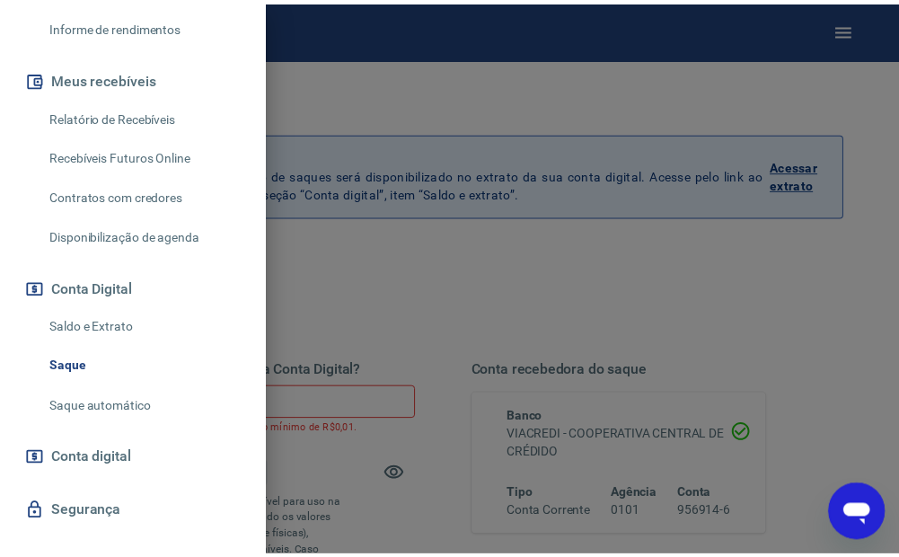
scroll to position [435, 0]
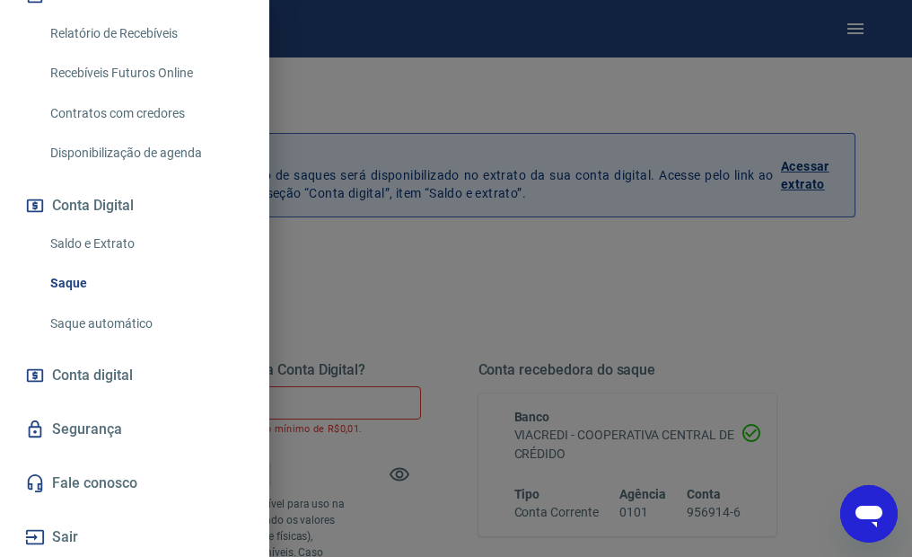
click at [75, 279] on link "Saque" at bounding box center [145, 283] width 205 height 37
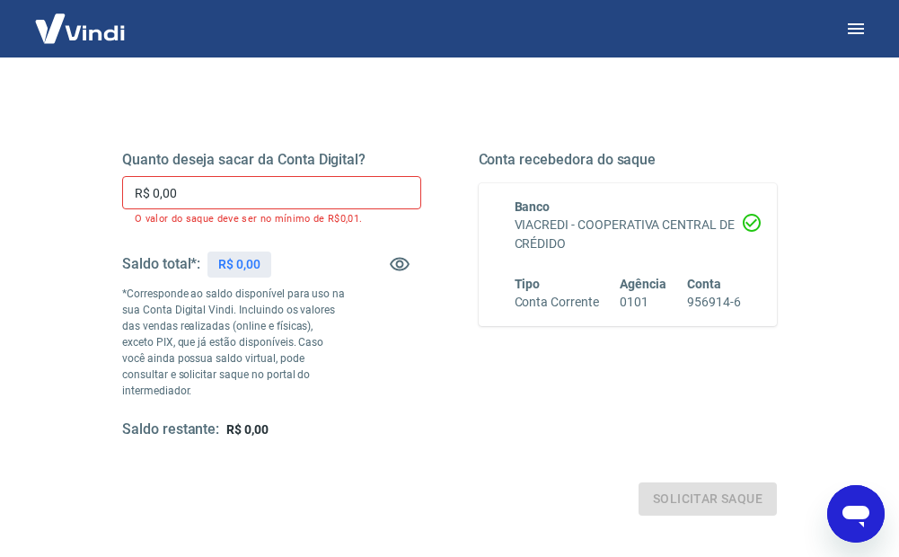
scroll to position [180, 0]
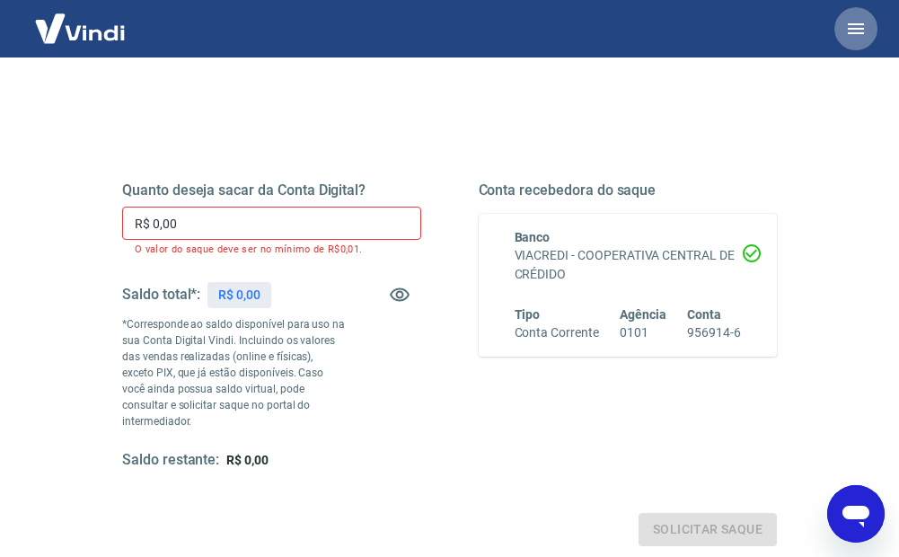
click at [864, 21] on icon "button" at bounding box center [856, 29] width 22 height 22
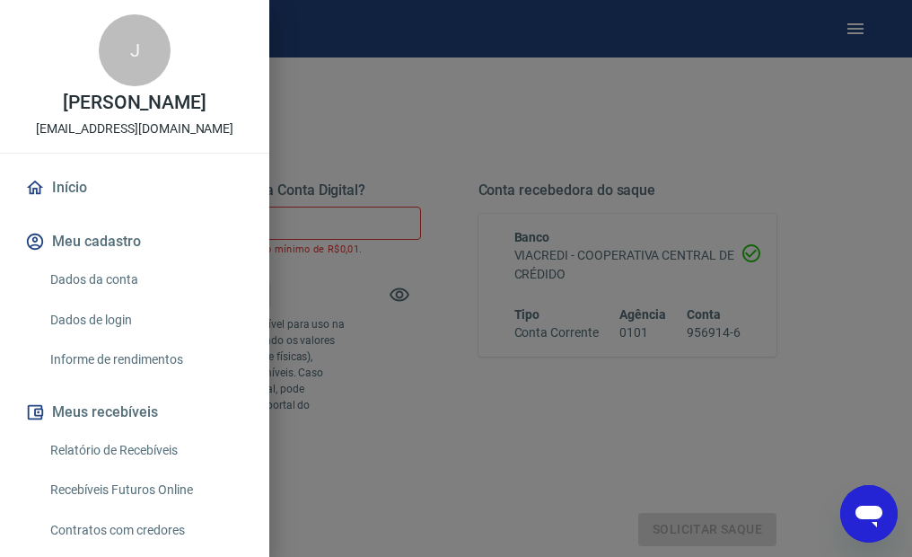
drag, startPoint x: 881, startPoint y: 518, endPoint x: 1162, endPoint y: 962, distance: 525.7
click at [881, 518] on icon "Abrir janela de mensagens" at bounding box center [869, 513] width 32 height 32
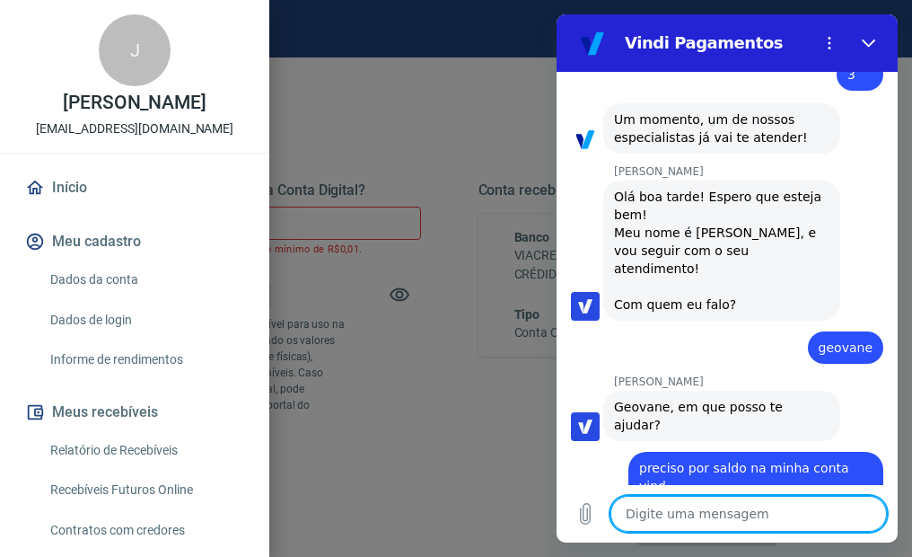
click at [407, 118] on div at bounding box center [456, 278] width 912 height 557
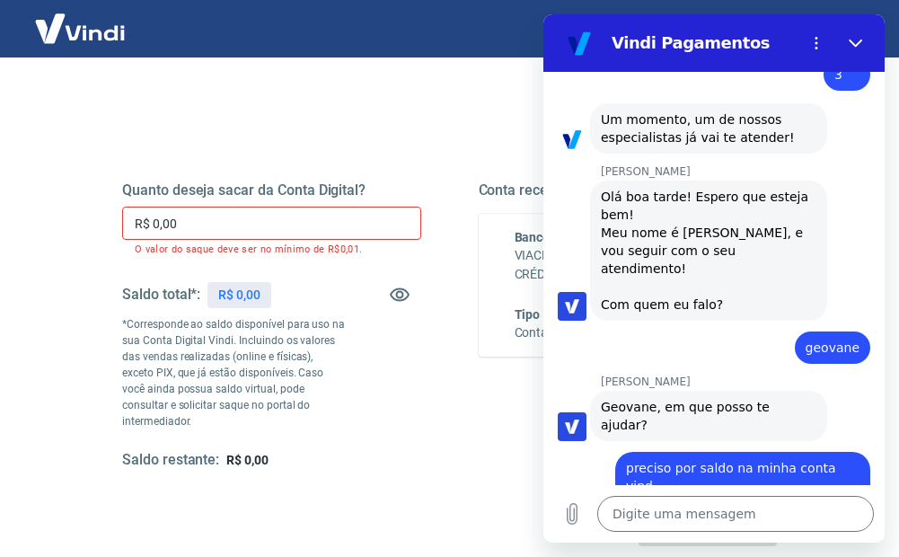
click at [101, 31] on img at bounding box center [80, 28] width 117 height 55
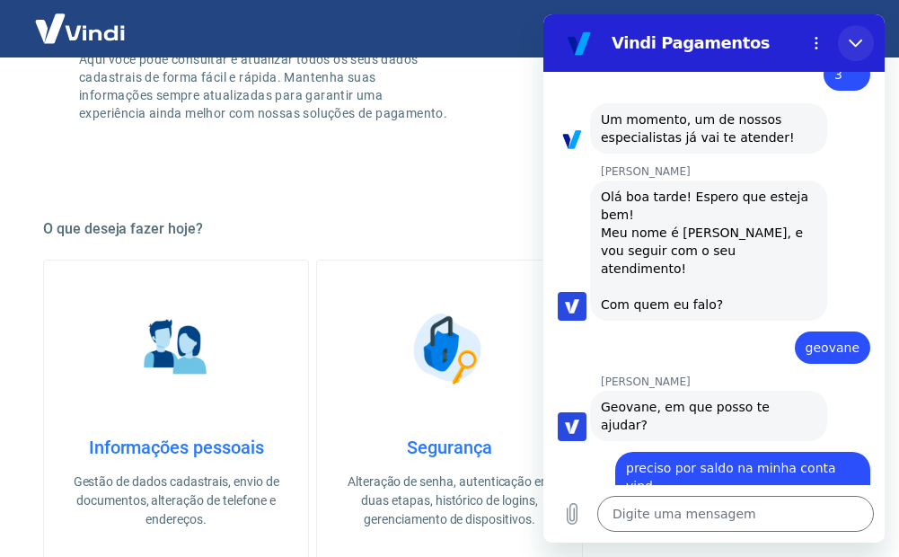
drag, startPoint x: 857, startPoint y: 38, endPoint x: 1400, endPoint y: 53, distance: 543.3
click at [857, 38] on icon "Fechar" at bounding box center [855, 43] width 14 height 14
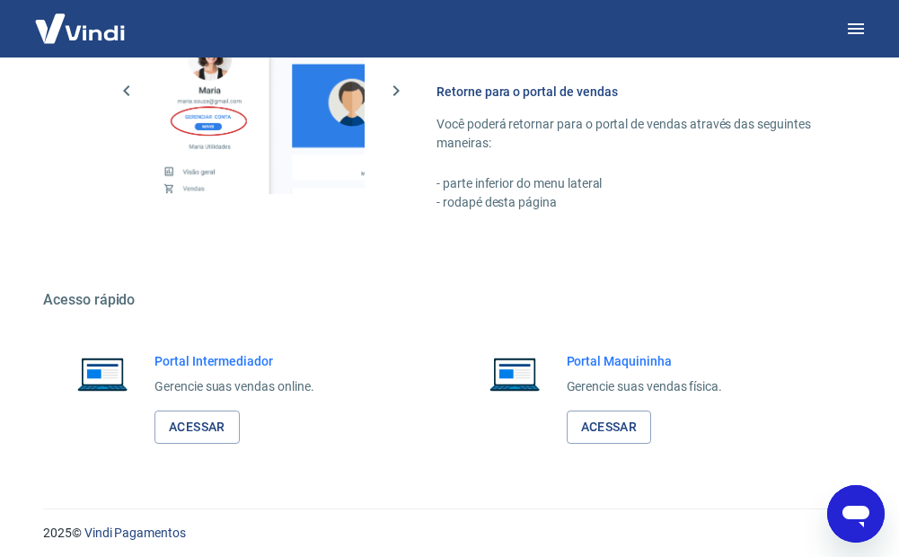
scroll to position [898, 0]
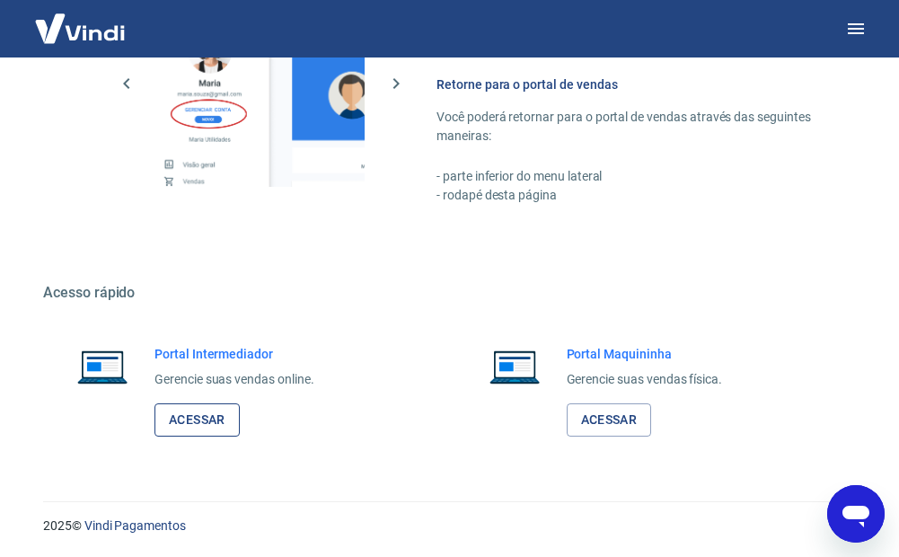
click at [211, 416] on link "Acessar" at bounding box center [196, 419] width 85 height 33
click at [851, 508] on icon "Abrir janela de mensagens" at bounding box center [855, 516] width 27 height 22
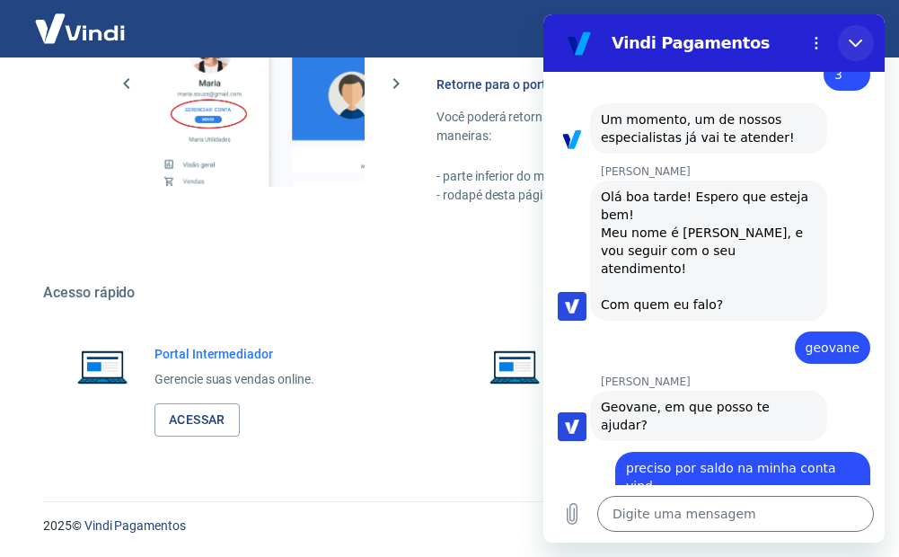
click at [855, 39] on icon "Fechar" at bounding box center [855, 43] width 14 height 14
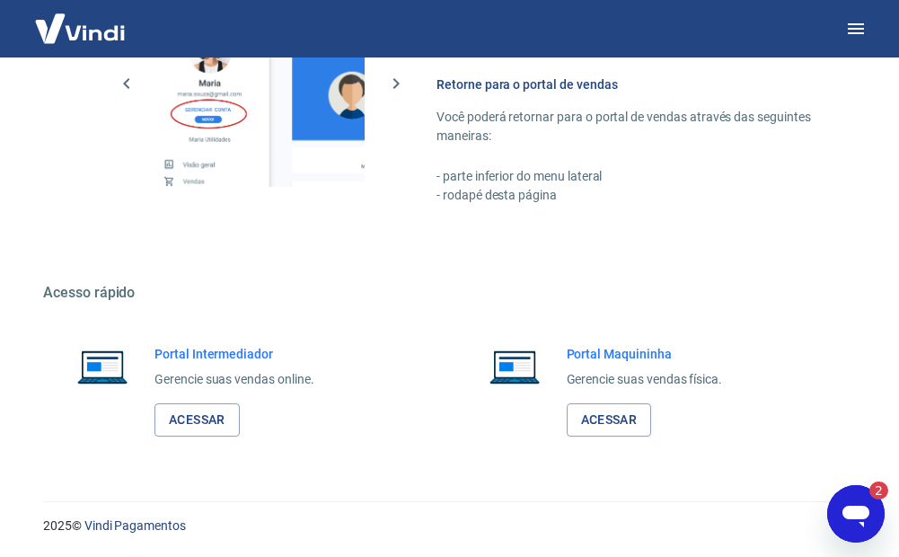
scroll to position [0, 0]
click at [861, 516] on icon "Abrir janela de mensagens, 5 mensagens não lidas" at bounding box center [855, 516] width 27 height 22
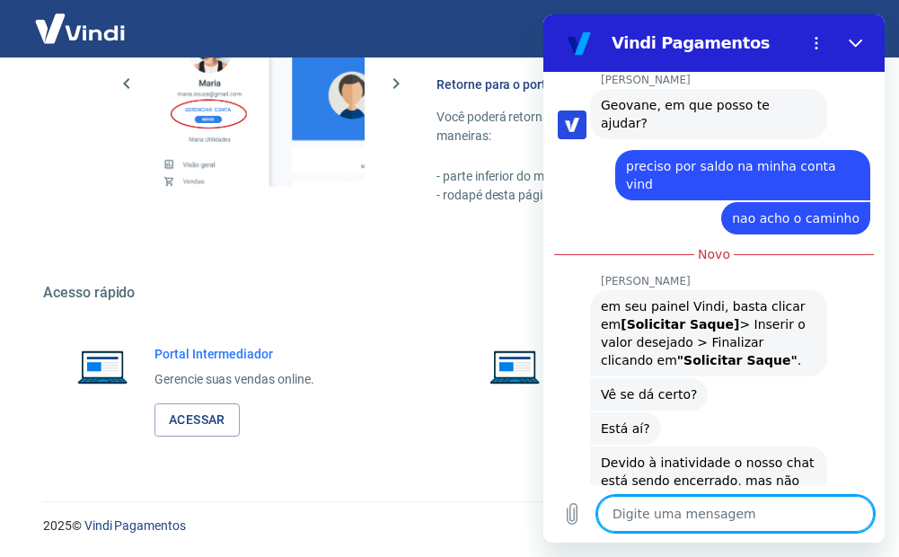
scroll to position [1504, 0]
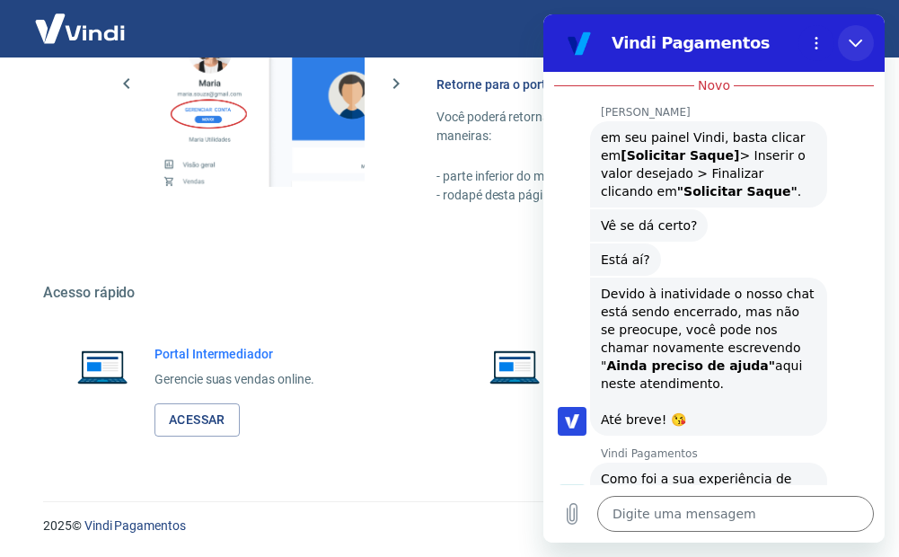
click at [866, 27] on div at bounding box center [856, 43] width 36 height 36
click at [860, 41] on icon "Fechar" at bounding box center [854, 43] width 13 height 8
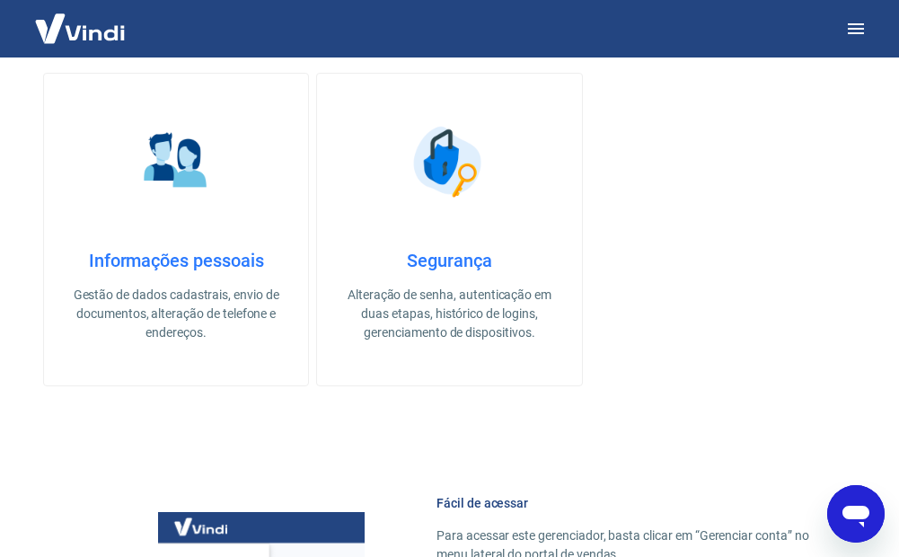
scroll to position [359, 0]
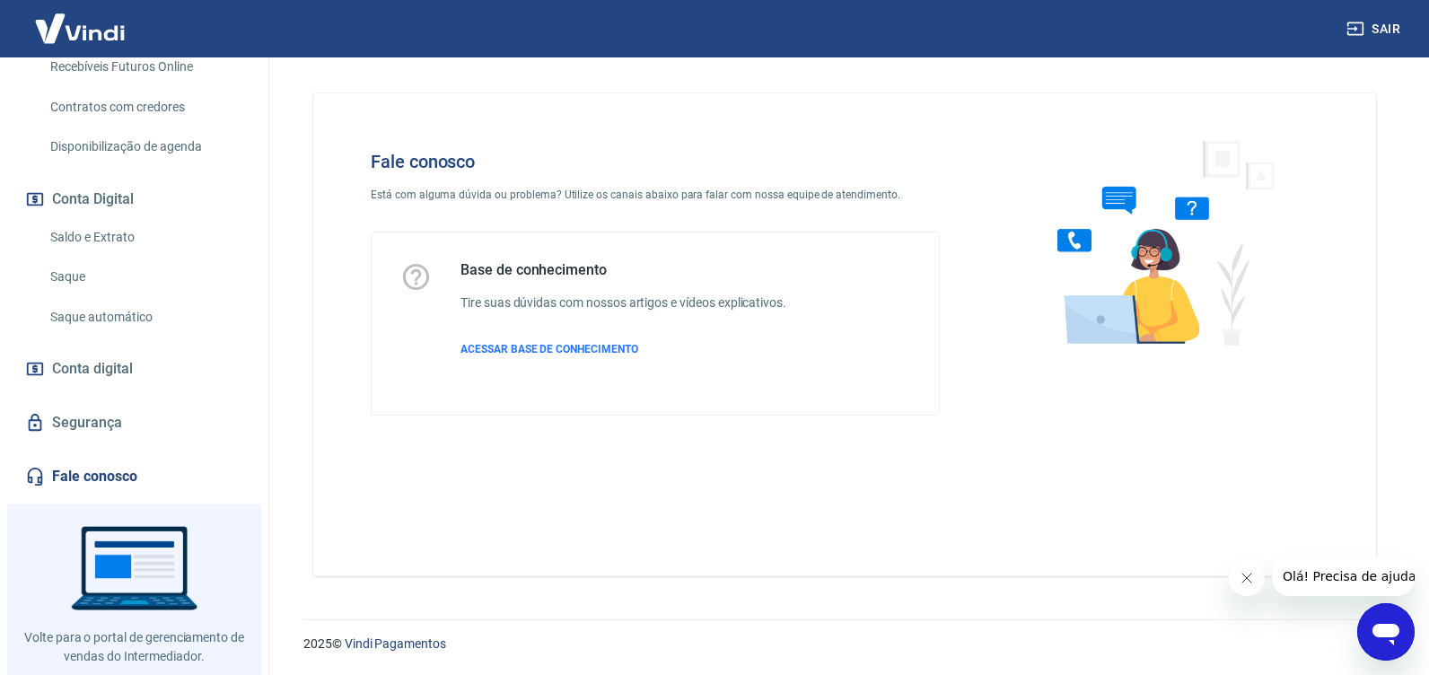
scroll to position [538, 0]
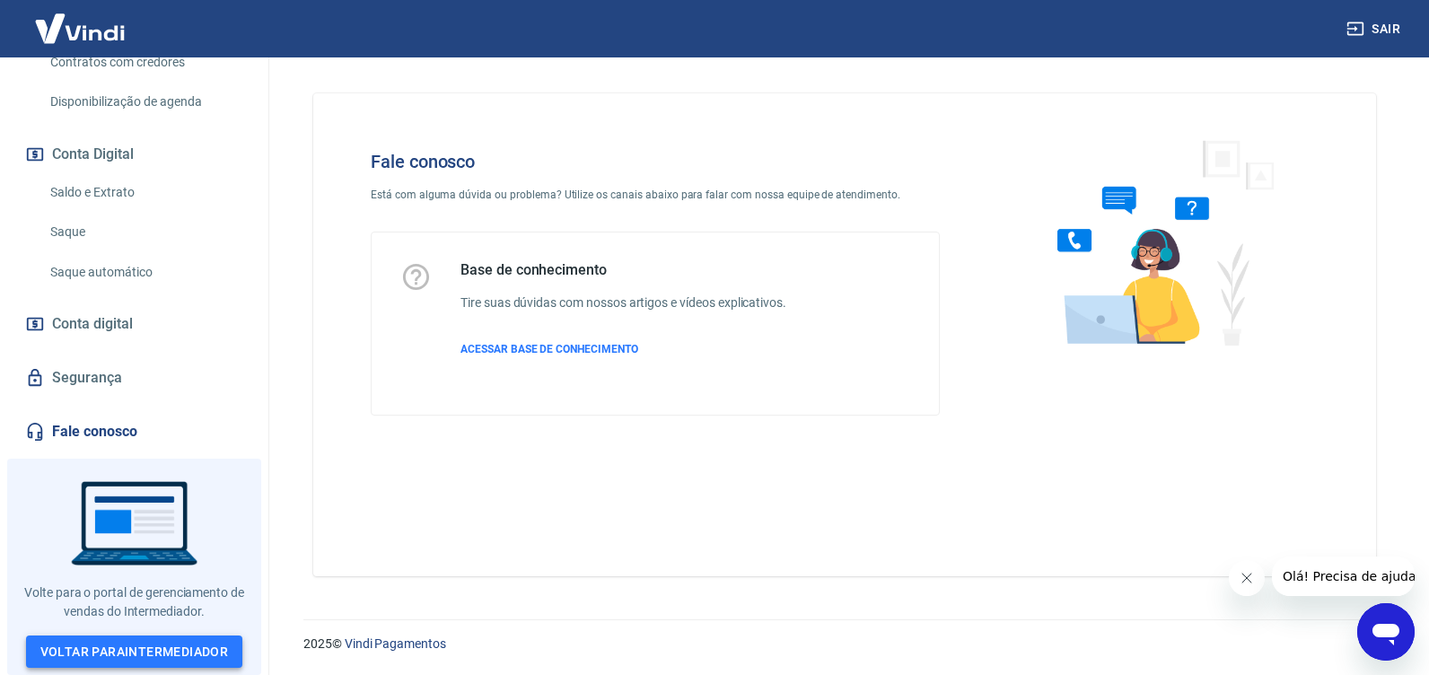
click at [196, 646] on link "Voltar para Intermediador" at bounding box center [134, 652] width 217 height 33
